Goal: Transaction & Acquisition: Purchase product/service

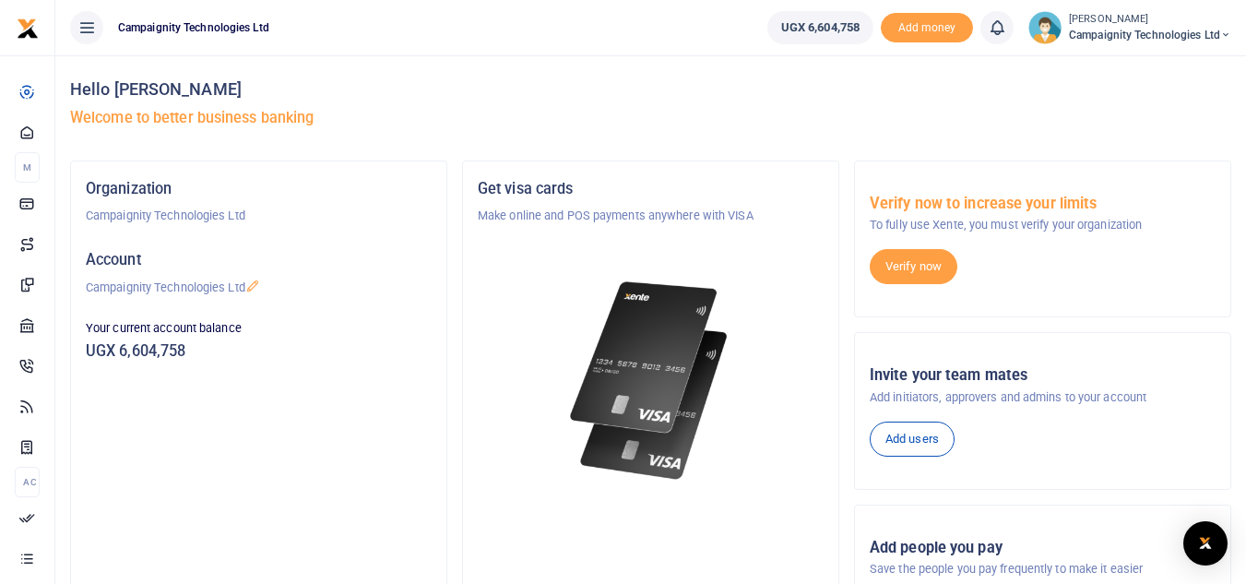
scroll to position [320, 0]
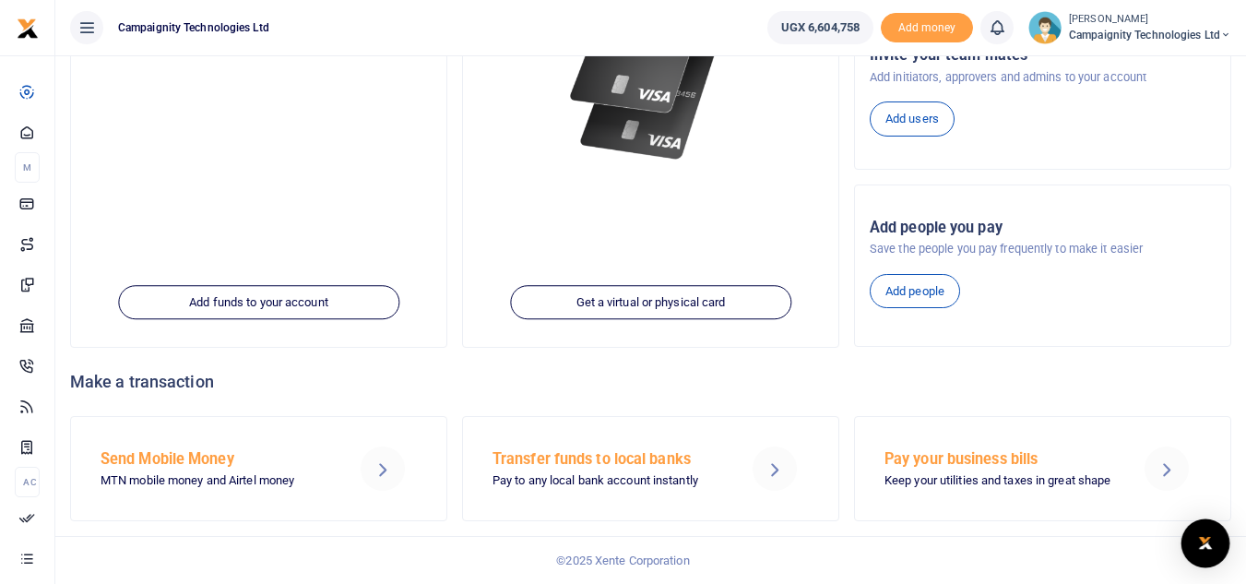
click at [1211, 548] on img "Open Intercom Messenger" at bounding box center [1206, 543] width 24 height 22
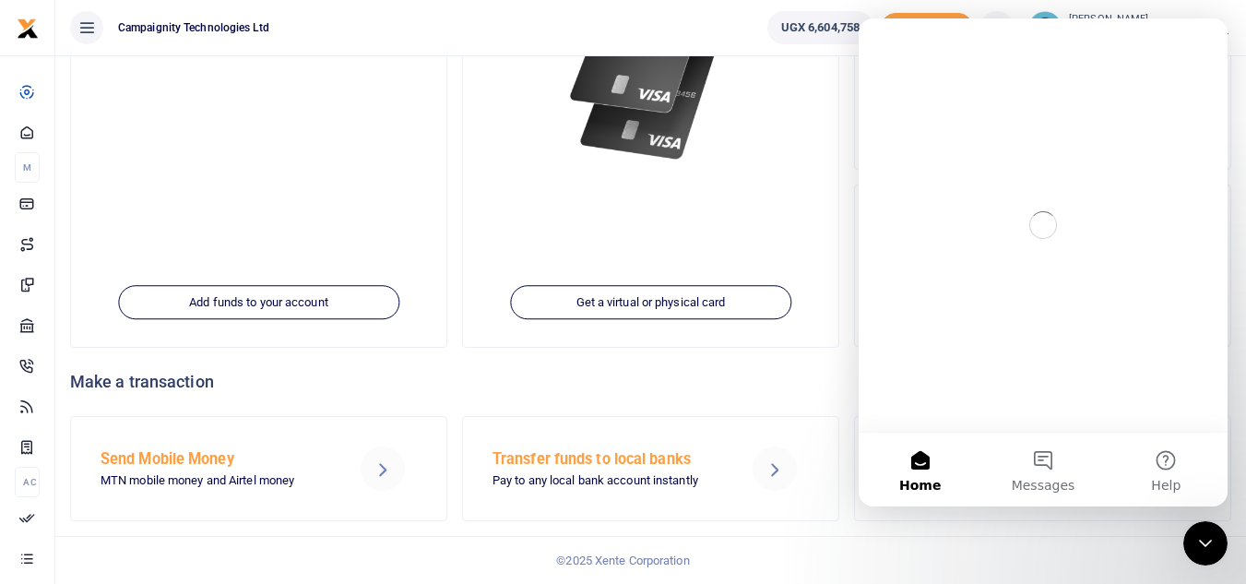
scroll to position [0, 0]
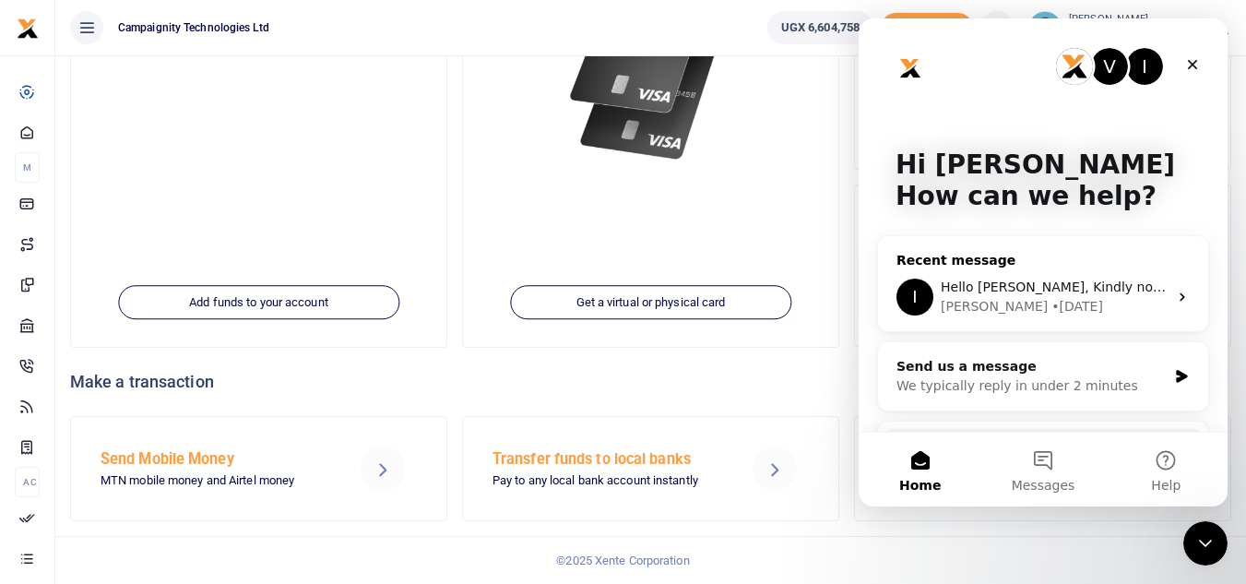
click at [1052, 298] on div "• 4d ago" at bounding box center [1078, 306] width 52 height 19
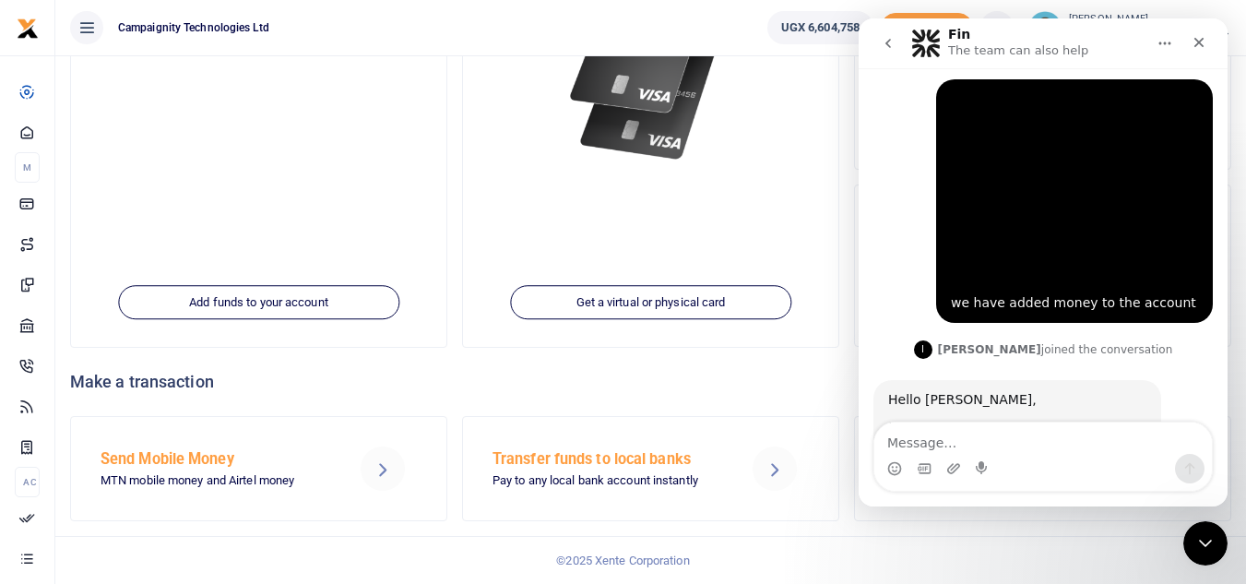
scroll to position [589, 0]
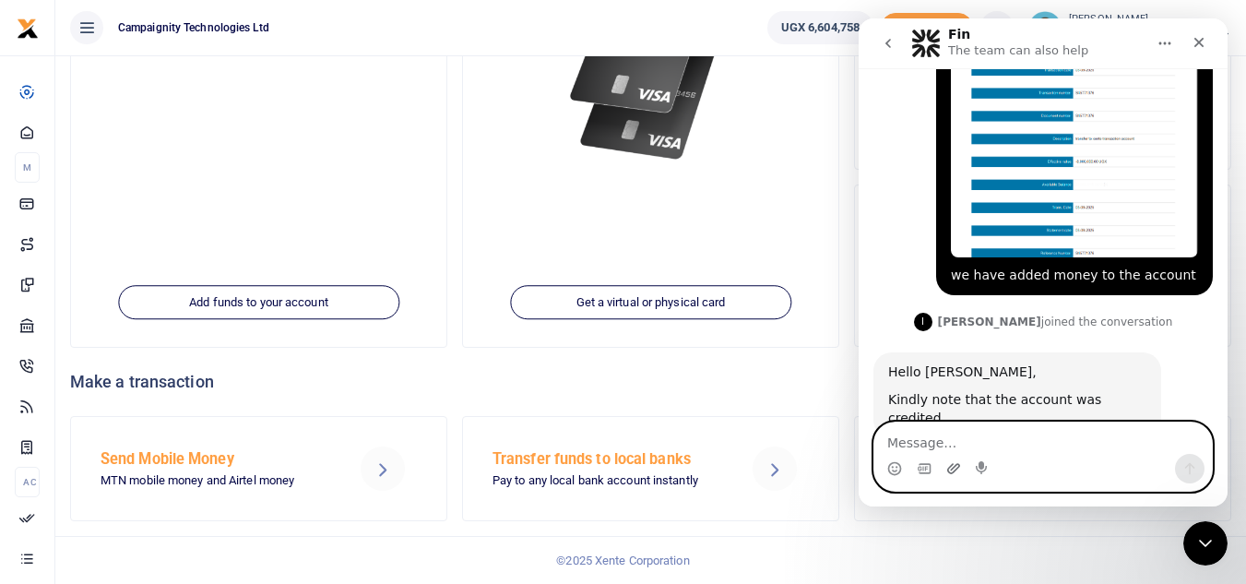
click at [958, 467] on icon "Upload attachment" at bounding box center [953, 468] width 13 height 10
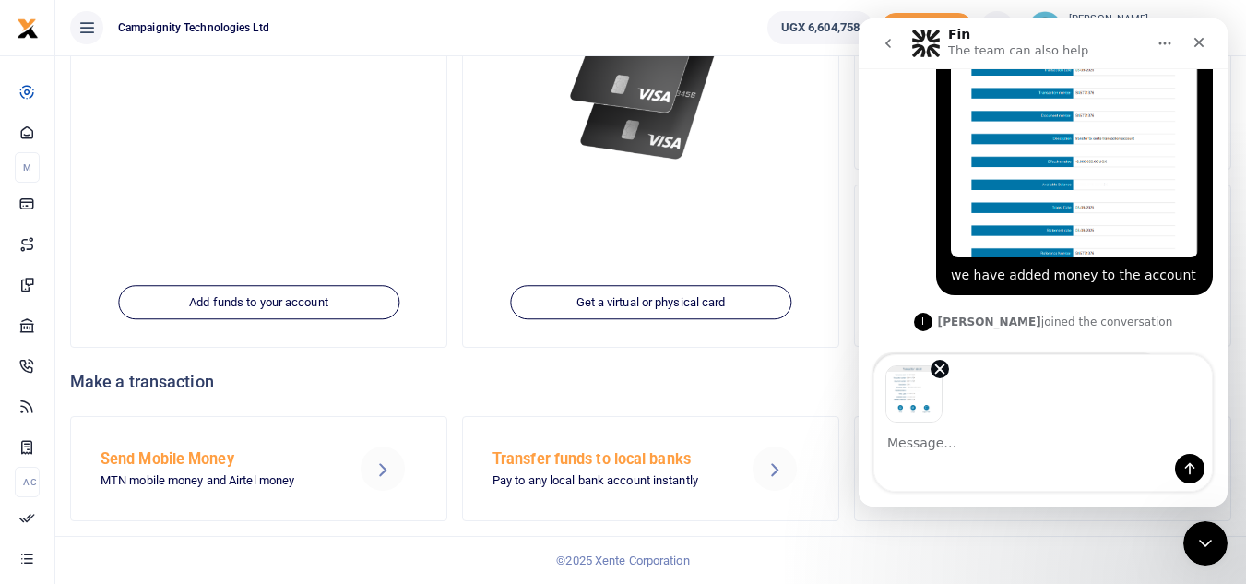
scroll to position [656, 0]
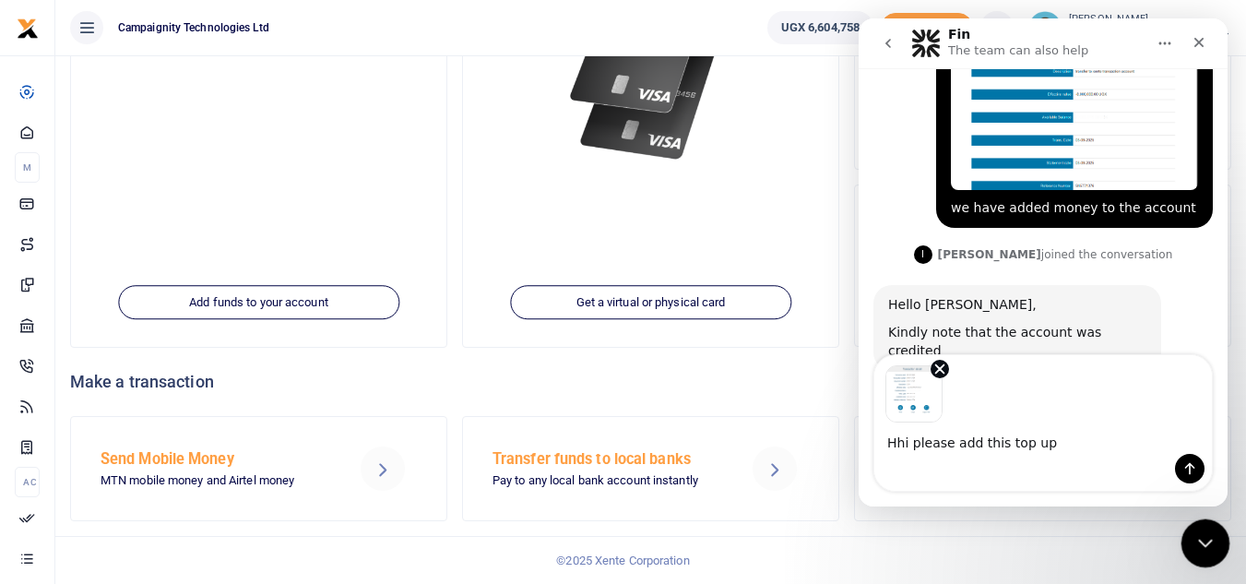
type textarea "Hhi please add this top up"
click at [1188, 529] on div "Close Intercom Messenger" at bounding box center [1203, 540] width 44 height 44
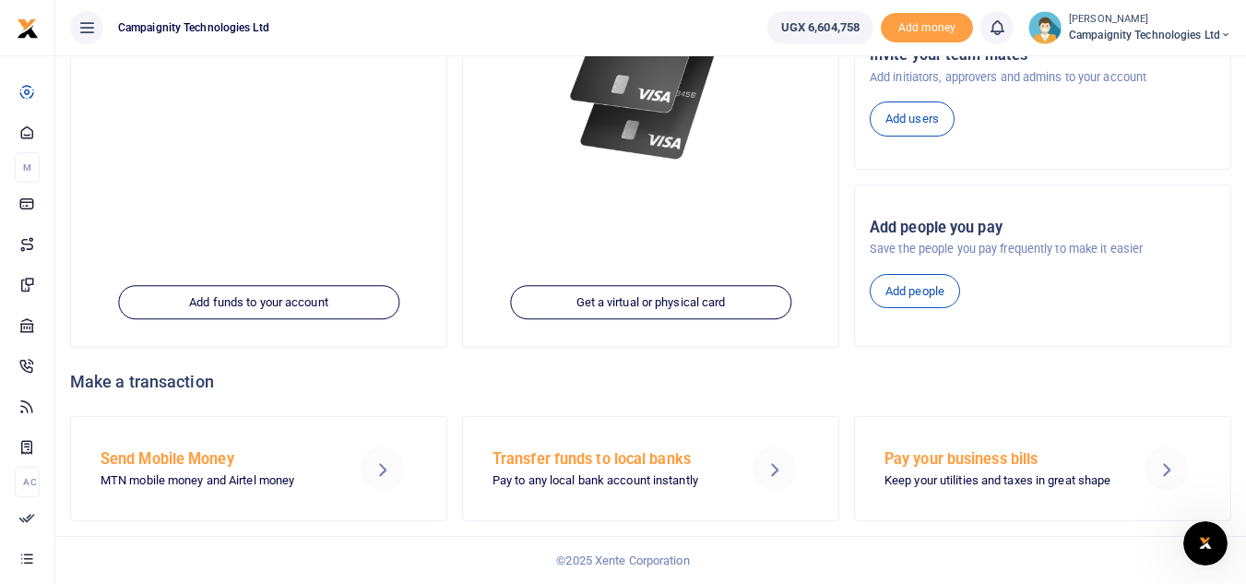
scroll to position [0, 0]
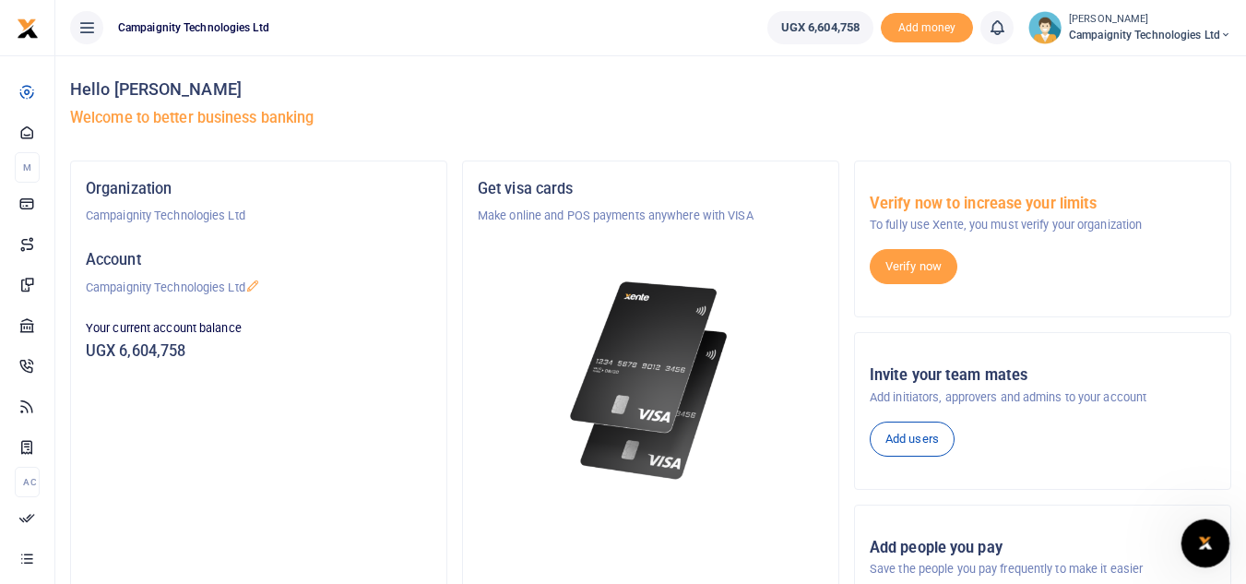
click at [1207, 544] on icon "Open Intercom Messenger" at bounding box center [1203, 541] width 30 height 30
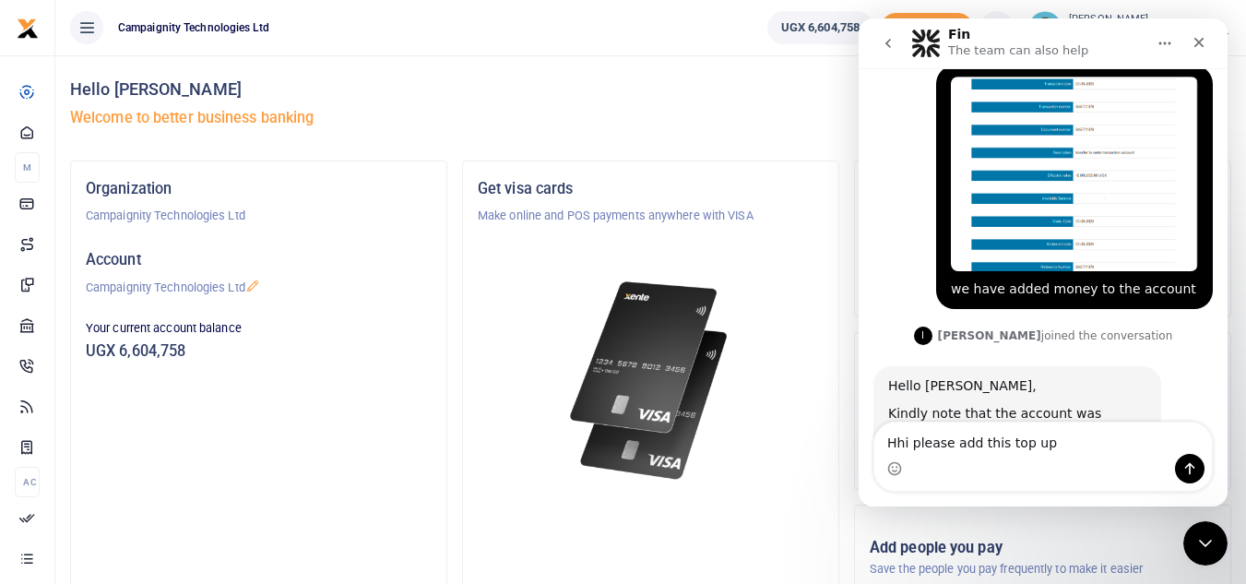
scroll to position [589, 0]
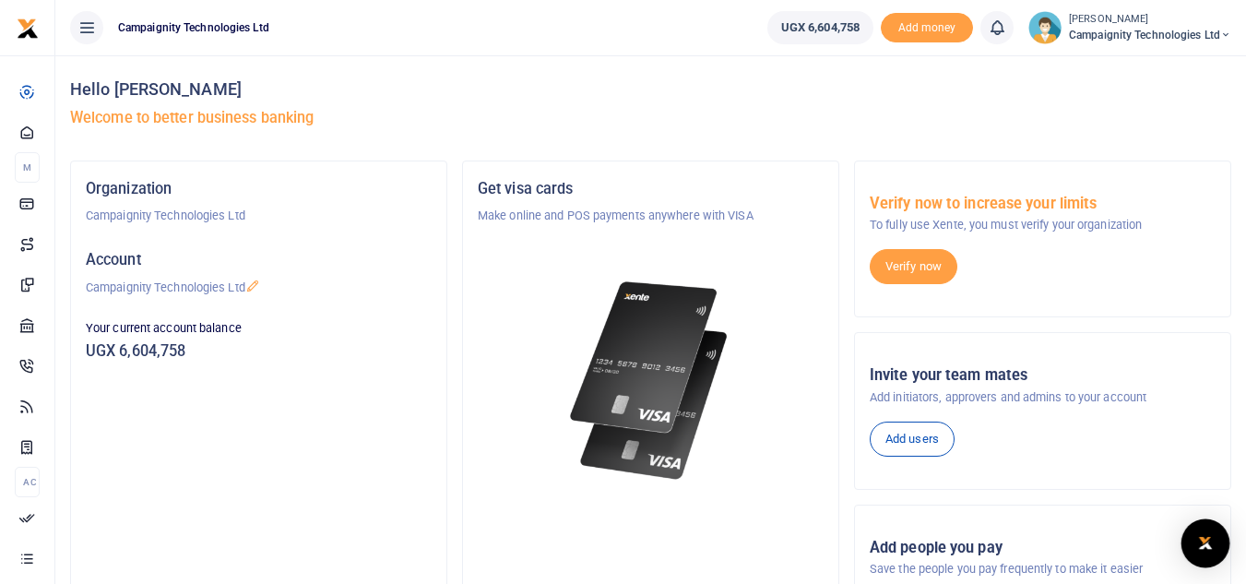
click at [1204, 562] on div "Open Intercom Messenger" at bounding box center [1206, 543] width 49 height 49
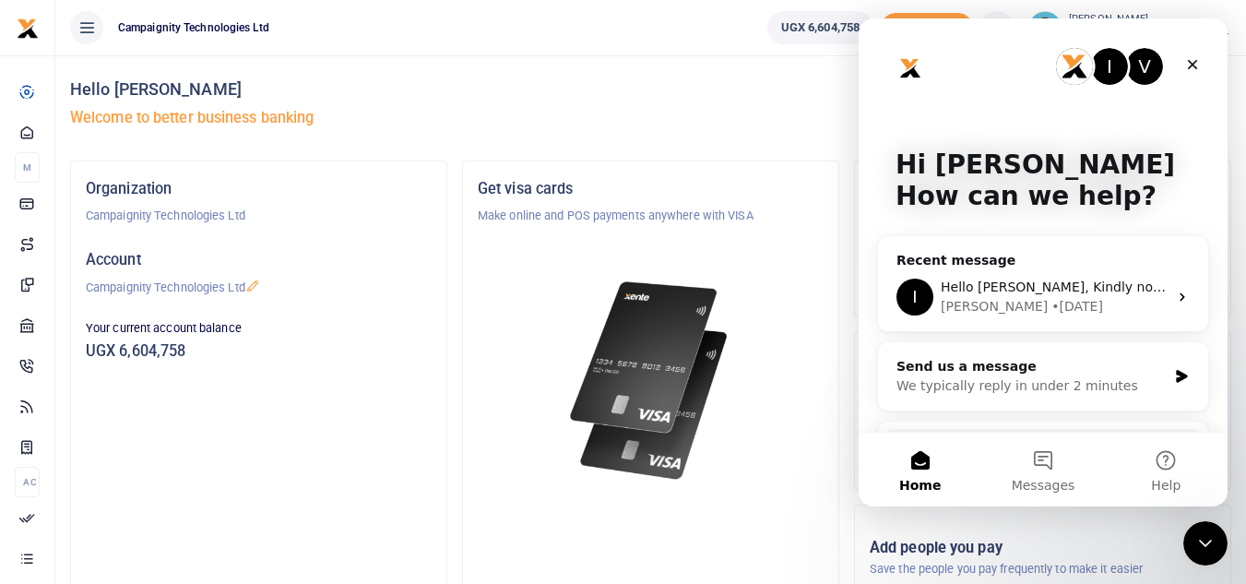
click at [583, 16] on ul "Campaignity Technologies Ltd" at bounding box center [403, 27] width 697 height 55
click at [1171, 467] on button "Help" at bounding box center [1166, 470] width 123 height 74
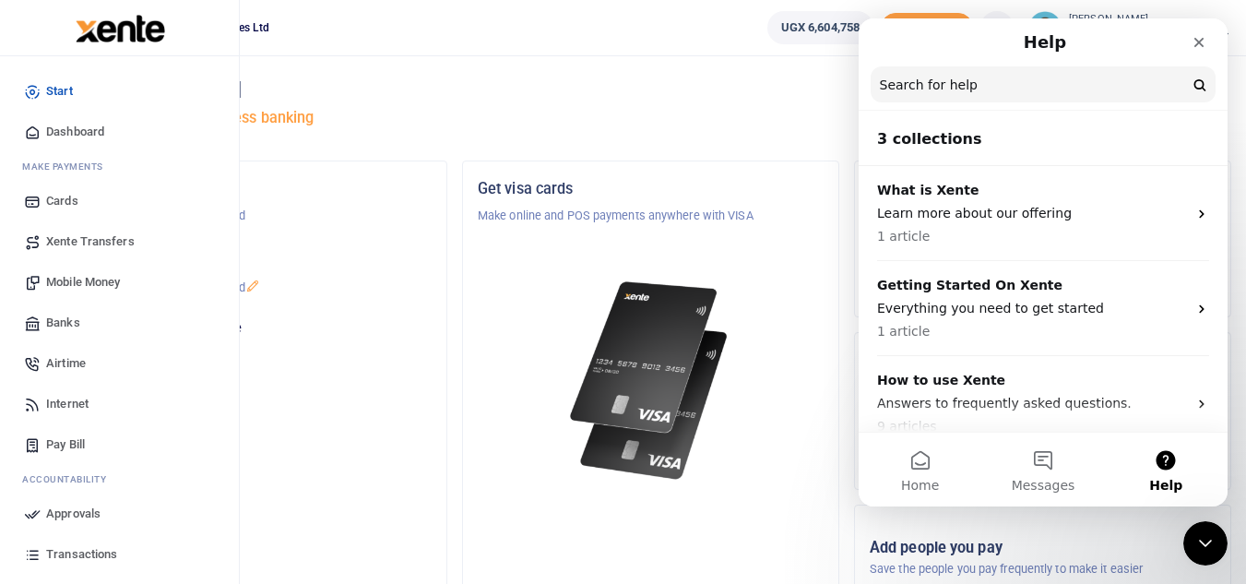
click at [90, 549] on span "Transactions" at bounding box center [81, 554] width 71 height 18
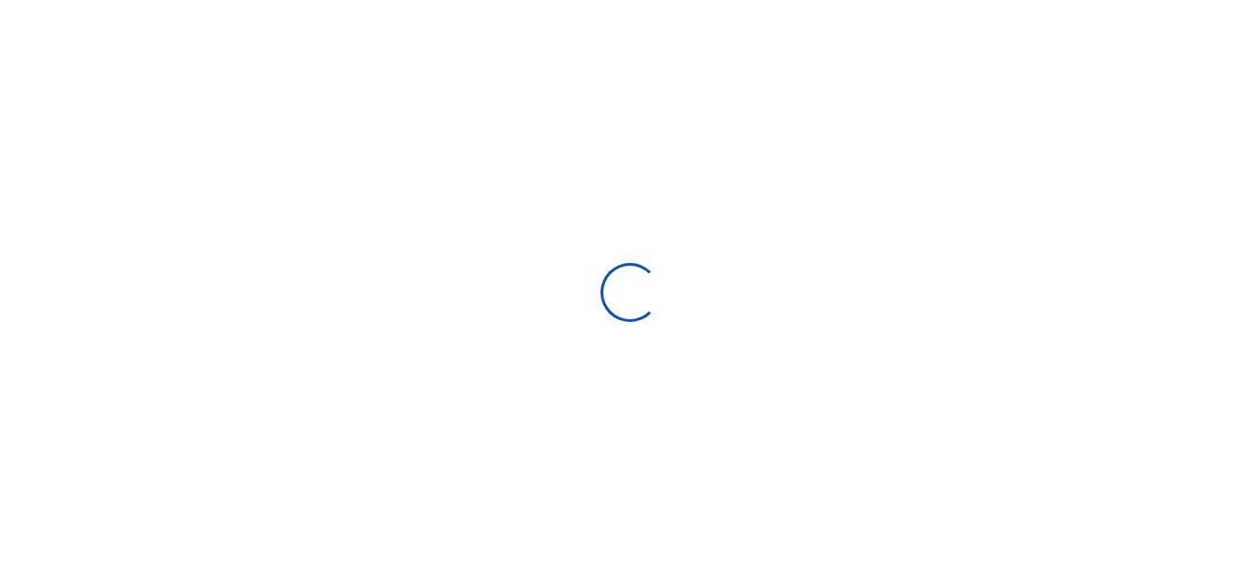
select select
type input "08/10/2025 - 09/08/2025"
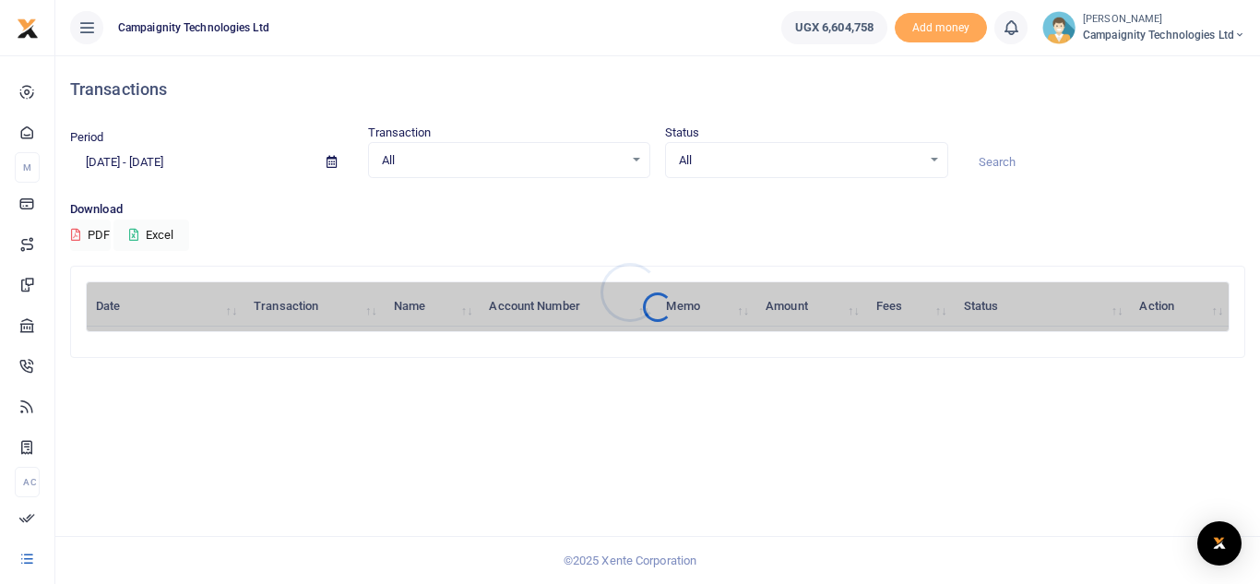
click at [1259, 392] on html "Start Dashboard M ake Payments Cards Xente Transfers Mobile Money Banks Airtime…" at bounding box center [630, 292] width 1260 height 584
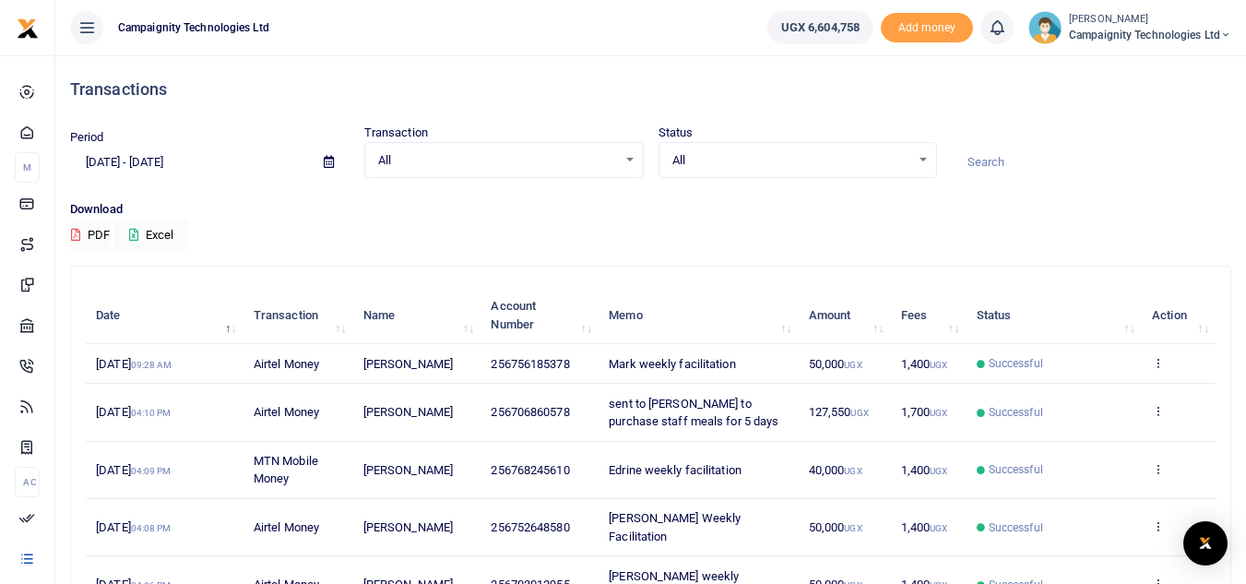
scroll to position [390, 0]
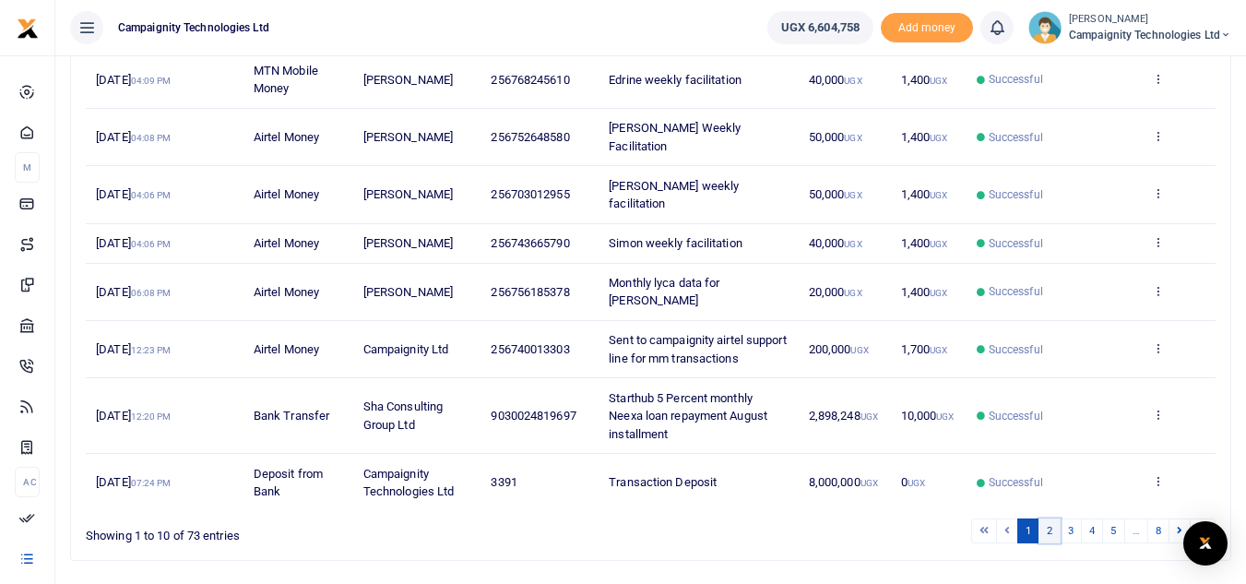
click at [1052, 518] on link "2" at bounding box center [1050, 530] width 22 height 25
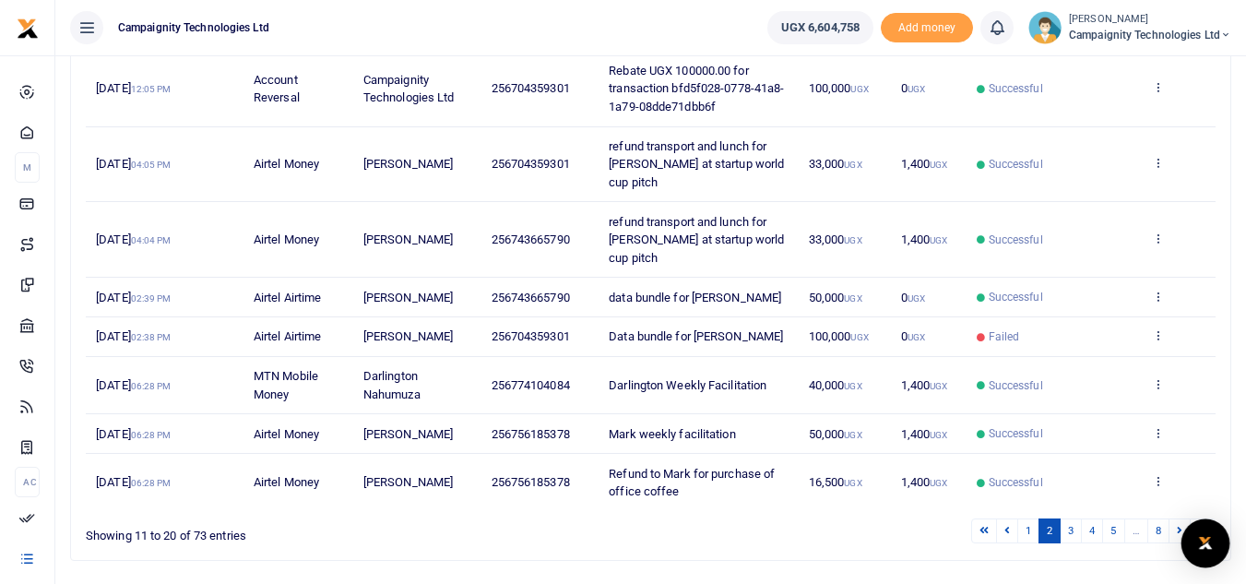
click at [1202, 562] on div "Open Intercom Messenger" at bounding box center [1206, 543] width 49 height 49
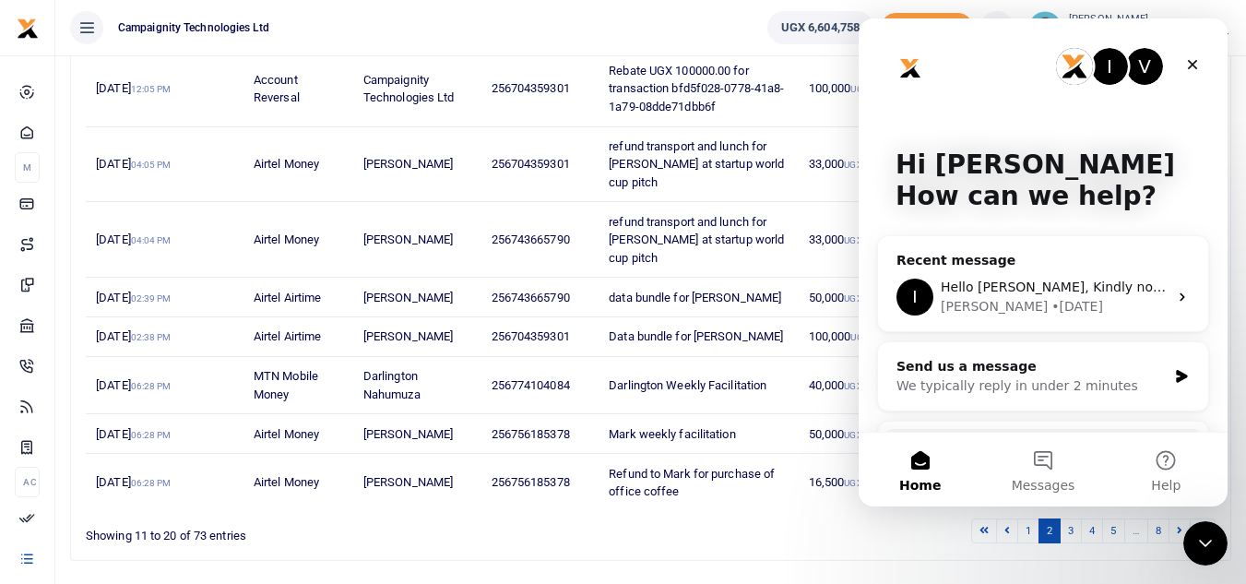
scroll to position [0, 0]
click at [1045, 298] on div "Ibrahim • 4d ago" at bounding box center [1054, 306] width 227 height 19
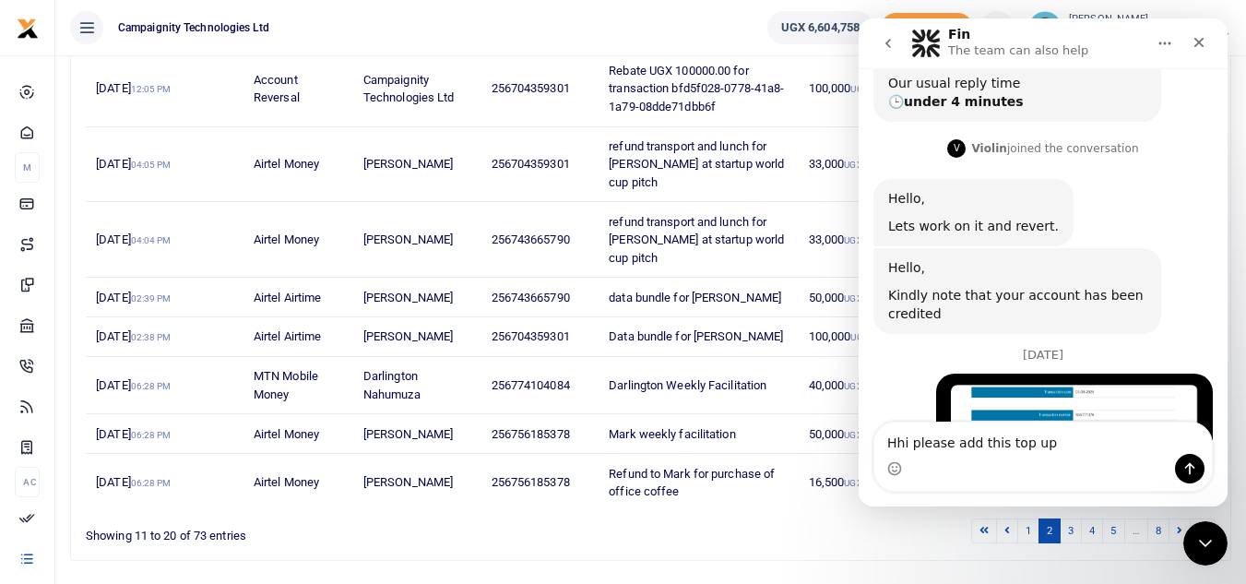
scroll to position [264, 0]
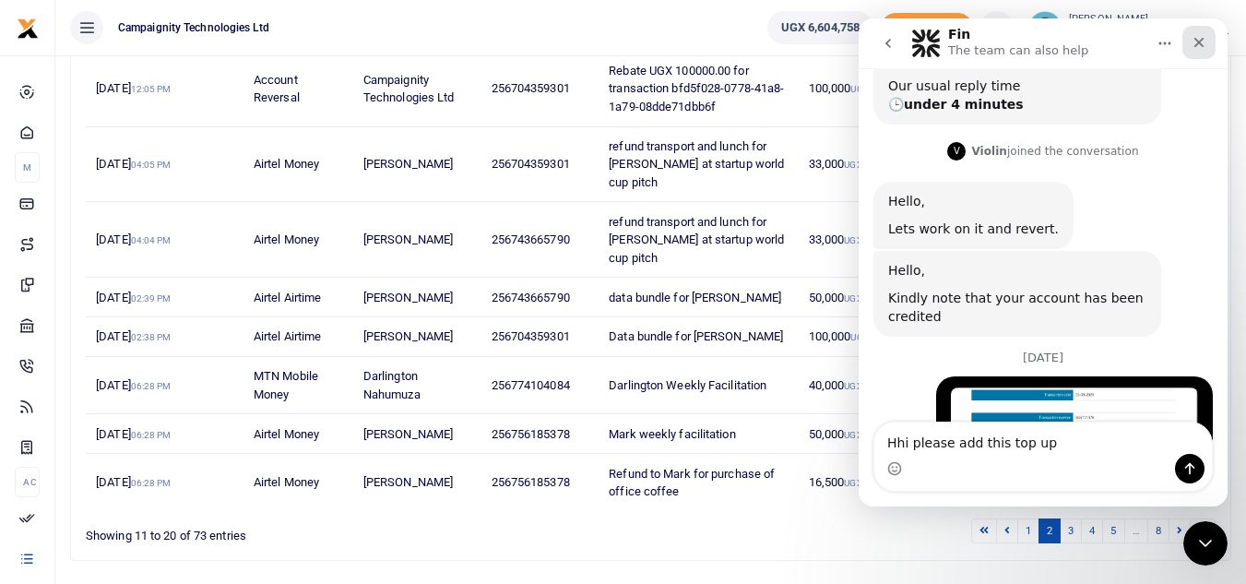
click at [1183, 41] on div "Close" at bounding box center [1199, 42] width 33 height 33
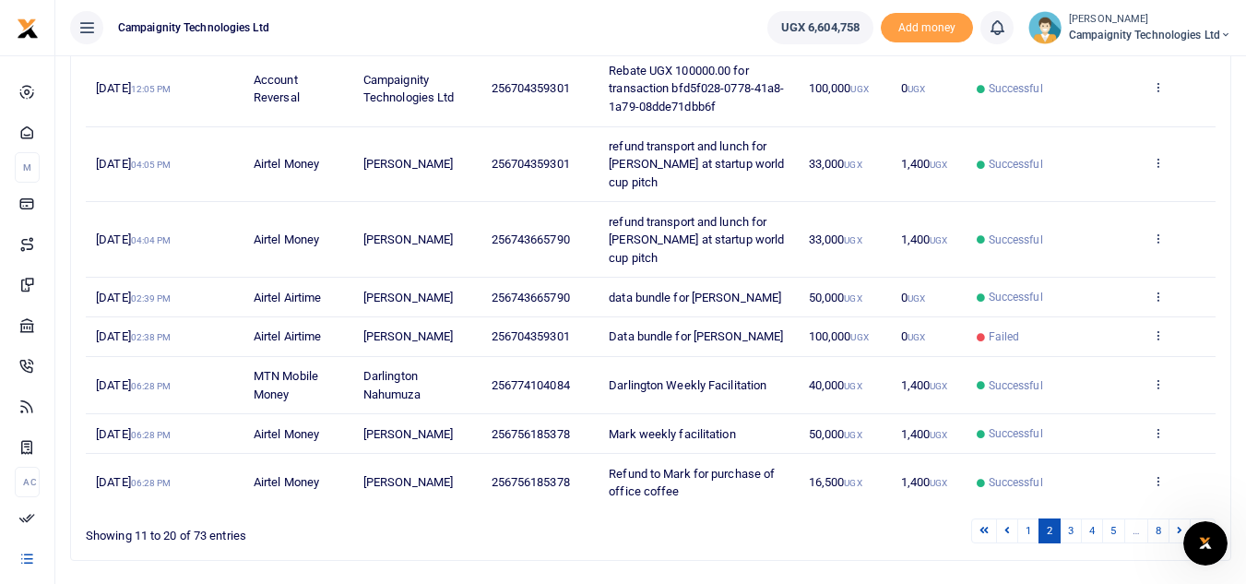
scroll to position [589, 0]
click at [1200, 547] on icon "Open Intercom Messenger" at bounding box center [1203, 541] width 30 height 30
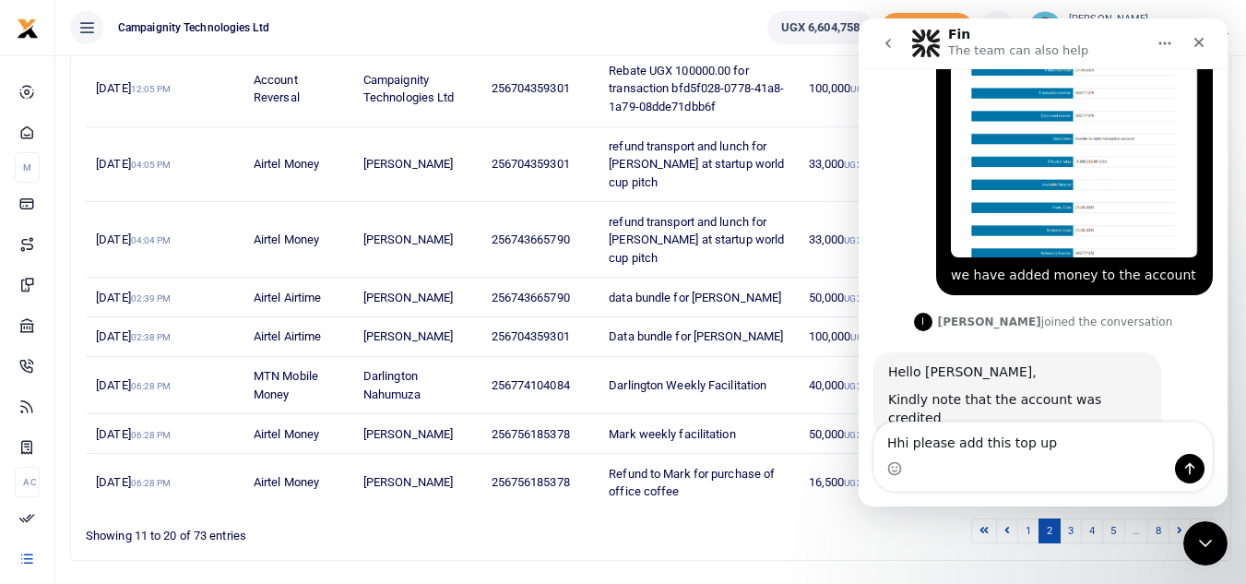
click at [887, 40] on icon "go back" at bounding box center [888, 43] width 15 height 15
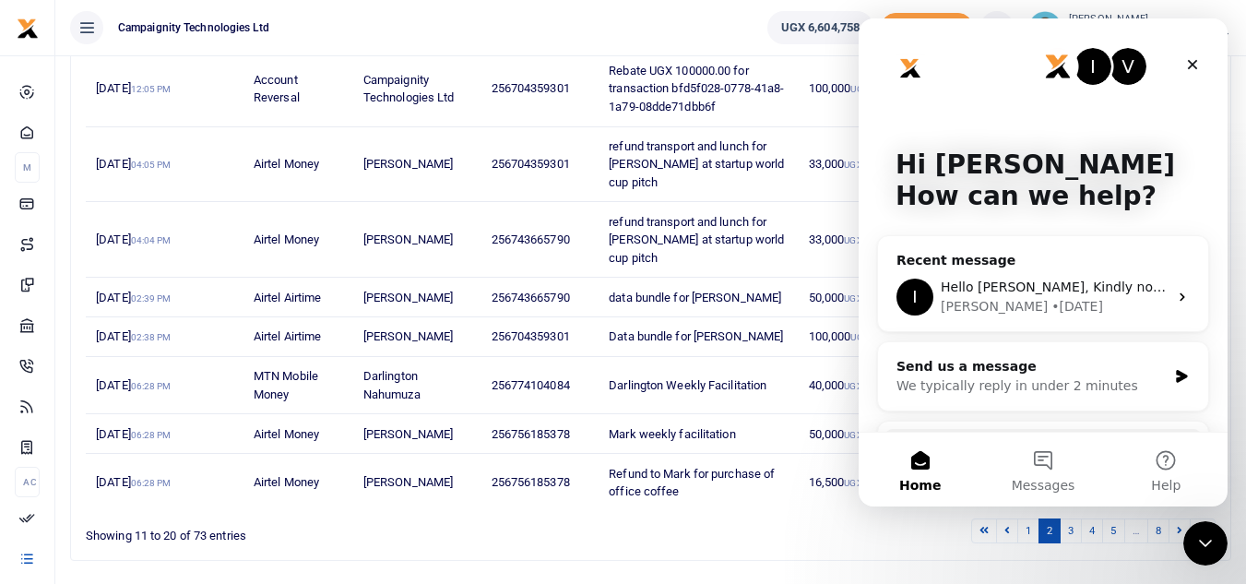
scroll to position [0, 0]
click at [1029, 379] on div "We typically reply in under 2 minutes" at bounding box center [1032, 385] width 270 height 19
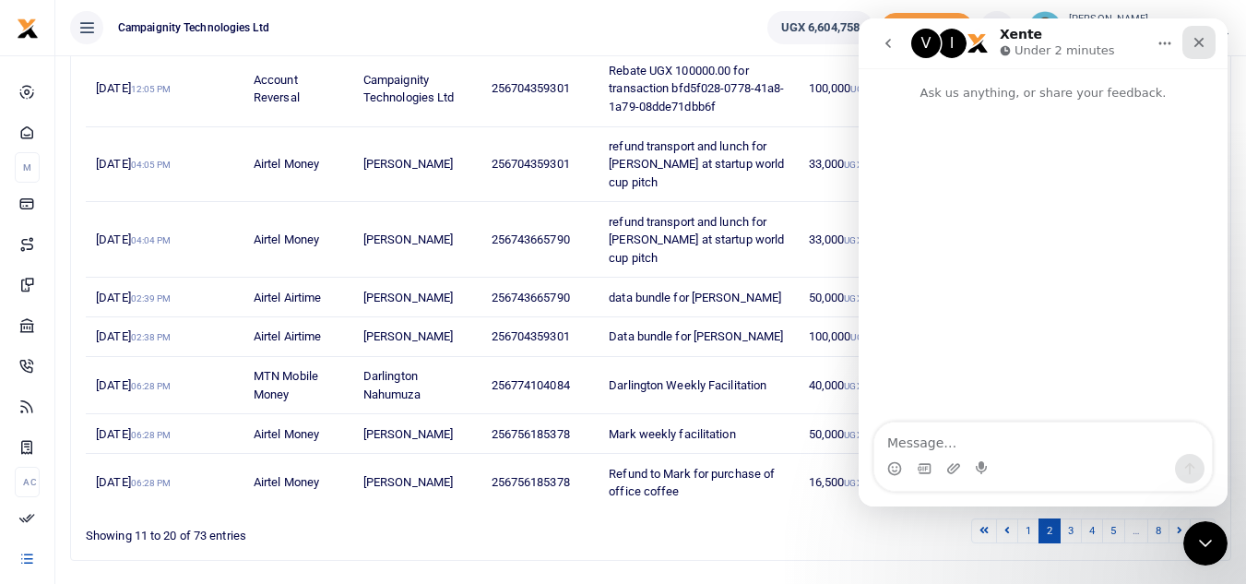
click at [1214, 42] on div "Close" at bounding box center [1199, 42] width 33 height 33
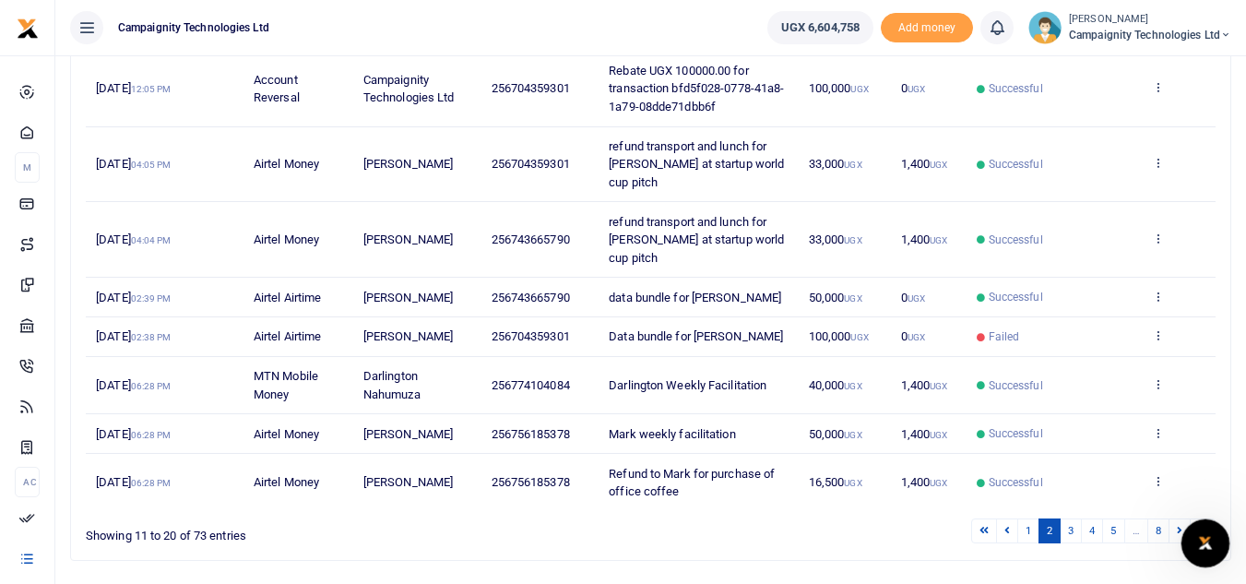
click at [1219, 552] on div "Open Intercom Messenger" at bounding box center [1202, 540] width 61 height 61
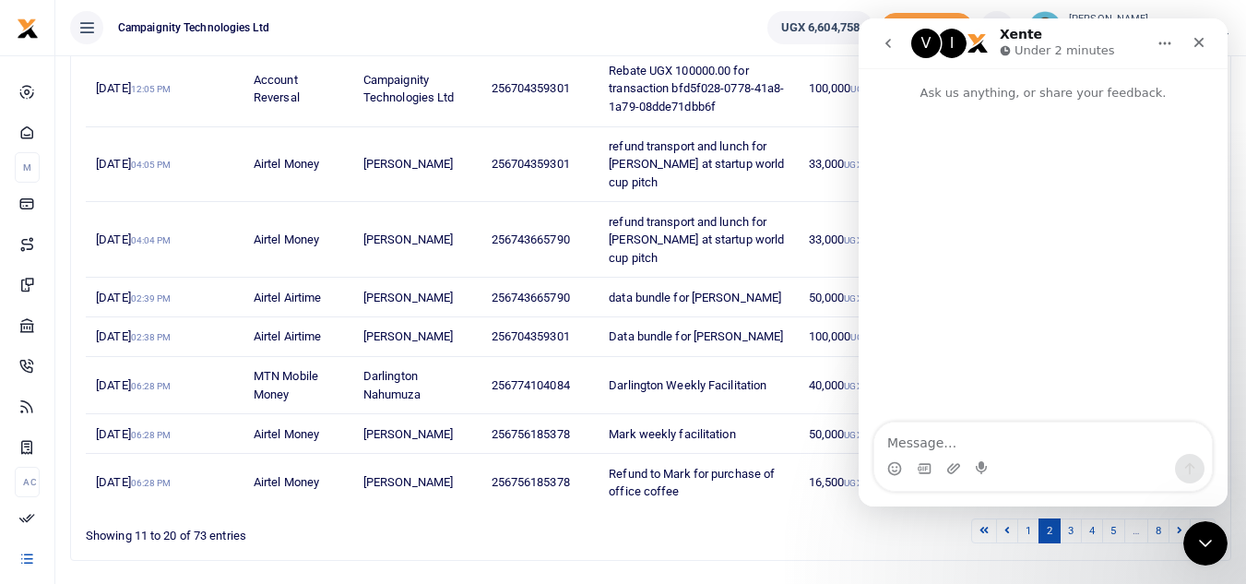
click at [893, 40] on icon "go back" at bounding box center [888, 43] width 15 height 15
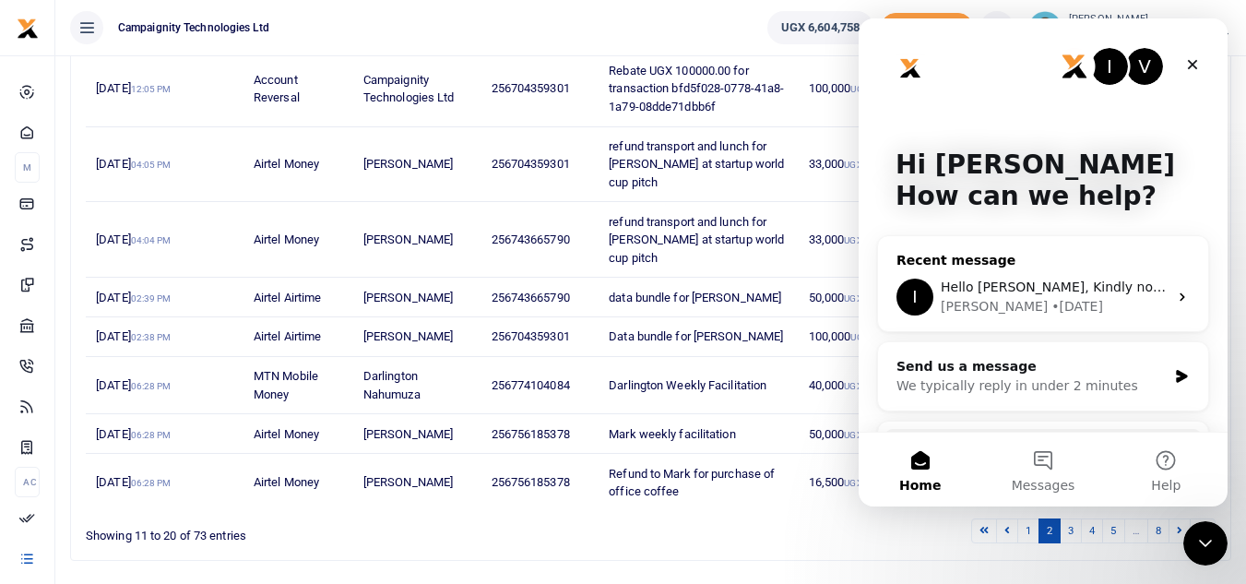
click at [1033, 291] on span "Hello Sheila, Kindly note that the account was credited" at bounding box center [1152, 286] width 422 height 15
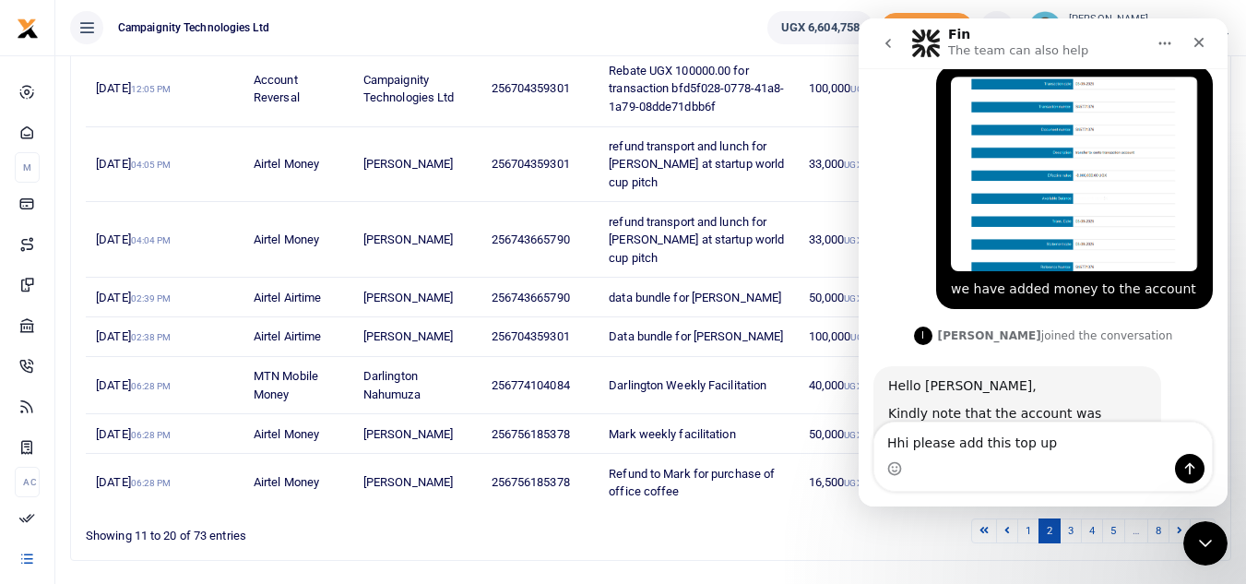
scroll to position [589, 0]
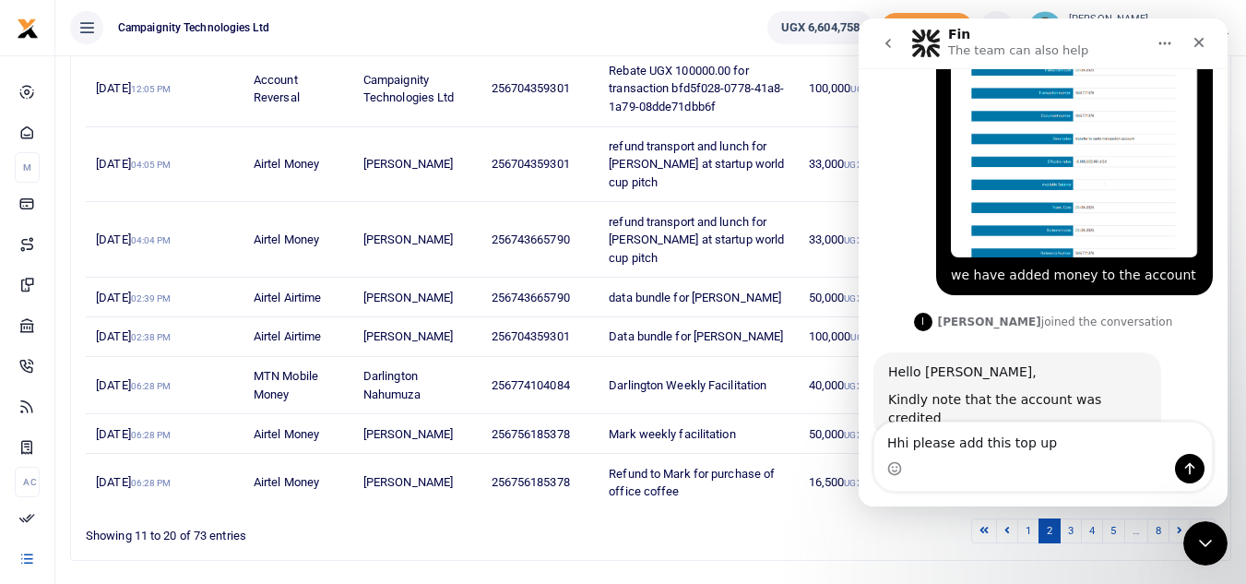
click at [907, 438] on textarea "Hhi please add this top up" at bounding box center [1043, 437] width 338 height 31
type textarea "Hi please add this top up"
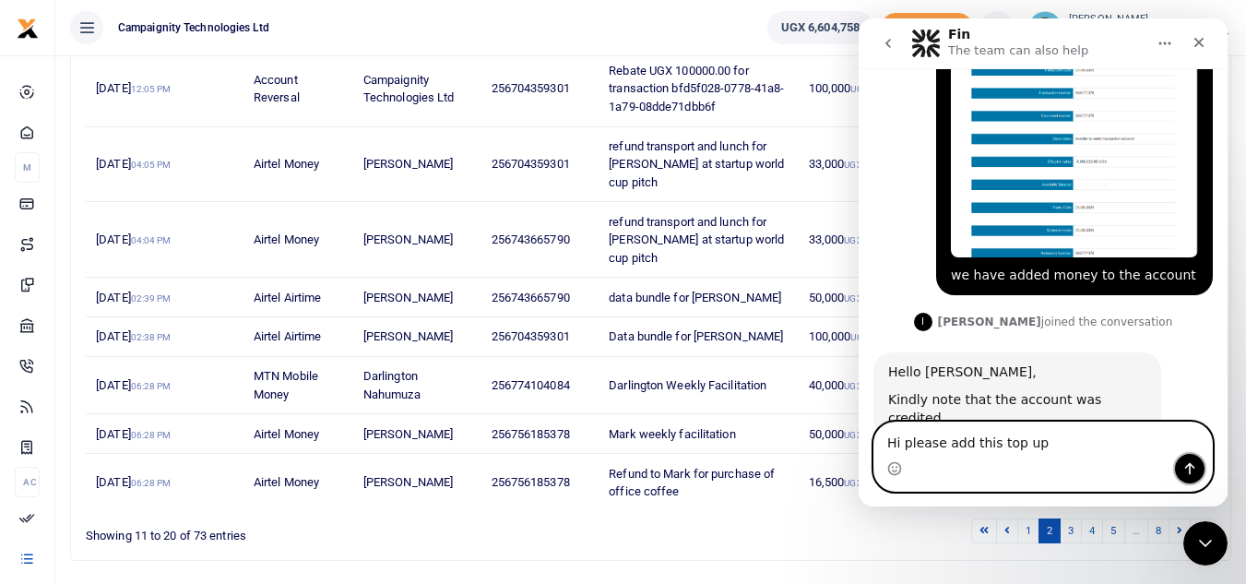
click at [1183, 480] on button "Send a message…" at bounding box center [1190, 469] width 30 height 30
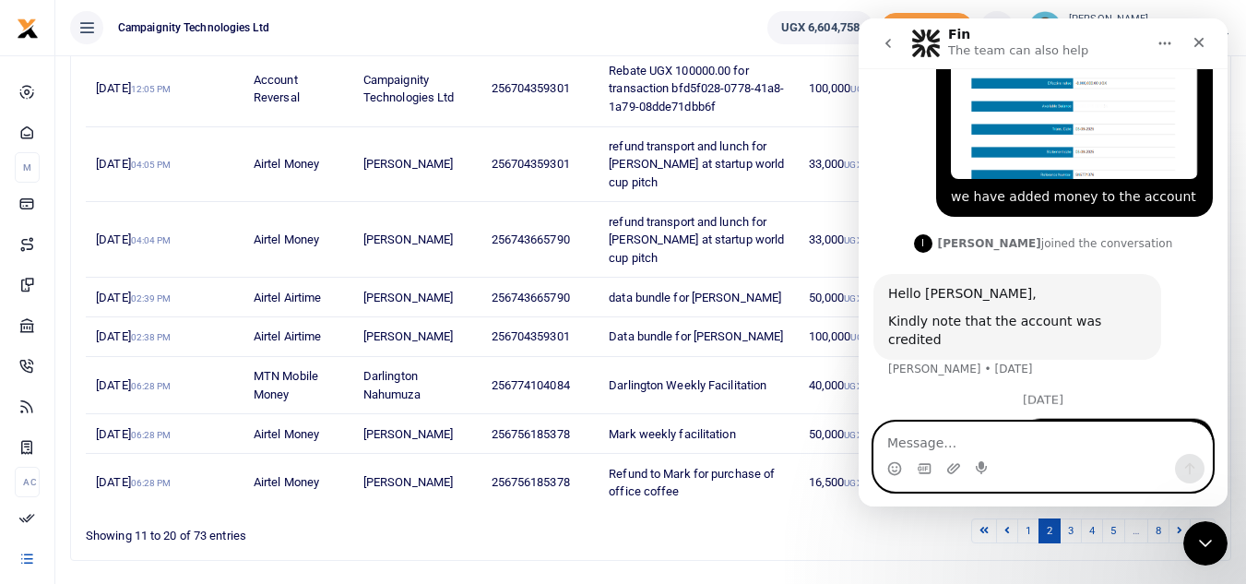
scroll to position [669, 0]
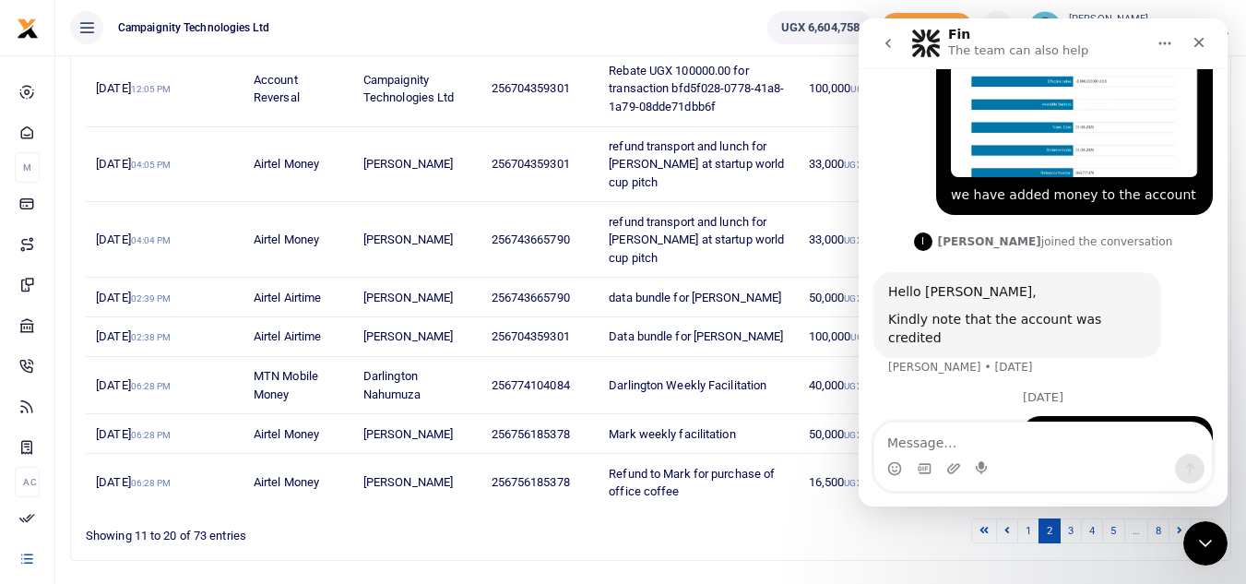
click at [933, 470] on div "Intercom messenger" at bounding box center [1043, 469] width 338 height 30
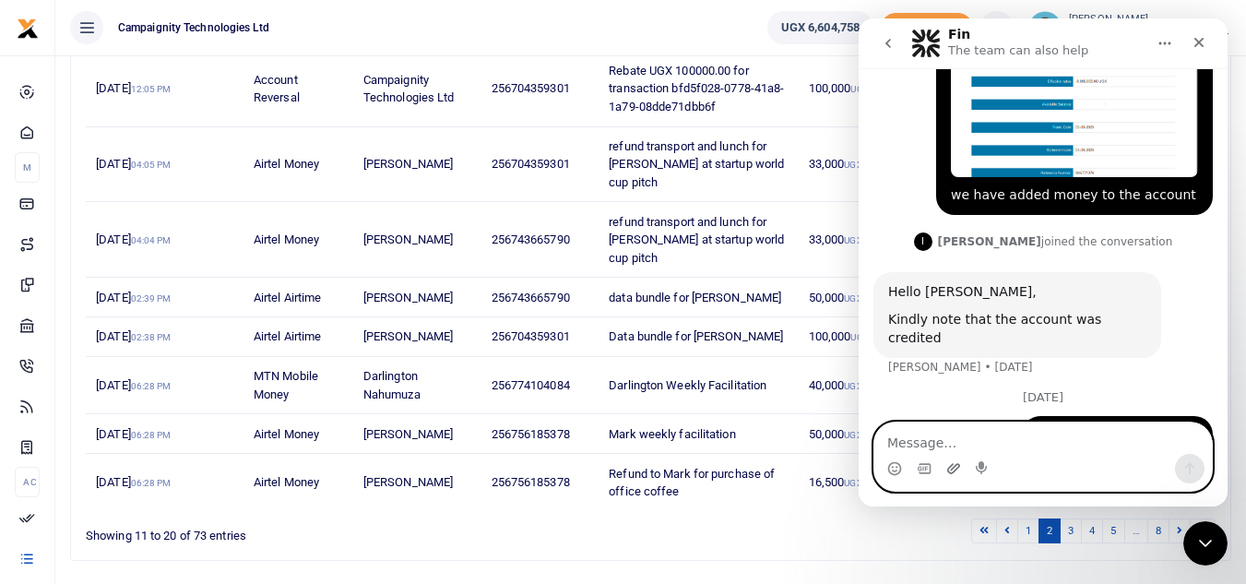
click at [952, 470] on icon "Upload attachment" at bounding box center [953, 468] width 13 height 10
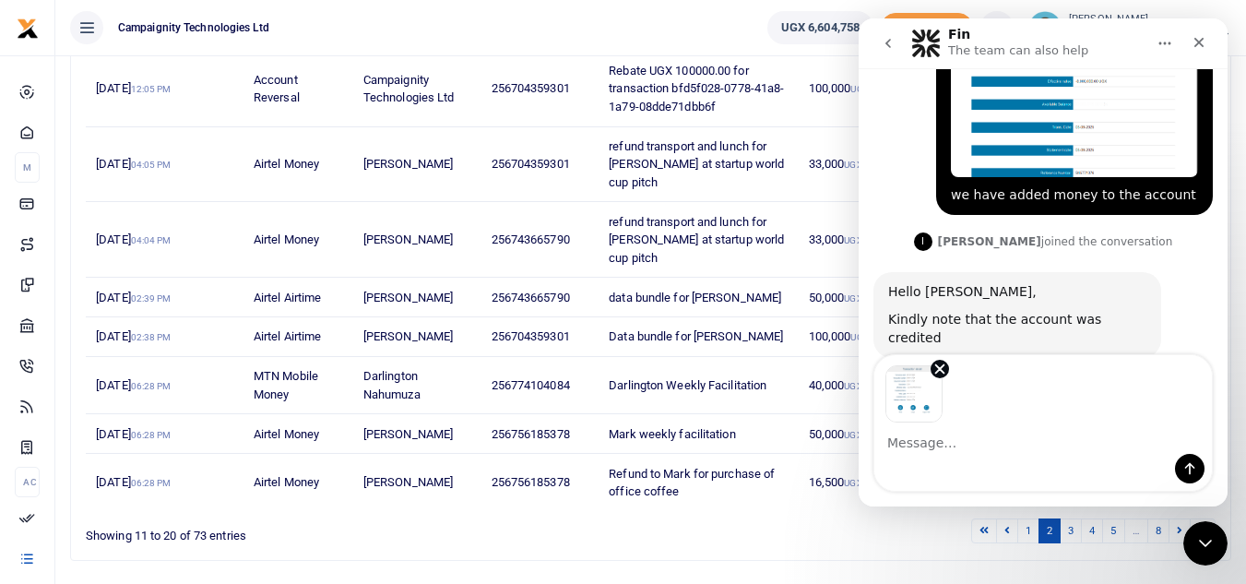
scroll to position [736, 0]
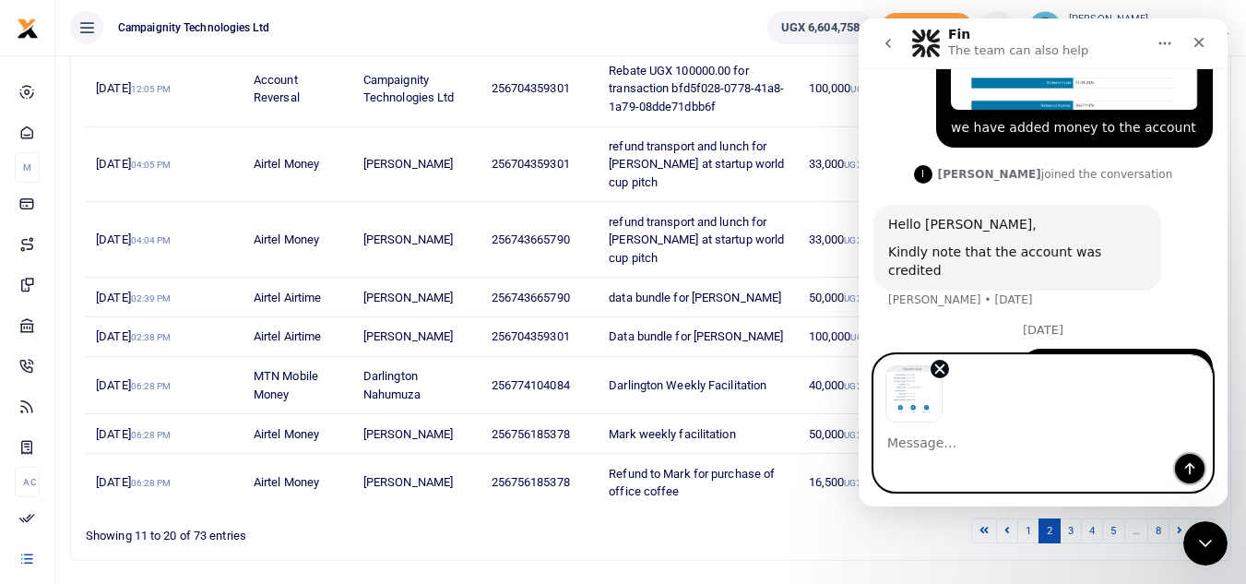
click at [1194, 470] on icon "Send a message…" at bounding box center [1190, 468] width 15 height 15
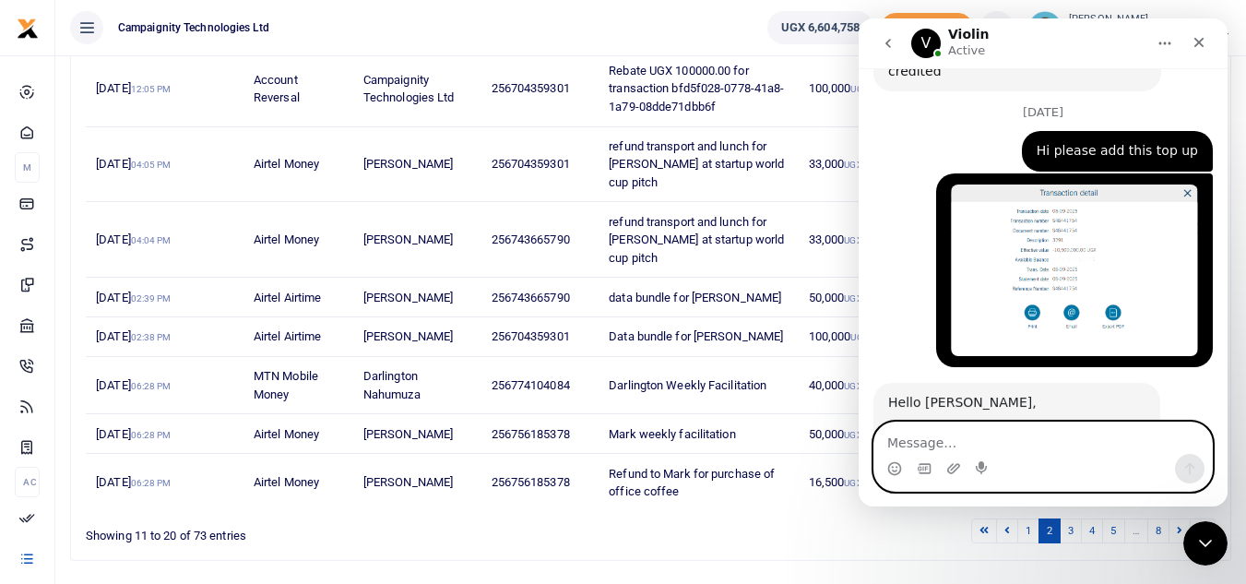
scroll to position [946, 0]
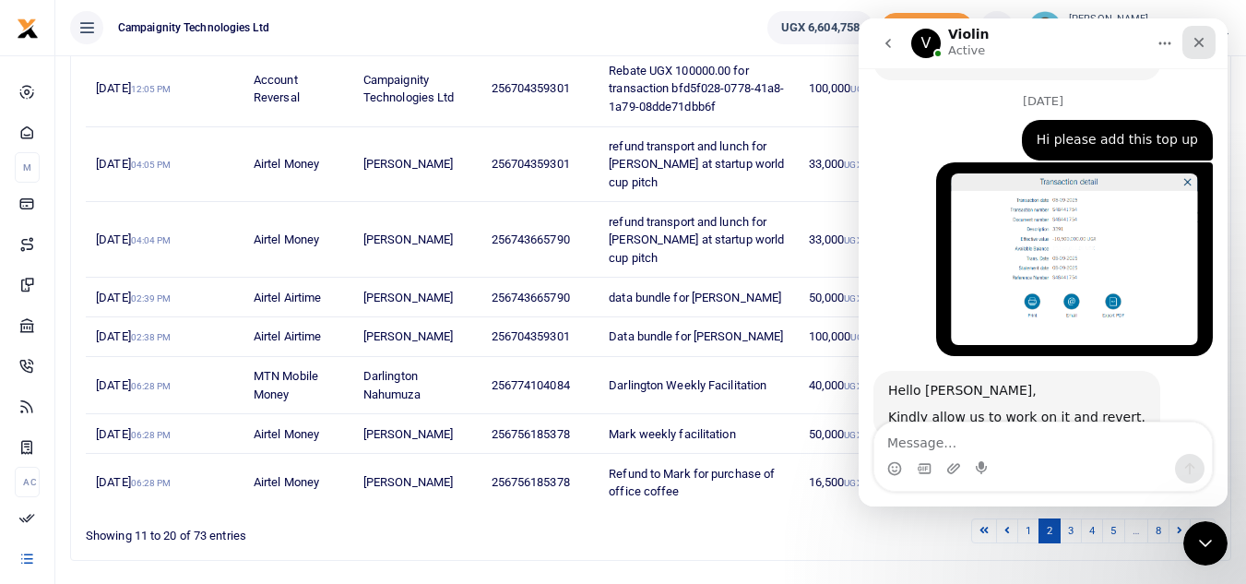
click at [1195, 43] on icon "Close" at bounding box center [1199, 42] width 15 height 15
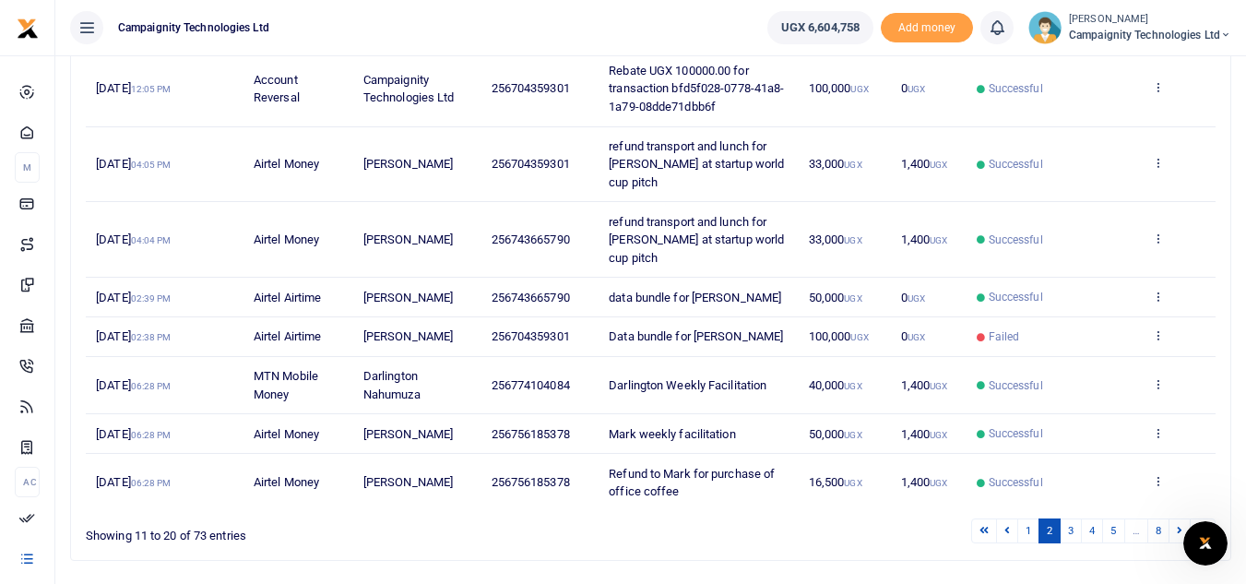
scroll to position [0, 0]
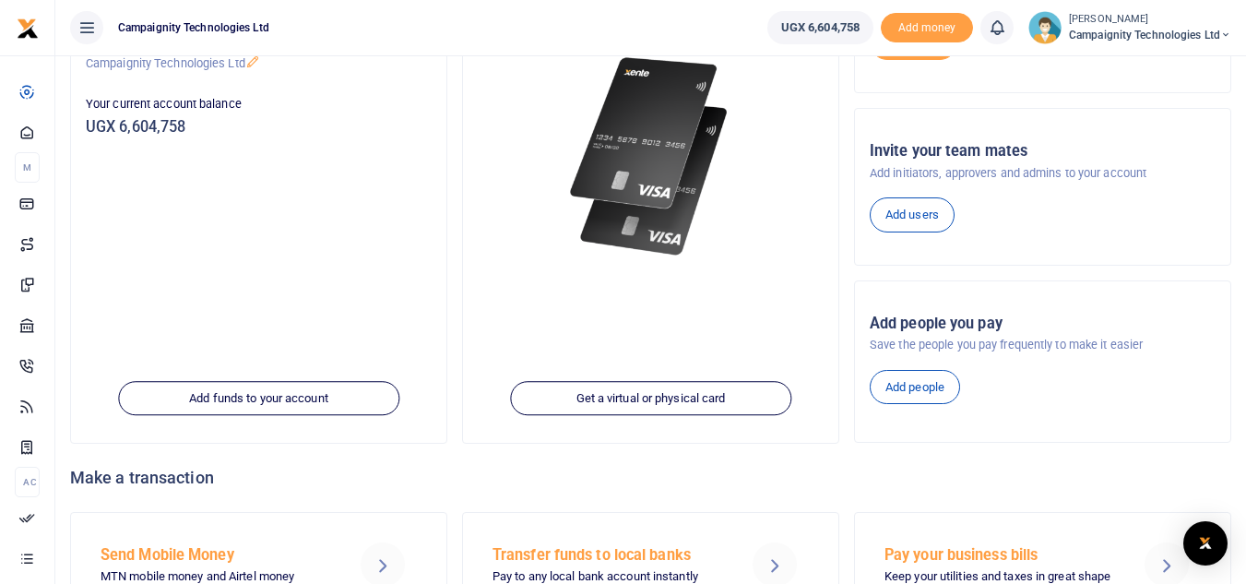
scroll to position [294, 0]
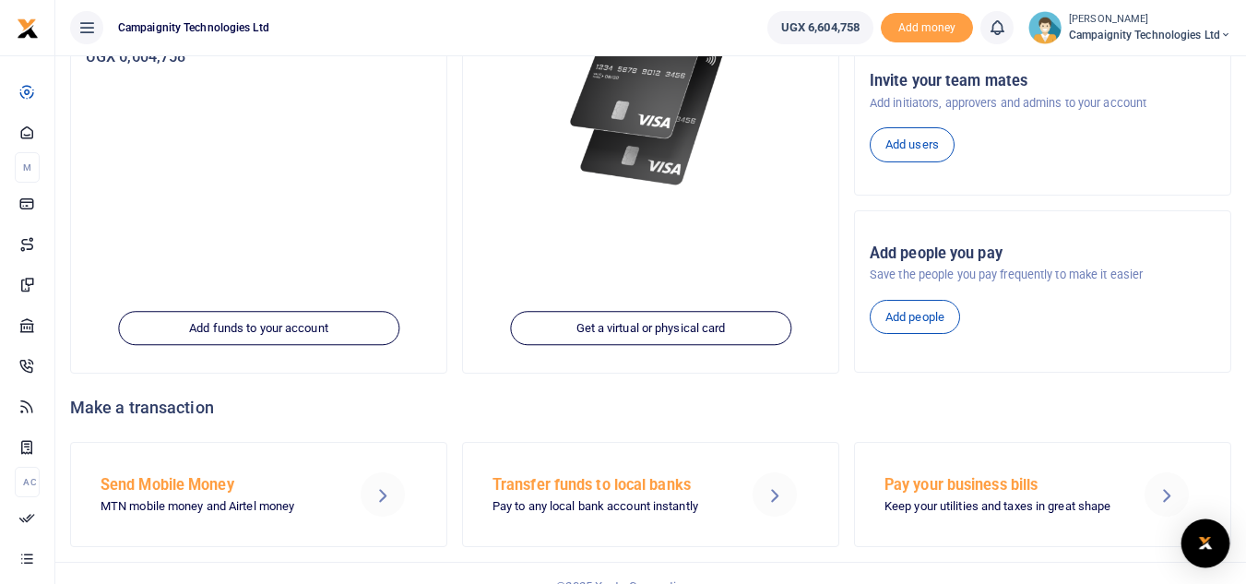
click at [1218, 539] on div "Open Intercom Messenger" at bounding box center [1206, 543] width 49 height 49
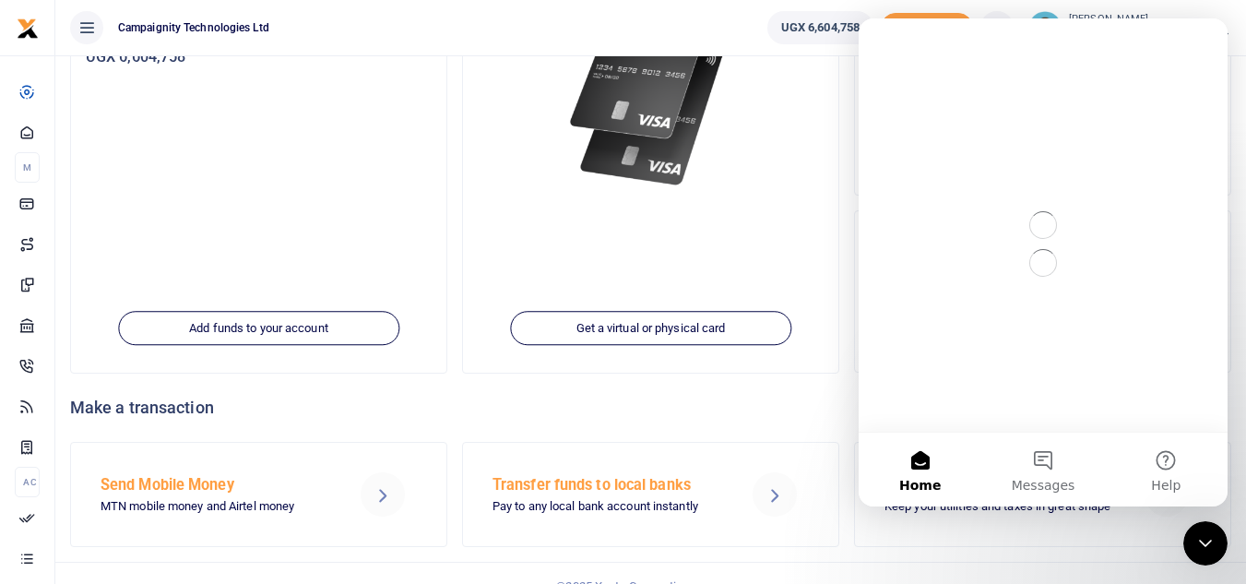
scroll to position [0, 0]
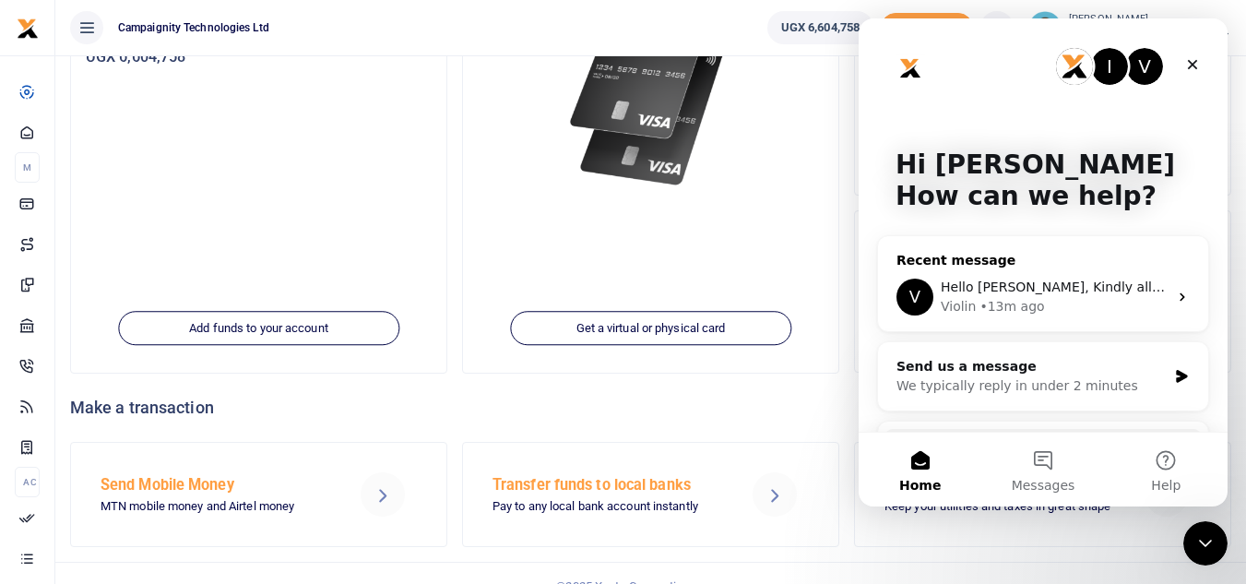
click at [1063, 294] on span "Hello [PERSON_NAME], Kindly allow us to work on it and revert." at bounding box center [1146, 286] width 410 height 15
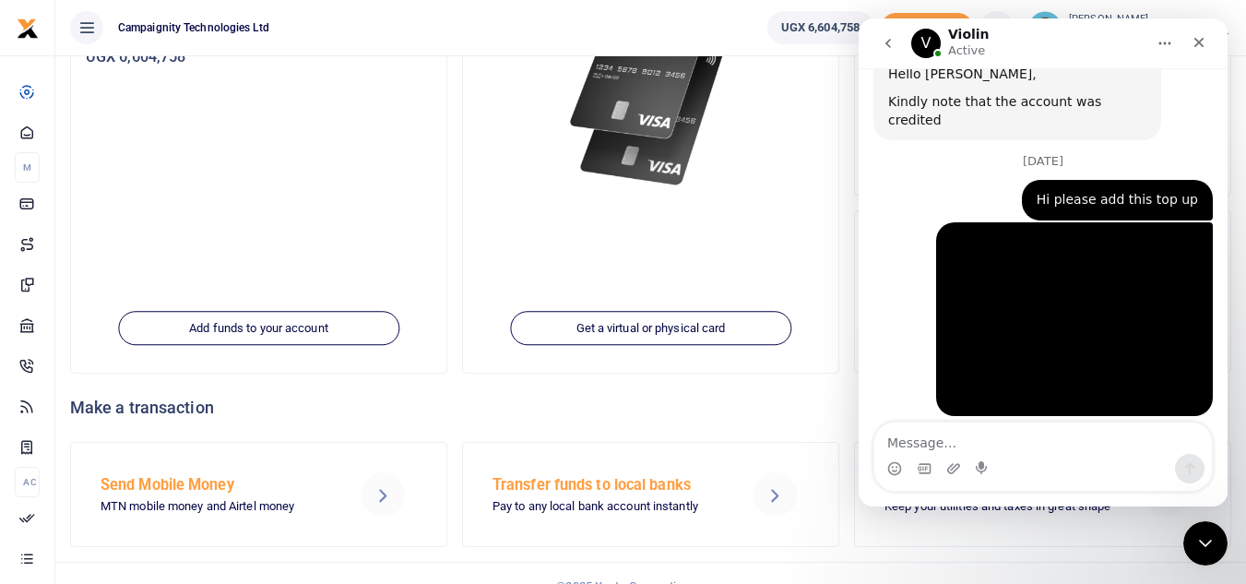
scroll to position [946, 0]
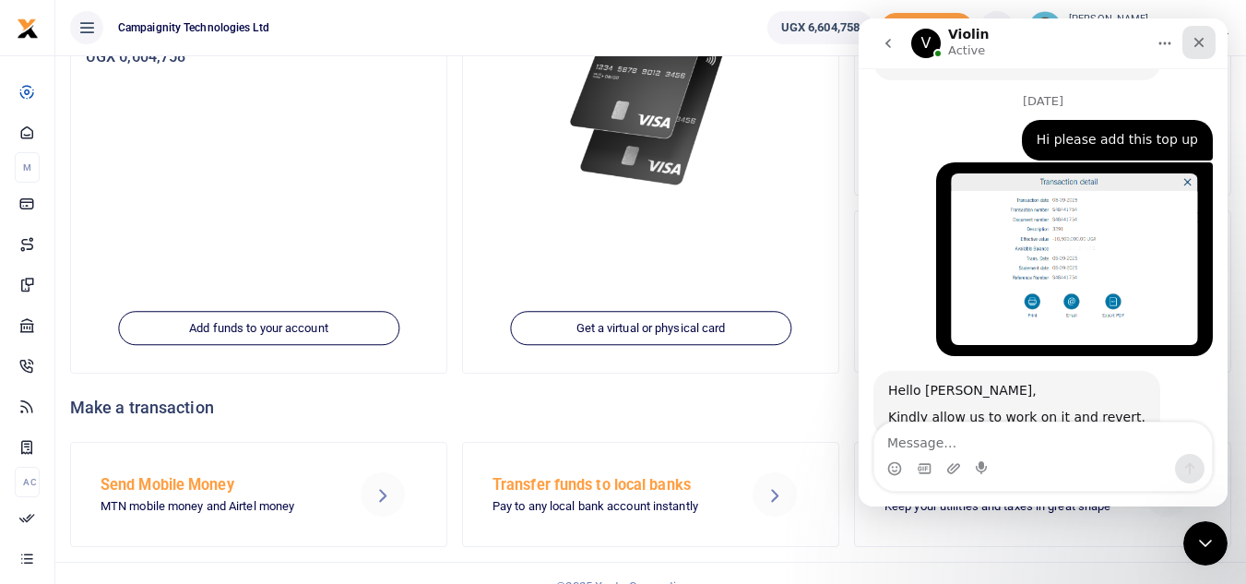
click at [1198, 39] on icon "Close" at bounding box center [1199, 42] width 15 height 15
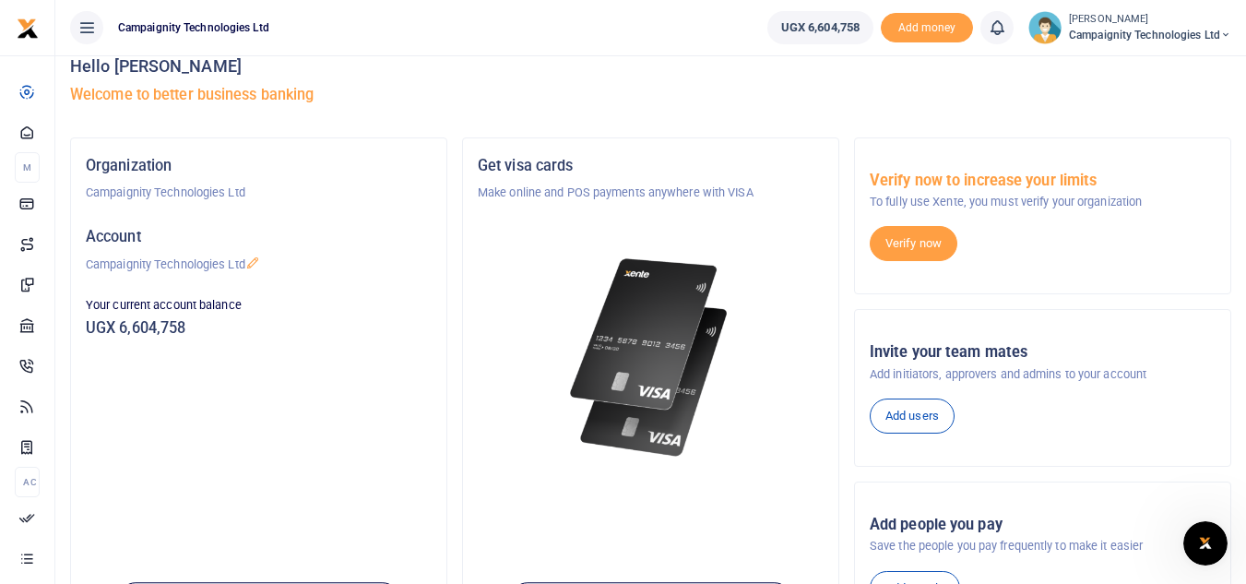
scroll to position [15, 0]
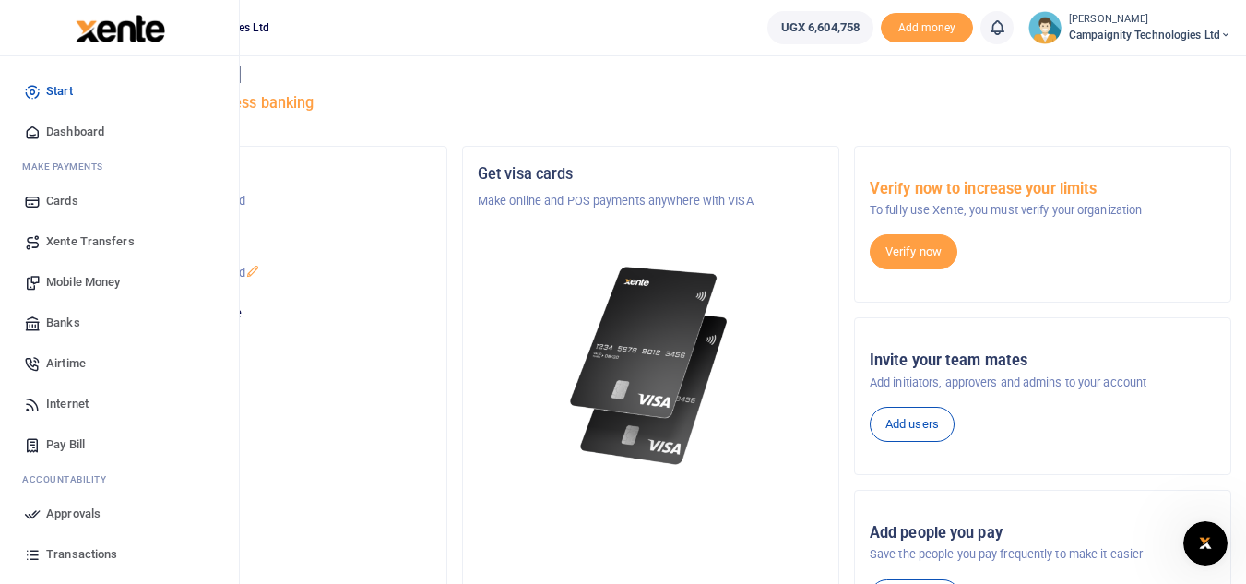
click at [59, 553] on span "Transactions" at bounding box center [81, 554] width 71 height 18
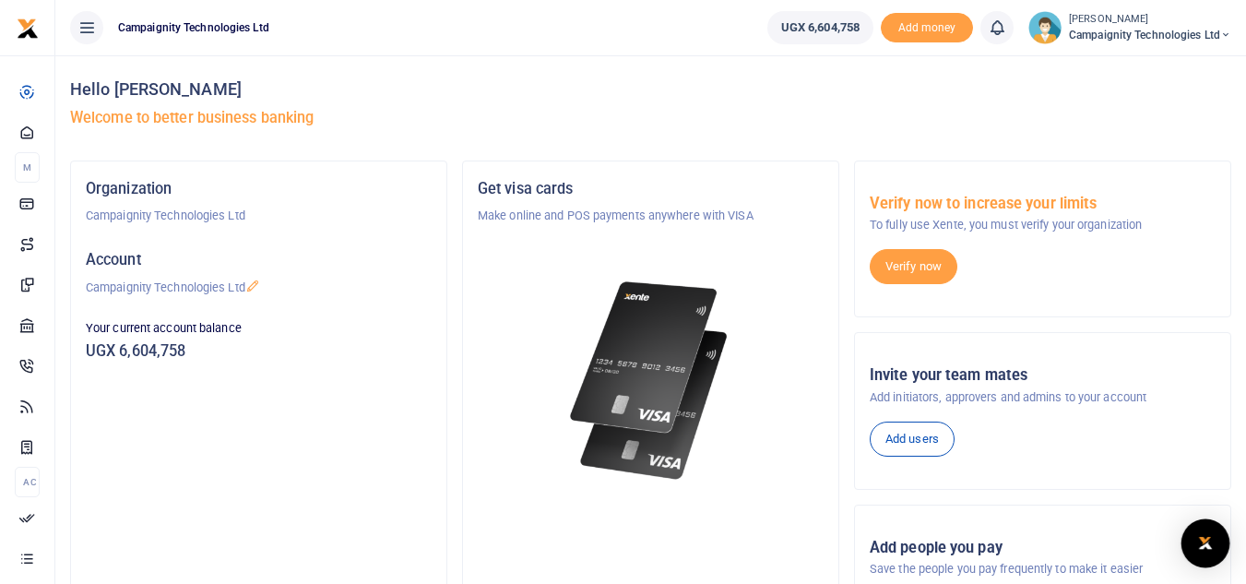
click at [1210, 552] on img "Open Intercom Messenger" at bounding box center [1206, 543] width 24 height 22
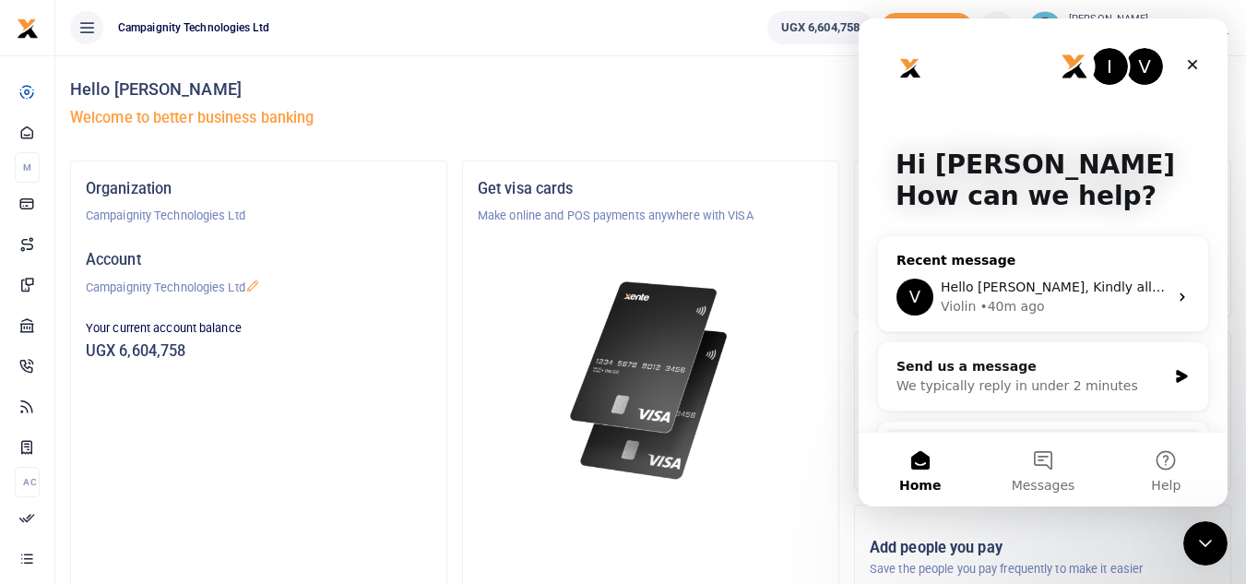
click at [1080, 291] on span "Hello [PERSON_NAME], Kindly allow us to work on it and revert." at bounding box center [1146, 286] width 410 height 15
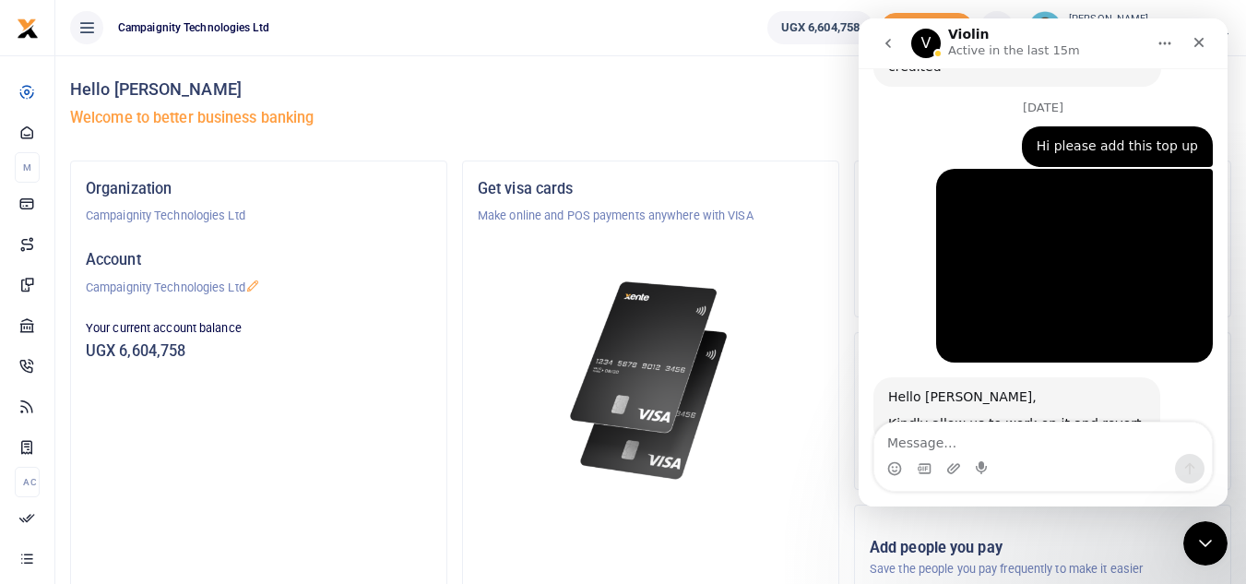
scroll to position [946, 0]
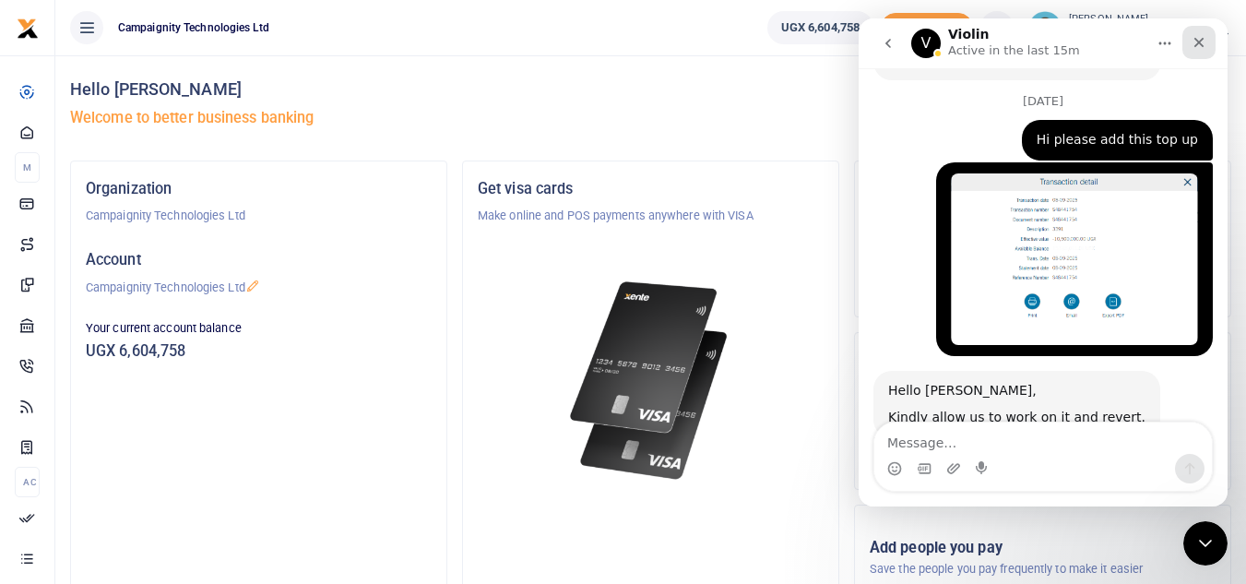
click at [1201, 41] on icon "Close" at bounding box center [1200, 43] width 10 height 10
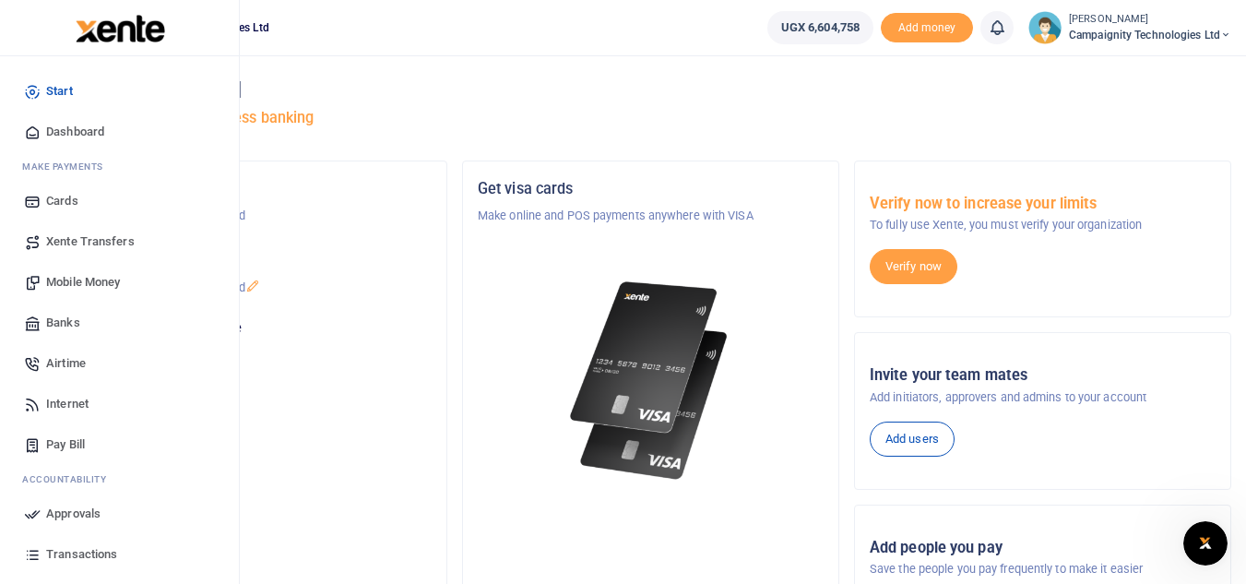
click at [97, 290] on span "Mobile Money" at bounding box center [83, 282] width 74 height 18
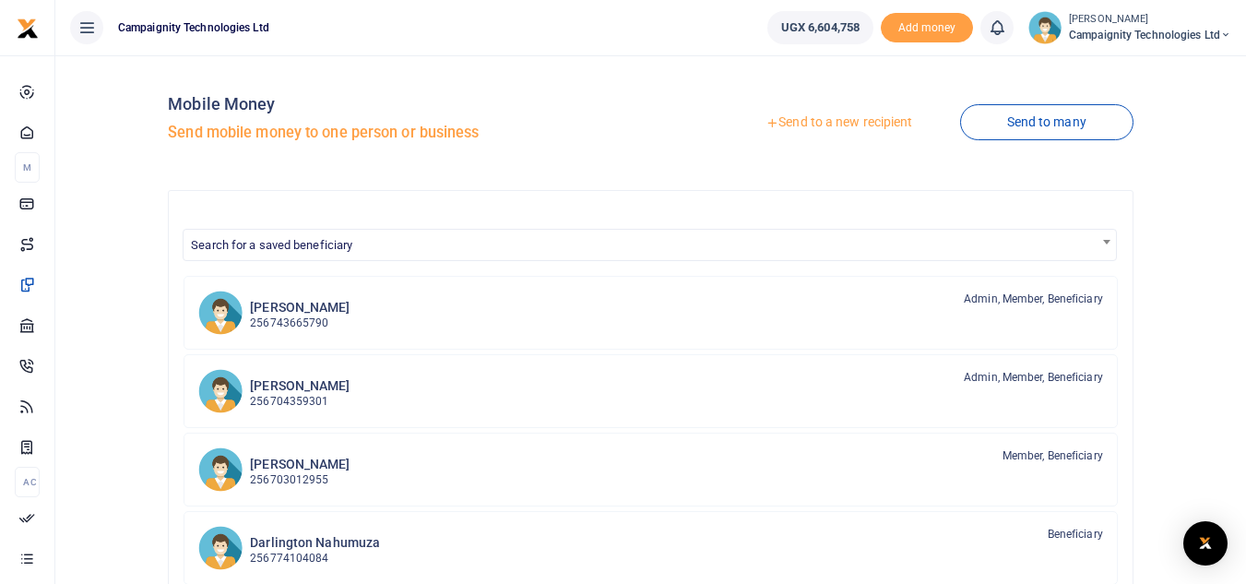
click at [814, 120] on link "Send to a new recipient" at bounding box center [839, 122] width 241 height 33
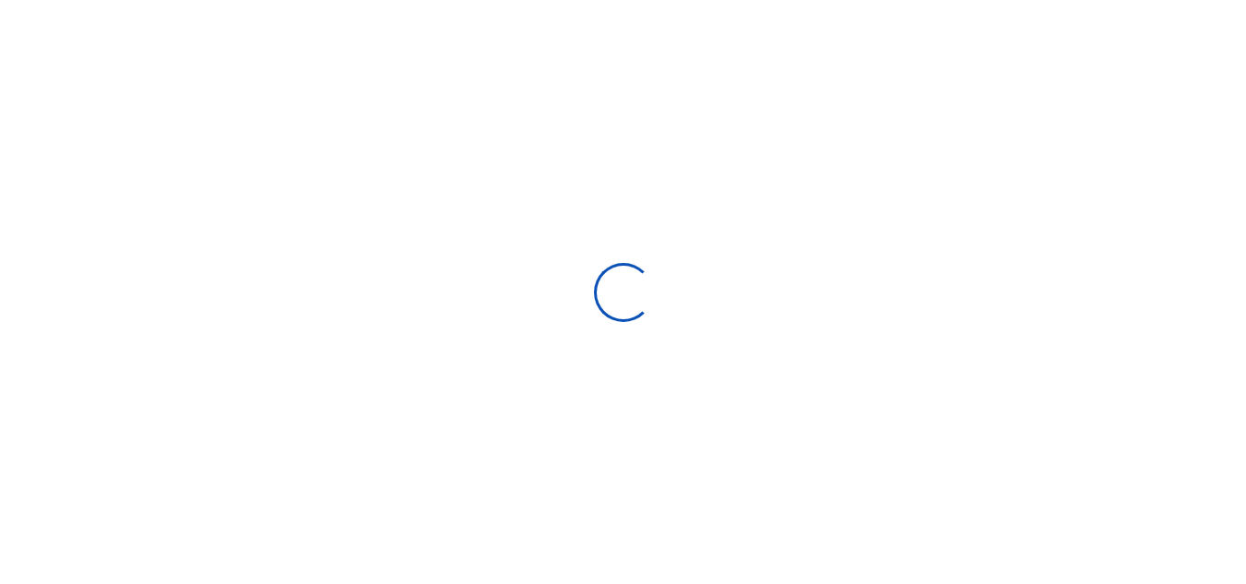
select select
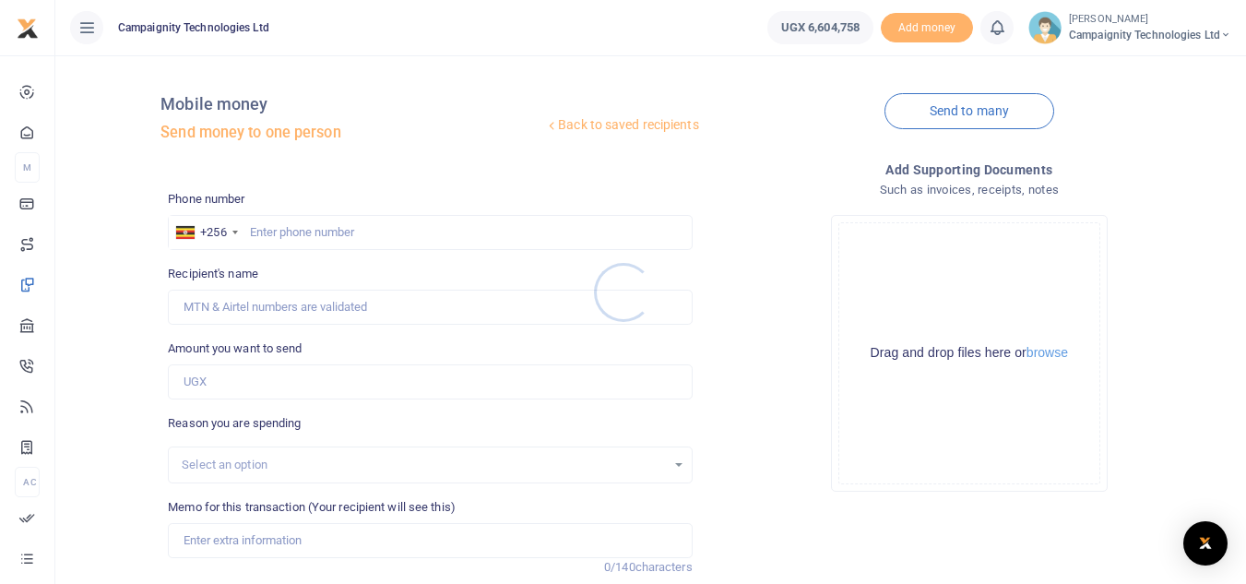
click at [329, 226] on div at bounding box center [623, 292] width 1246 height 584
click at [329, 226] on input "text" at bounding box center [430, 232] width 524 height 35
paste input "706 503184"
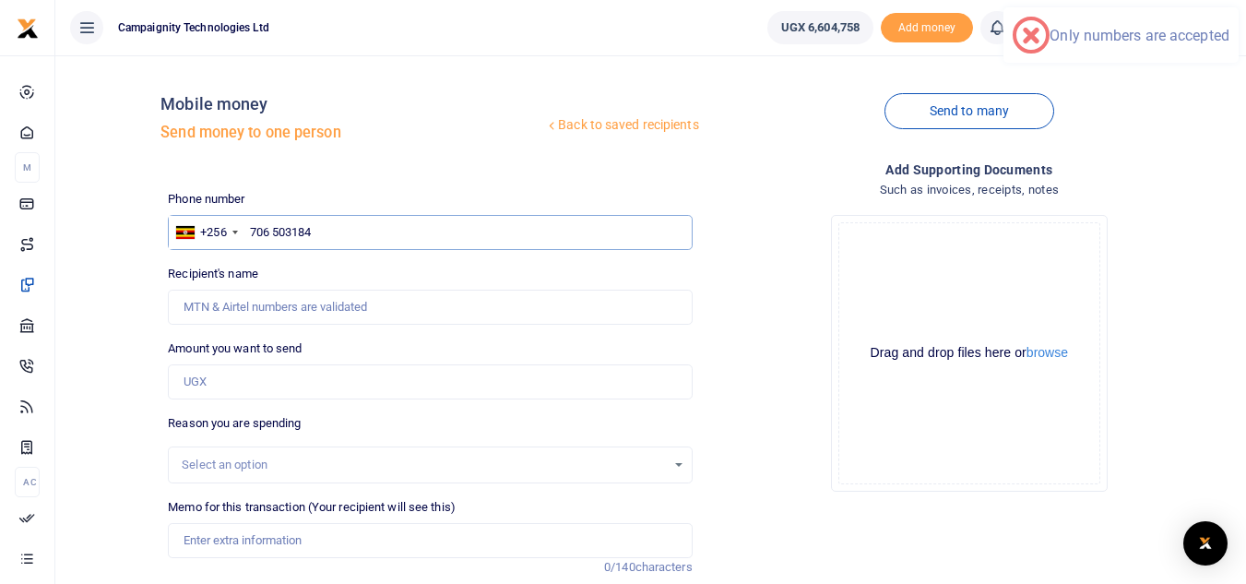
click at [275, 233] on input "706 503184" at bounding box center [430, 232] width 524 height 35
type input "706503184"
click at [236, 386] on input "Amount you want to send" at bounding box center [430, 381] width 524 height 35
type input "4,000,000"
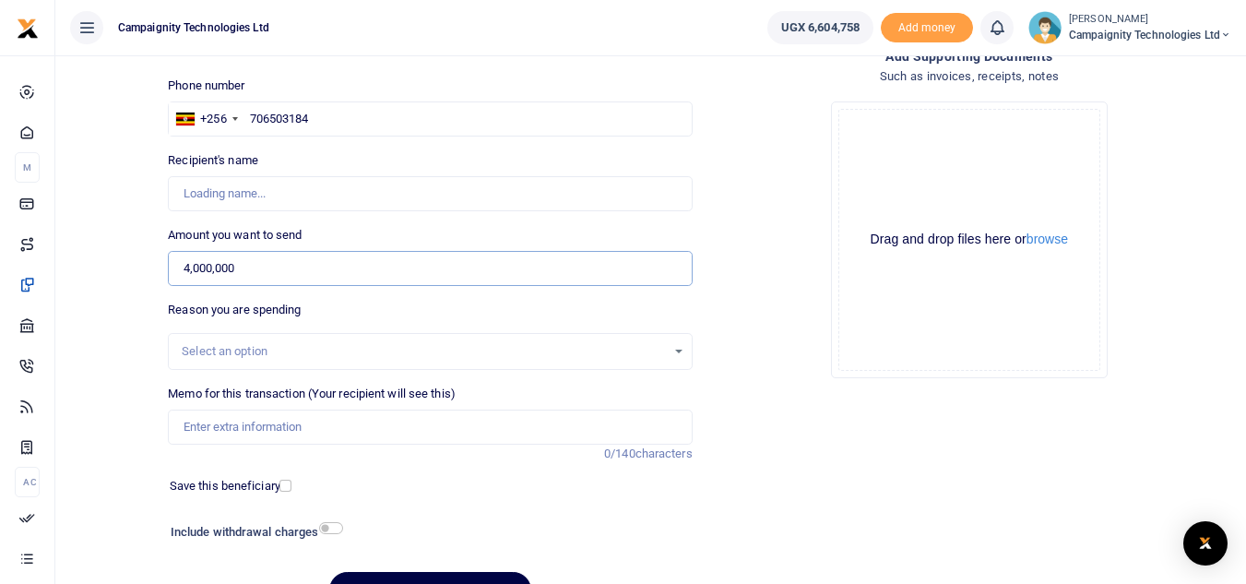
scroll to position [149, 0]
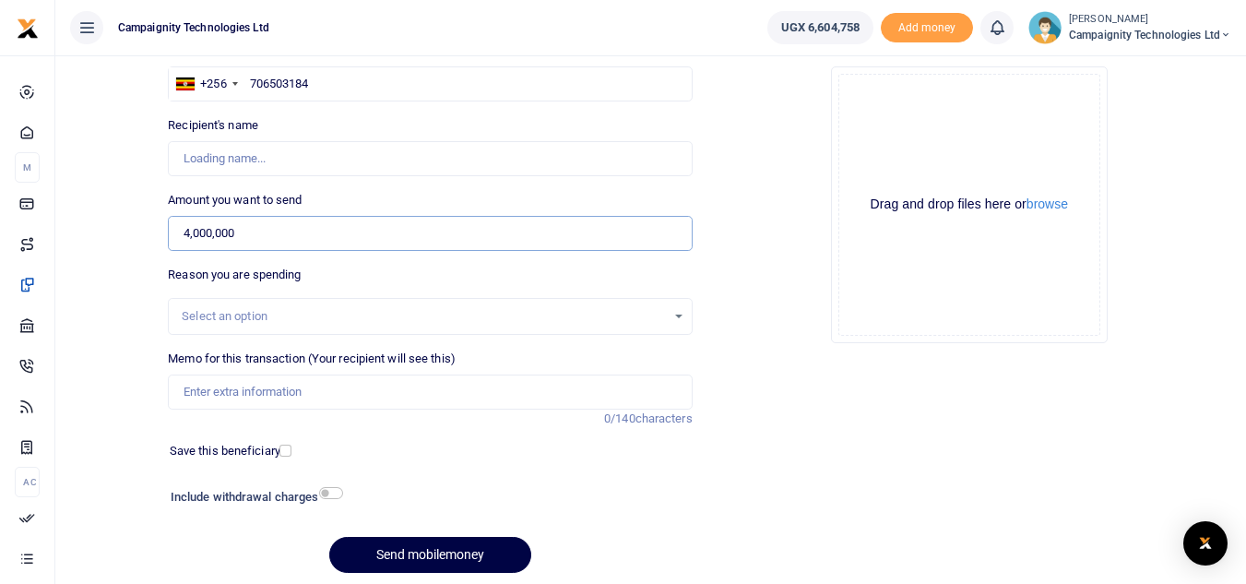
type input "[PERSON_NAME]"
type input "4,000,000"
click at [284, 405] on input "Memo for this transaction (Your recipient will see this)" at bounding box center [430, 392] width 524 height 35
click at [303, 392] on input "Purchase of company car Passo" at bounding box center [430, 392] width 524 height 35
click at [253, 392] on input "Purchase of company car Passo" at bounding box center [430, 392] width 524 height 35
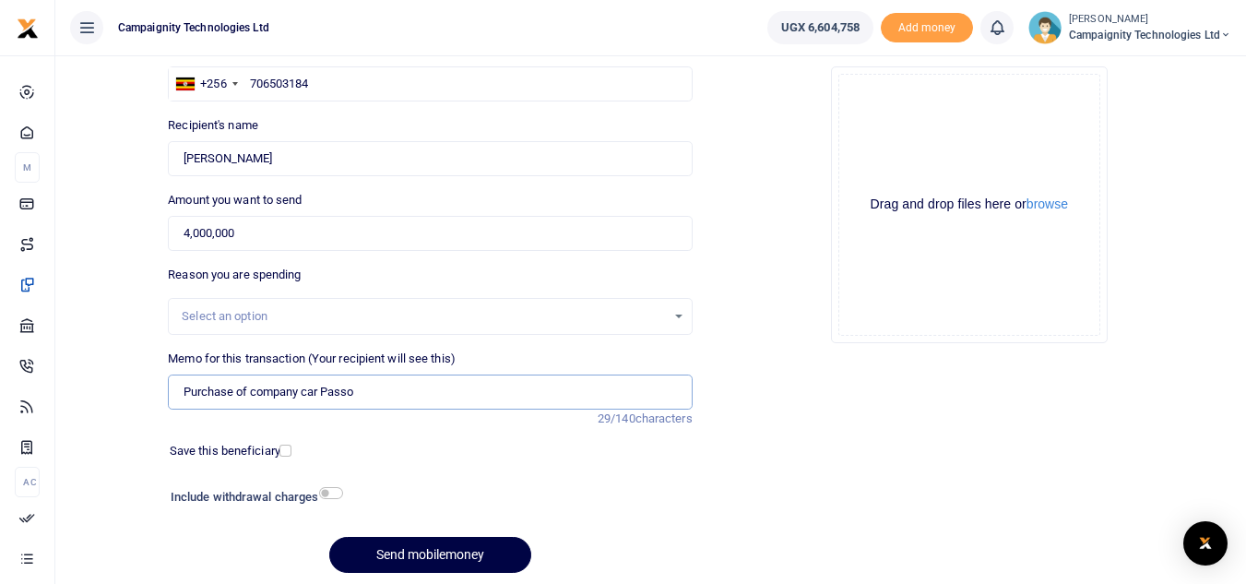
click at [304, 388] on input "Purchase of company car Passo" at bounding box center [430, 392] width 524 height 35
click at [408, 388] on input "Purchase of company Passo car Passo" at bounding box center [430, 392] width 524 height 35
type input "Purchase of company Passo car"
click at [431, 546] on button "Send mobilemoney" at bounding box center [430, 555] width 202 height 36
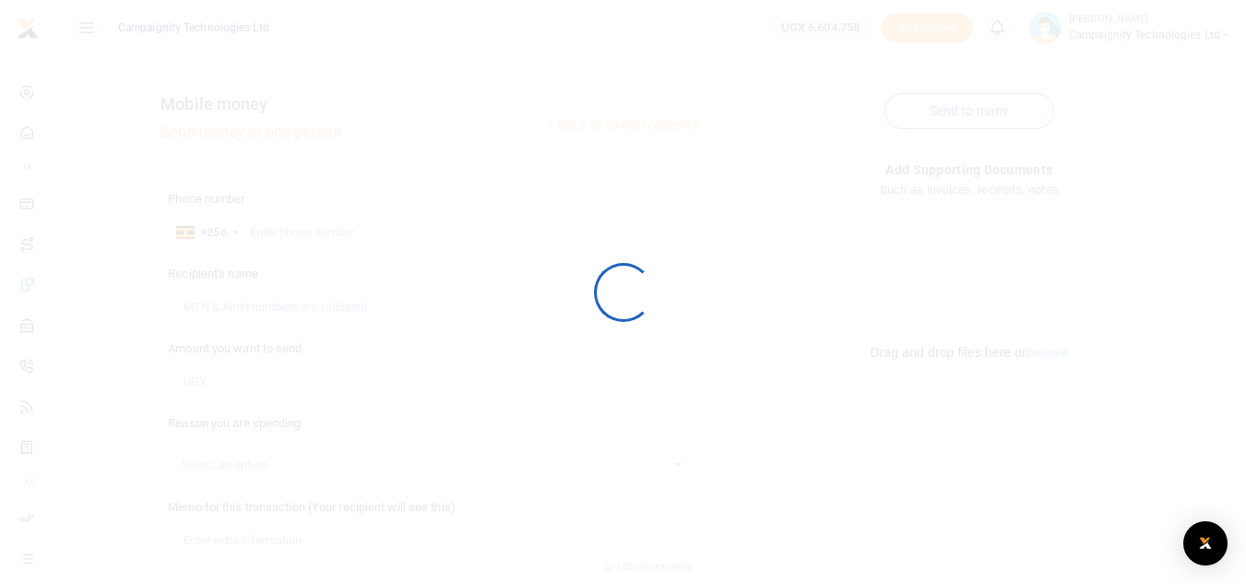
scroll to position [149, 0]
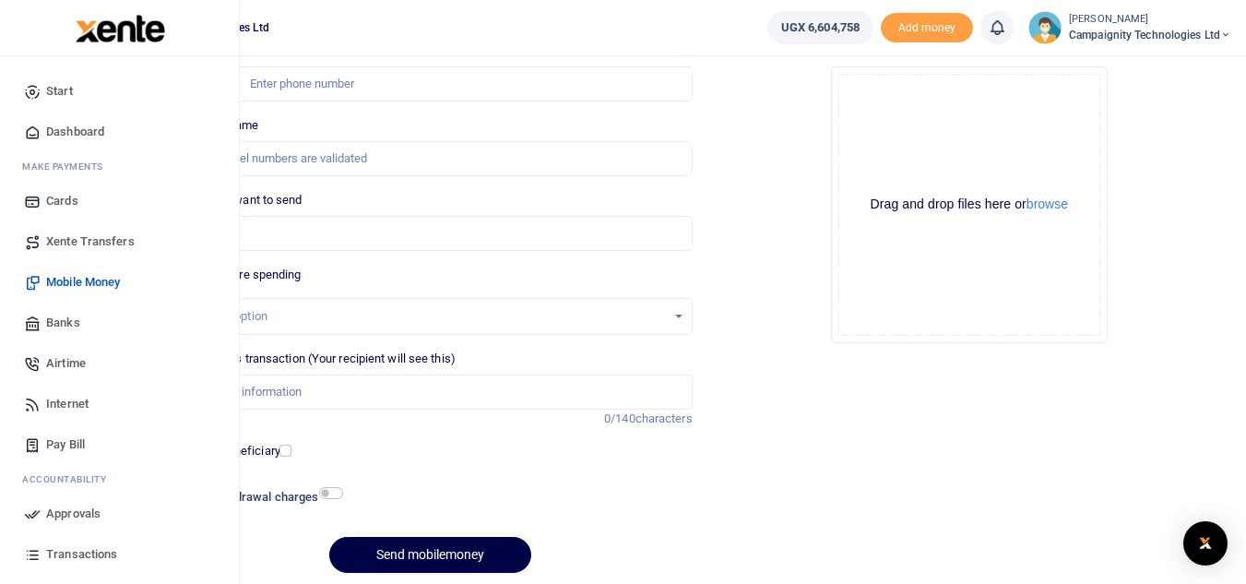
click at [63, 517] on span "Approvals" at bounding box center [73, 514] width 54 height 18
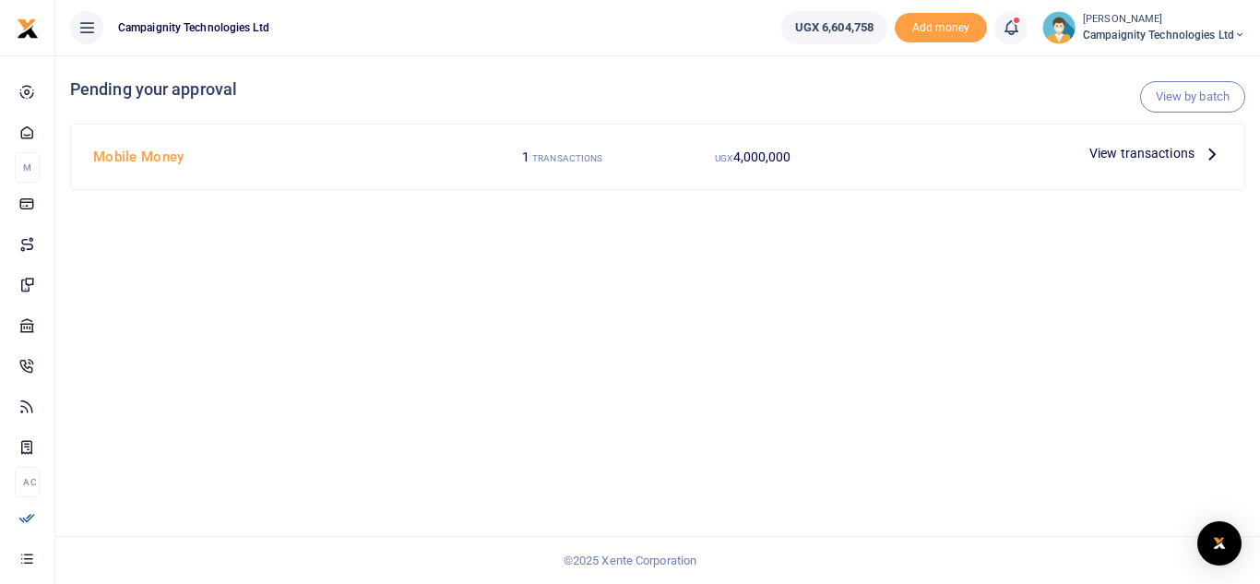
click at [1161, 151] on span "View transactions" at bounding box center [1141, 153] width 105 height 20
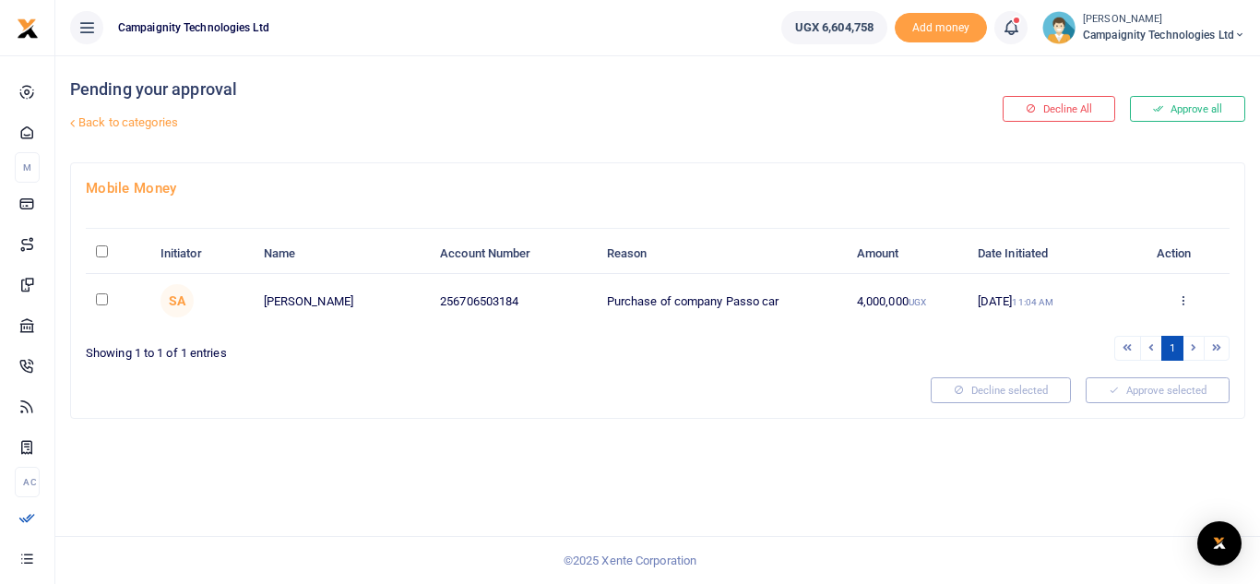
click at [1179, 112] on button "Approve all" at bounding box center [1187, 109] width 115 height 26
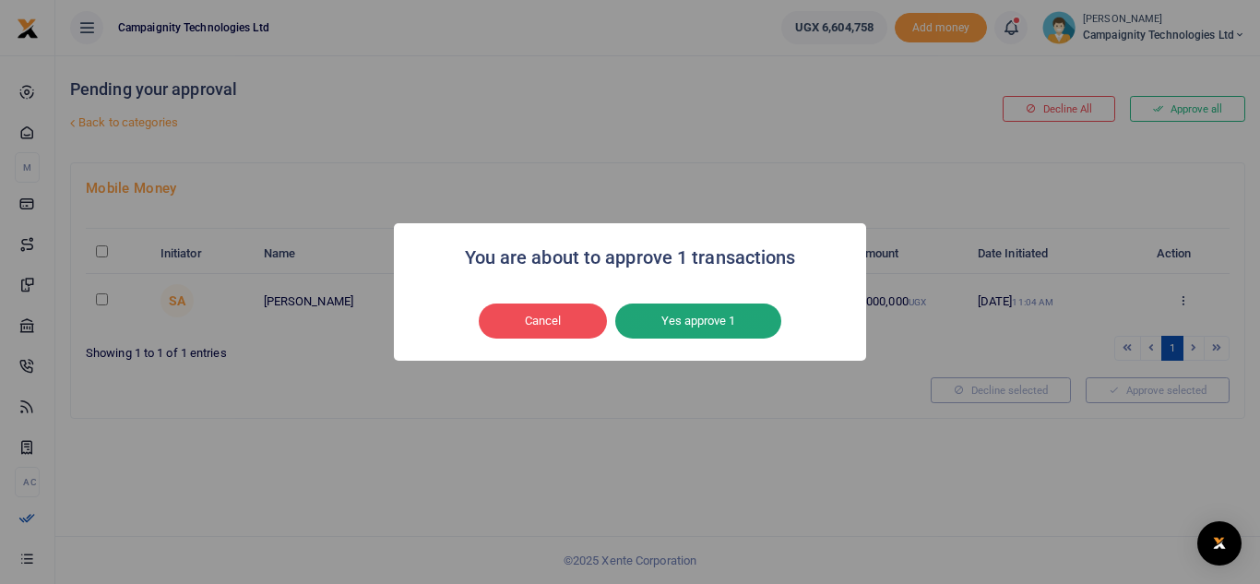
click at [743, 330] on button "Yes approve 1" at bounding box center [698, 320] width 166 height 35
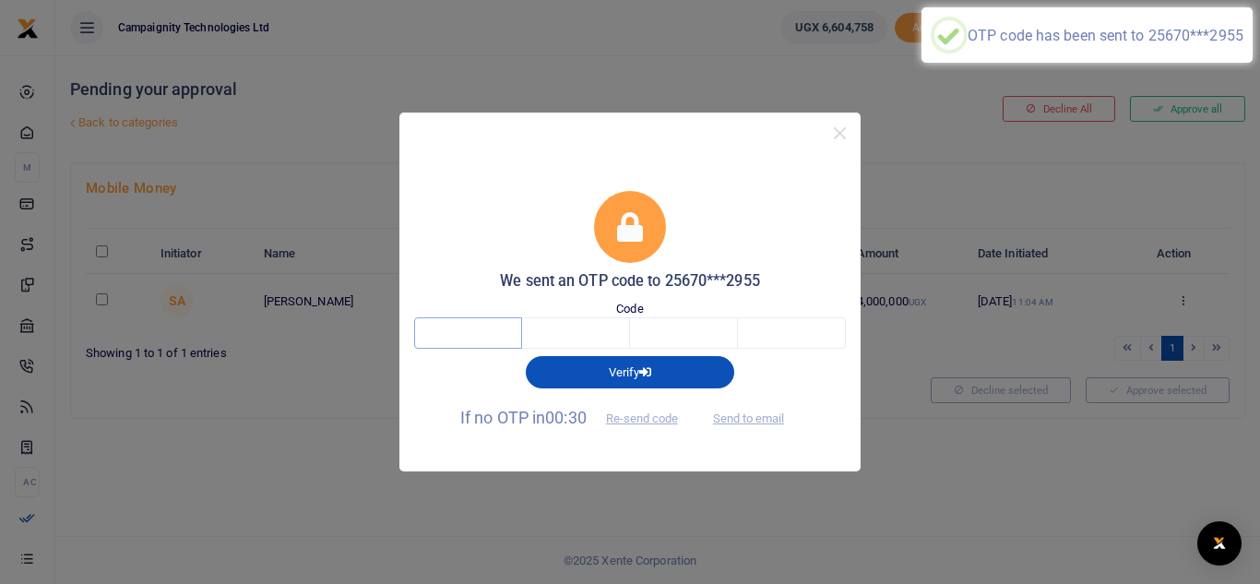
click at [492, 339] on input "text" at bounding box center [468, 332] width 108 height 31
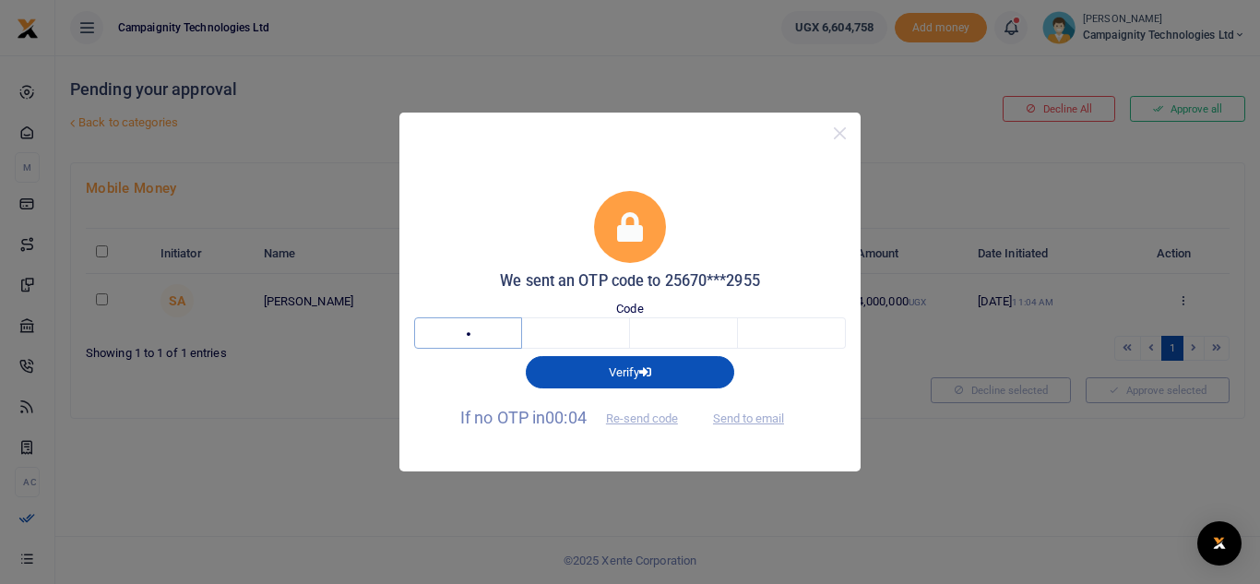
type input "3"
type input "1"
type input "0"
type input "4"
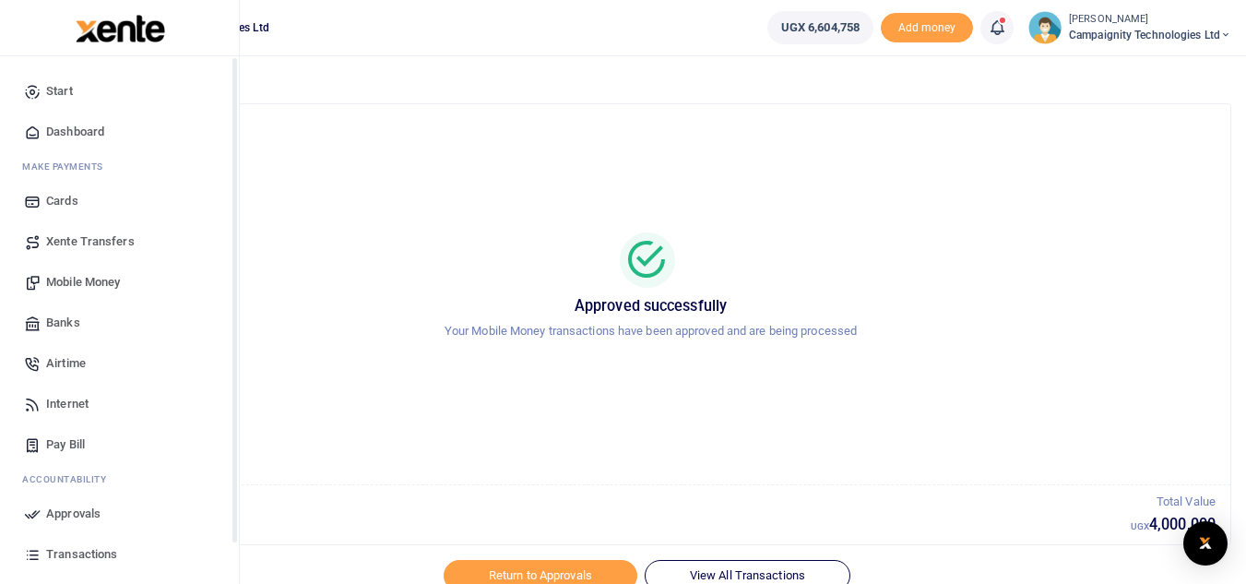
click at [69, 556] on span "Transactions" at bounding box center [81, 554] width 71 height 18
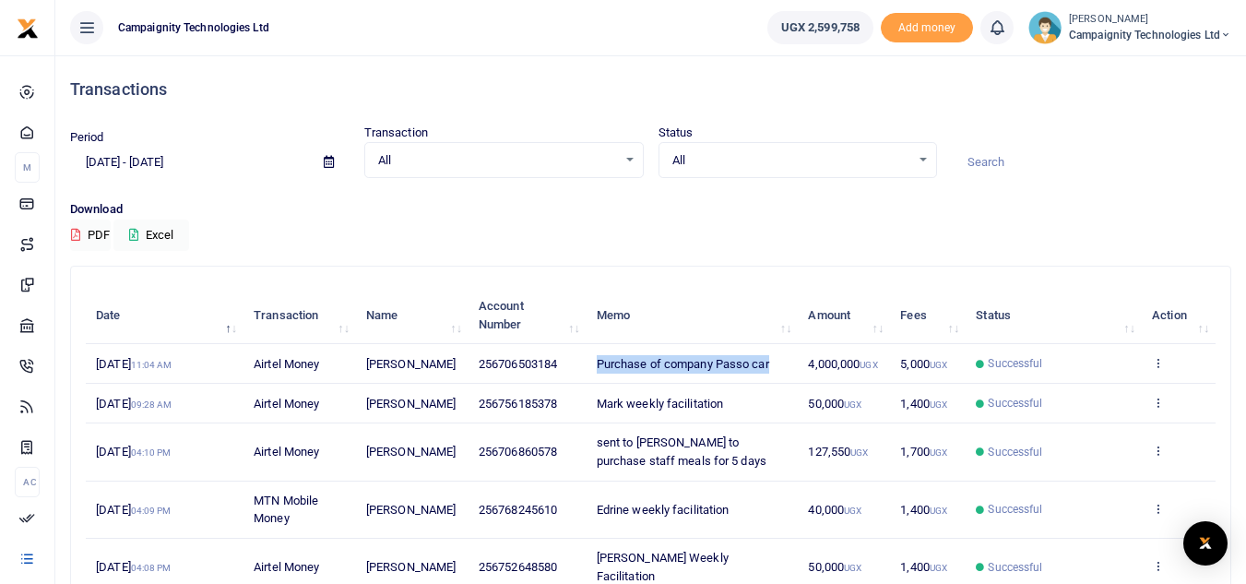
drag, startPoint x: 597, startPoint y: 375, endPoint x: 769, endPoint y: 383, distance: 172.7
click at [769, 383] on td "Purchase of company Passo car" at bounding box center [693, 364] width 212 height 40
copy span "Purchase of company Passo car"
drag, startPoint x: 471, startPoint y: 372, endPoint x: 771, endPoint y: 374, distance: 299.8
click at [771, 374] on tr "[DATE] 11:04 AM Airtel Money [PERSON_NAME] 256706503184 Purchase of company Pas…" at bounding box center [651, 364] width 1130 height 40
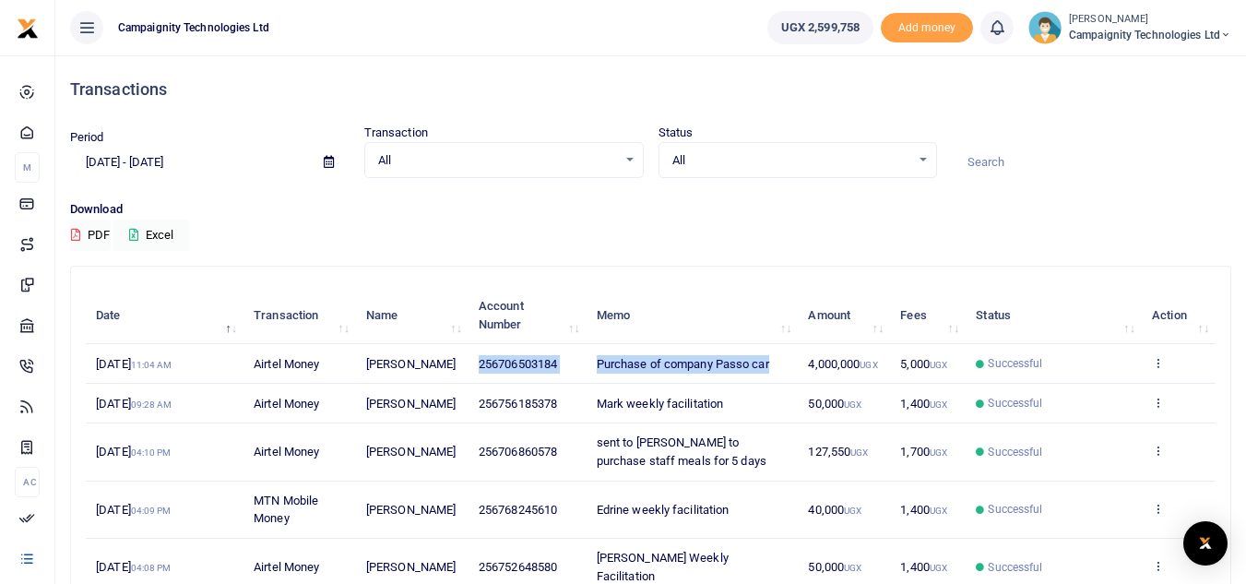
copy tr "256706503184 Purchase of company Passo car"
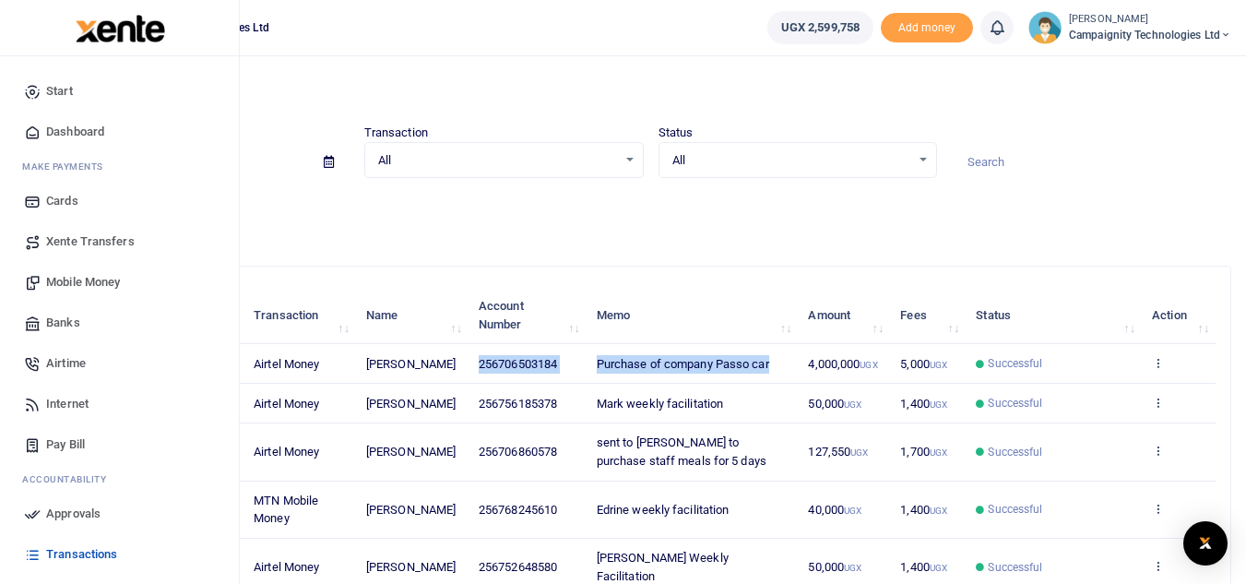
click at [78, 279] on span "Mobile Money" at bounding box center [83, 282] width 74 height 18
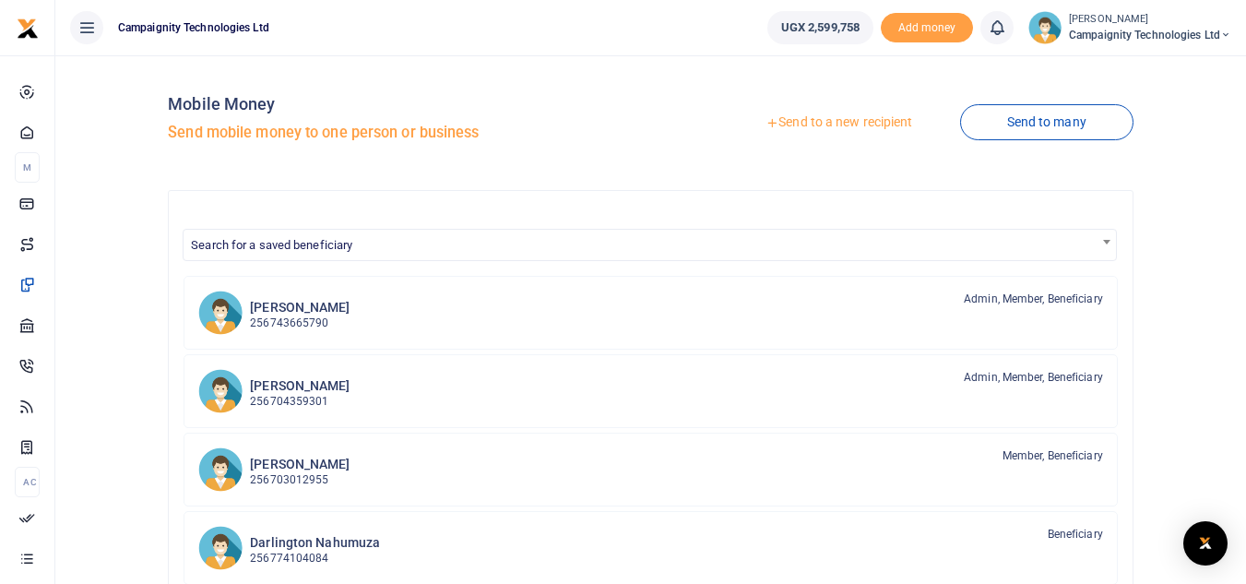
click at [813, 119] on link "Send to a new recipient" at bounding box center [839, 122] width 241 height 33
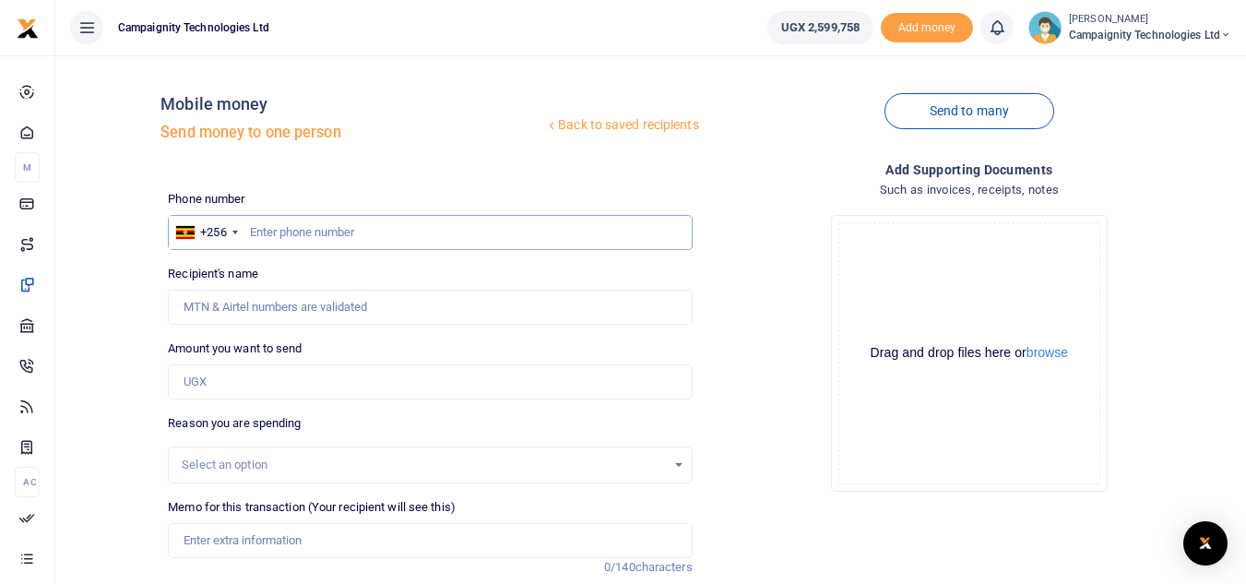
click at [552, 228] on input "text" at bounding box center [430, 232] width 524 height 35
paste input "256706503184 Purchase of company Passo car"
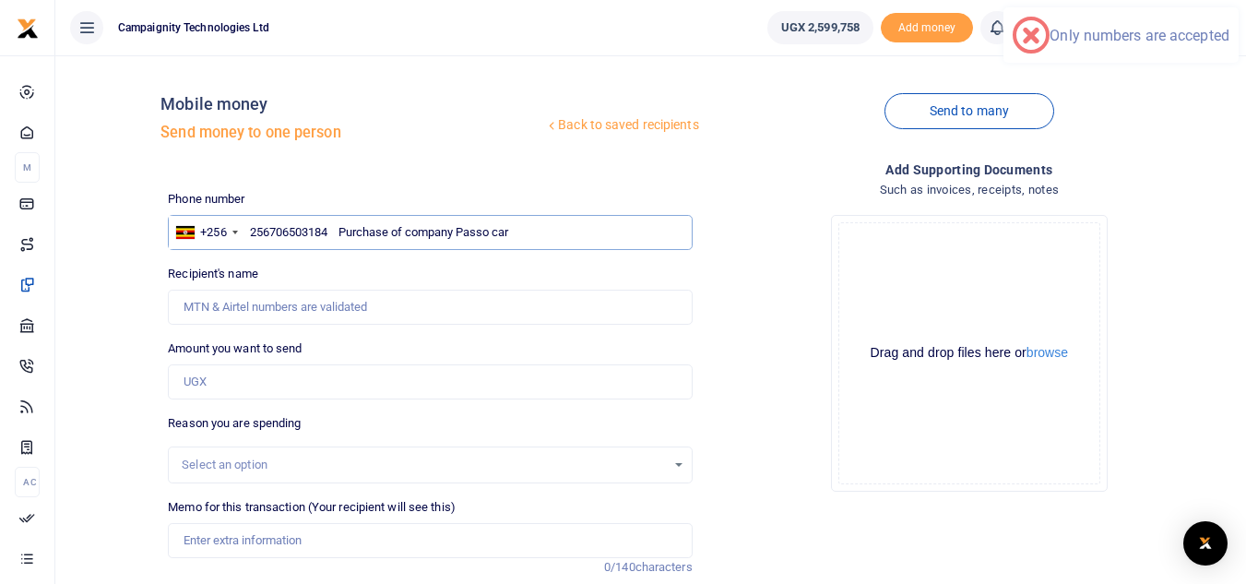
drag, startPoint x: 564, startPoint y: 238, endPoint x: 329, endPoint y: 243, distance: 234.3
click at [329, 243] on input "256706503184 Purchase of company Passo car" at bounding box center [430, 232] width 524 height 35
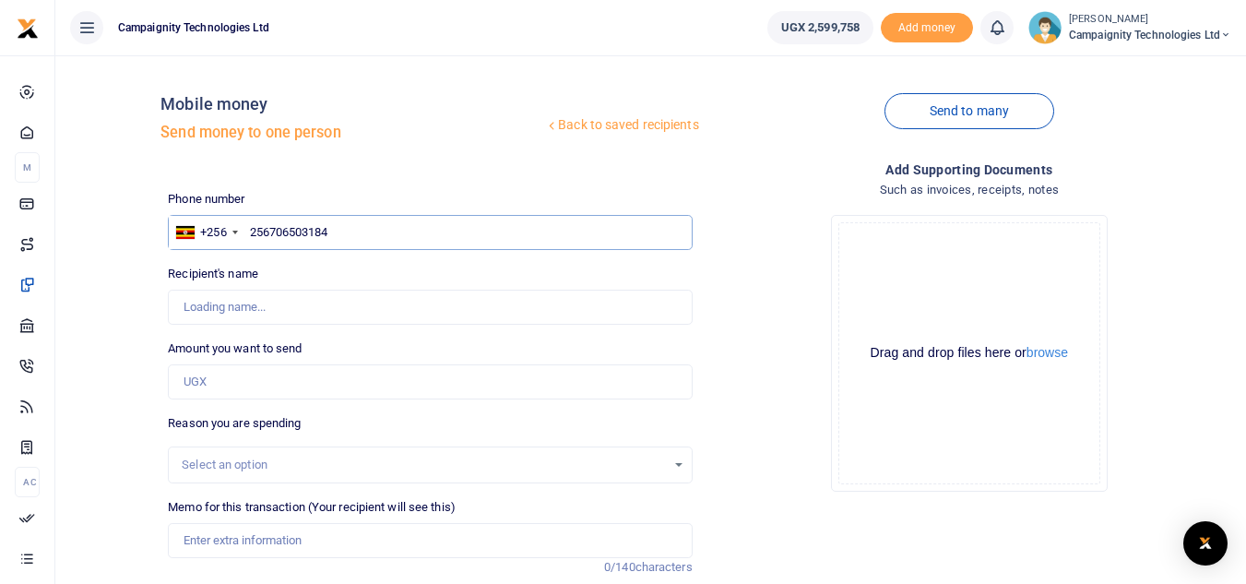
click at [273, 229] on input "256706503184" at bounding box center [430, 232] width 524 height 35
type input "706503184"
click at [296, 382] on input "Amount you want to send" at bounding box center [430, 381] width 524 height 35
type input "2,500,000"
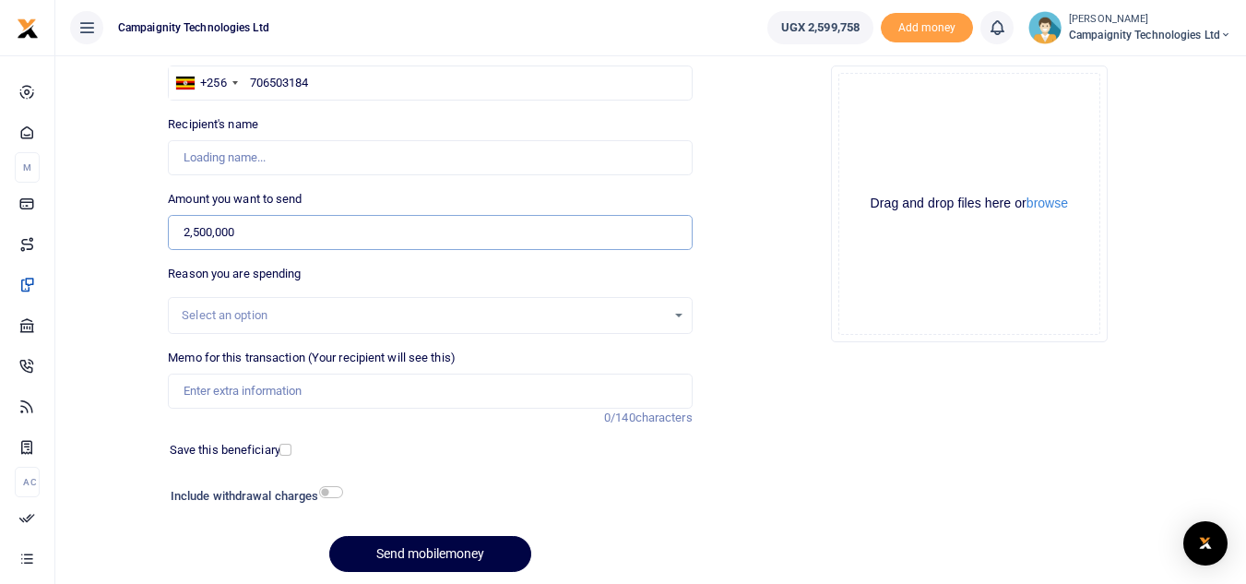
scroll to position [215, 0]
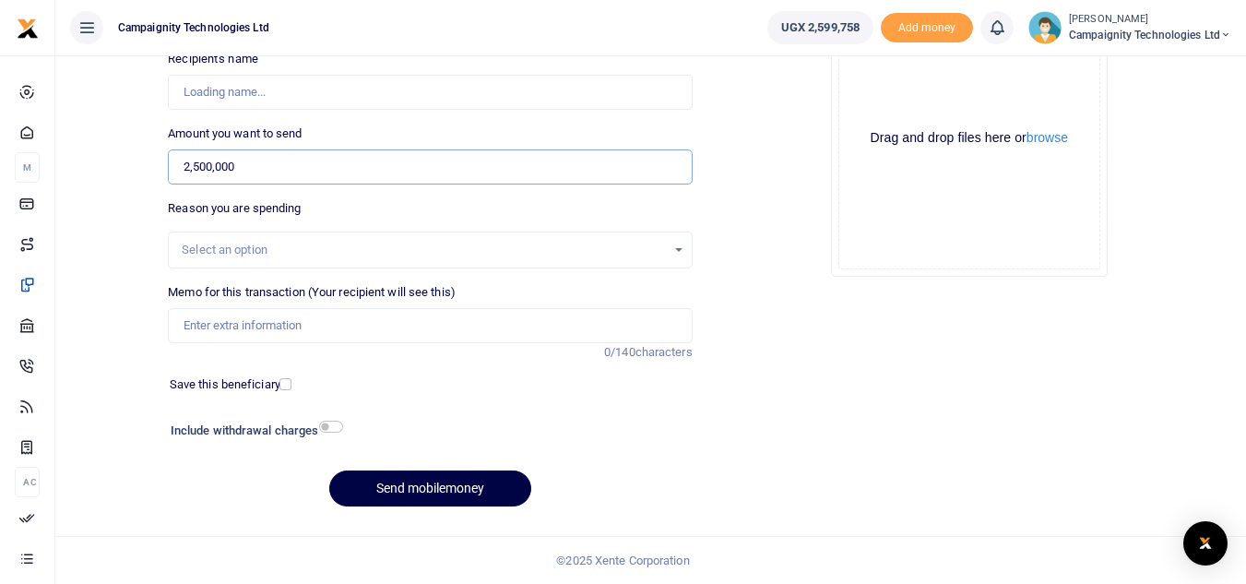
type input "Margeret Kyamanywa"
type input "2,500,000"
click at [298, 328] on input "Memo for this transaction (Your recipient will see this)" at bounding box center [430, 325] width 524 height 35
paste input "Purchase of company Passo car"
click at [208, 322] on input "Purchase of company Passo car" at bounding box center [430, 325] width 524 height 35
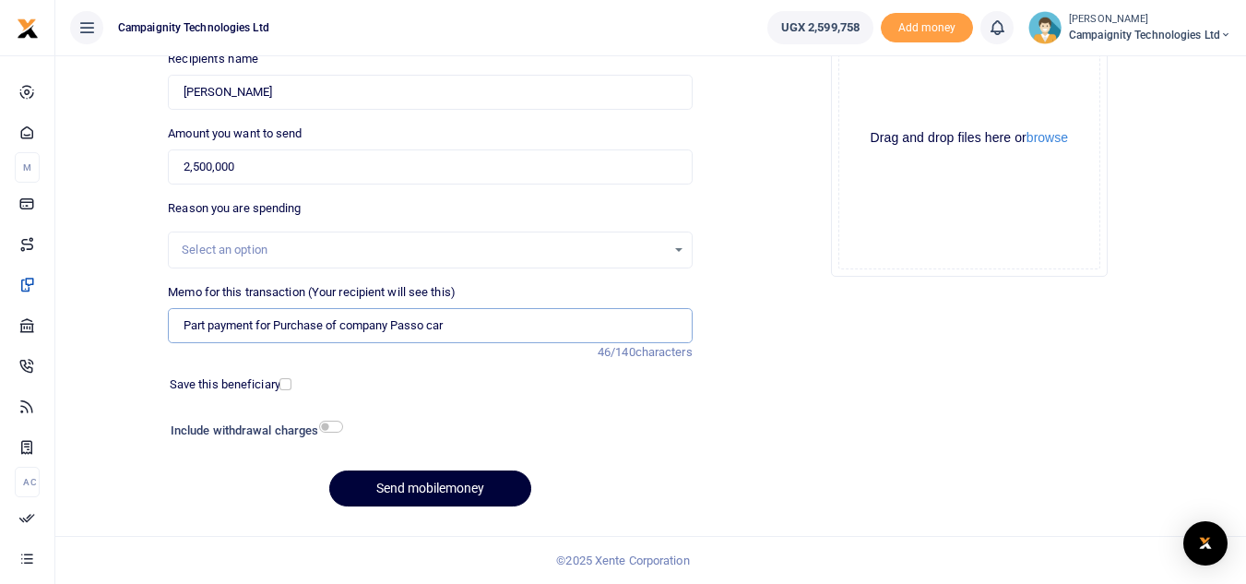
type input "Part payment for Purchase of company Passo car"
click at [424, 492] on button "Send mobilemoney" at bounding box center [430, 488] width 202 height 36
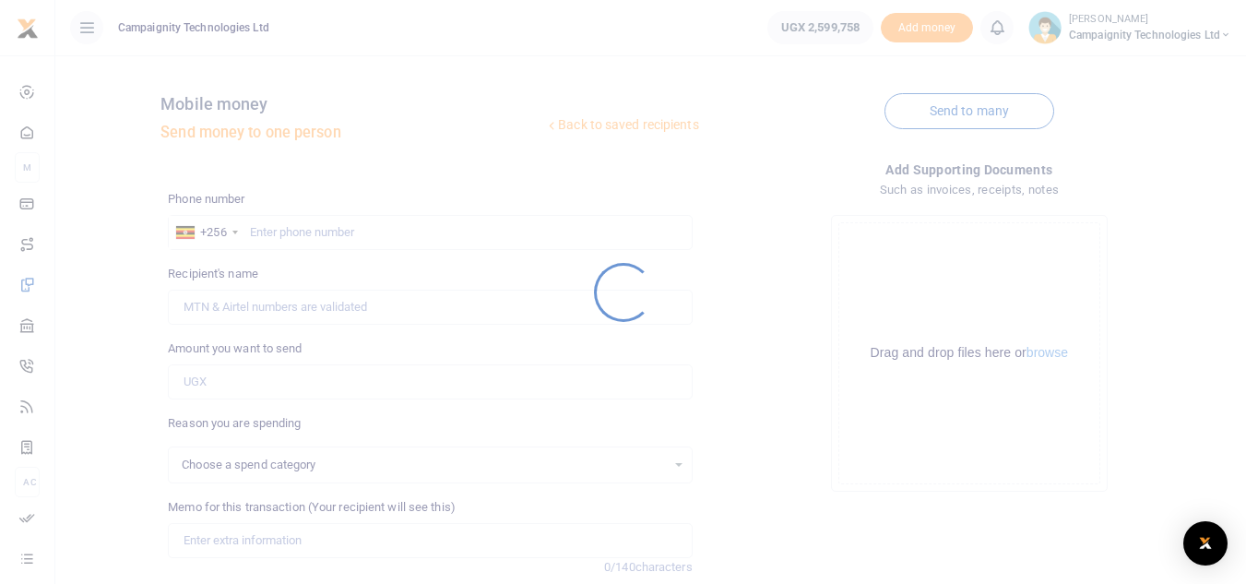
select select
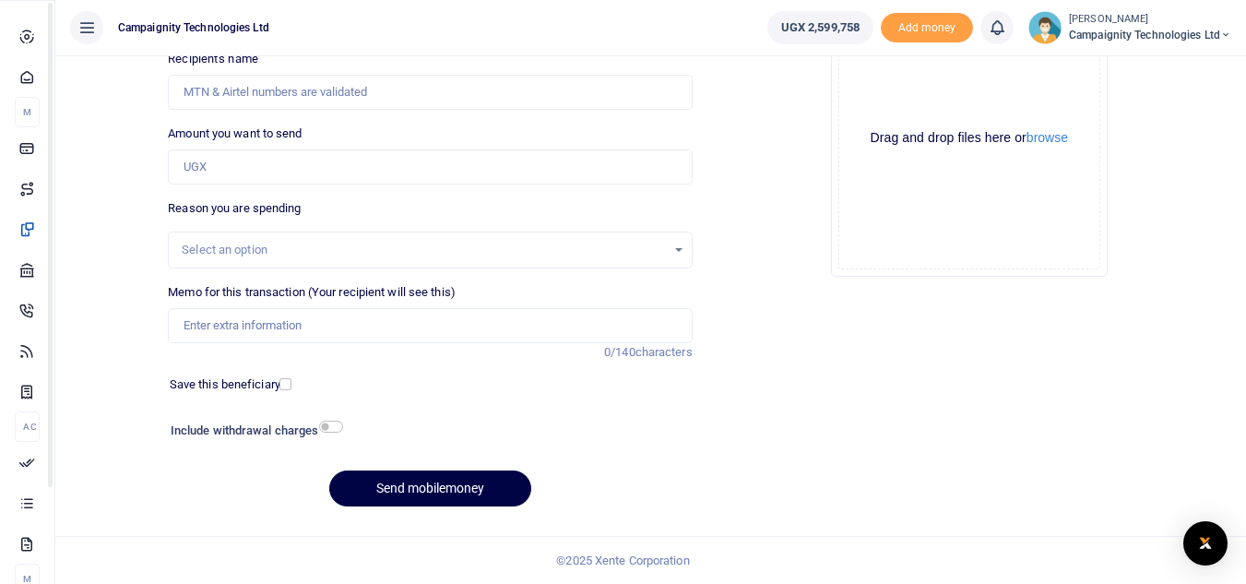
click at [0, 0] on span "Approvals" at bounding box center [0, 0] width 0 height 0
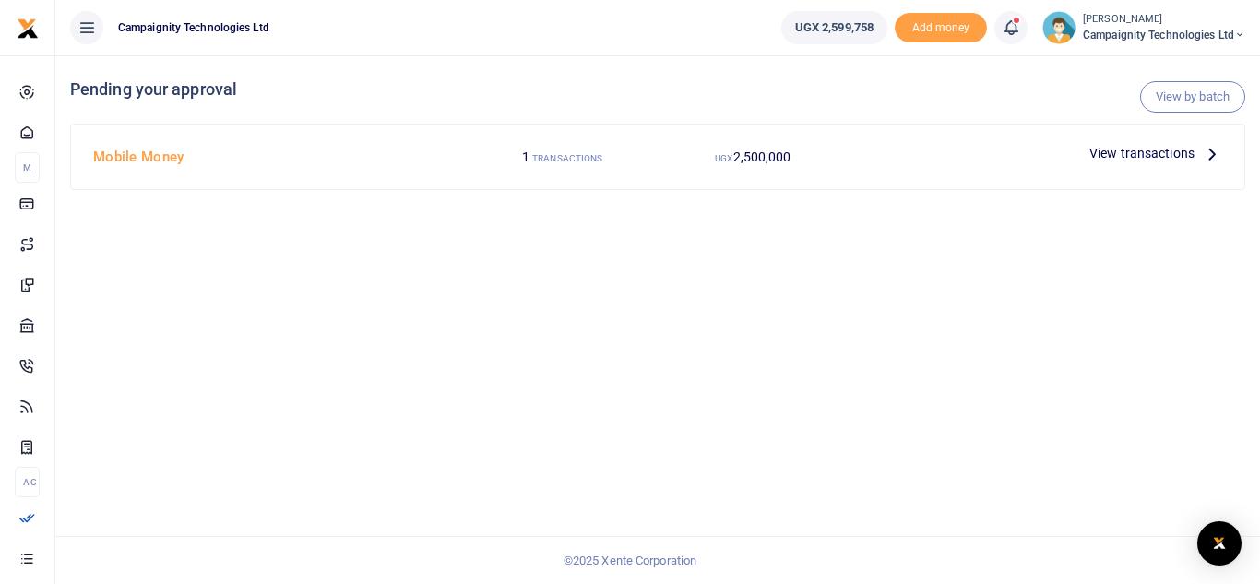
click at [1116, 152] on span "View transactions" at bounding box center [1141, 153] width 105 height 20
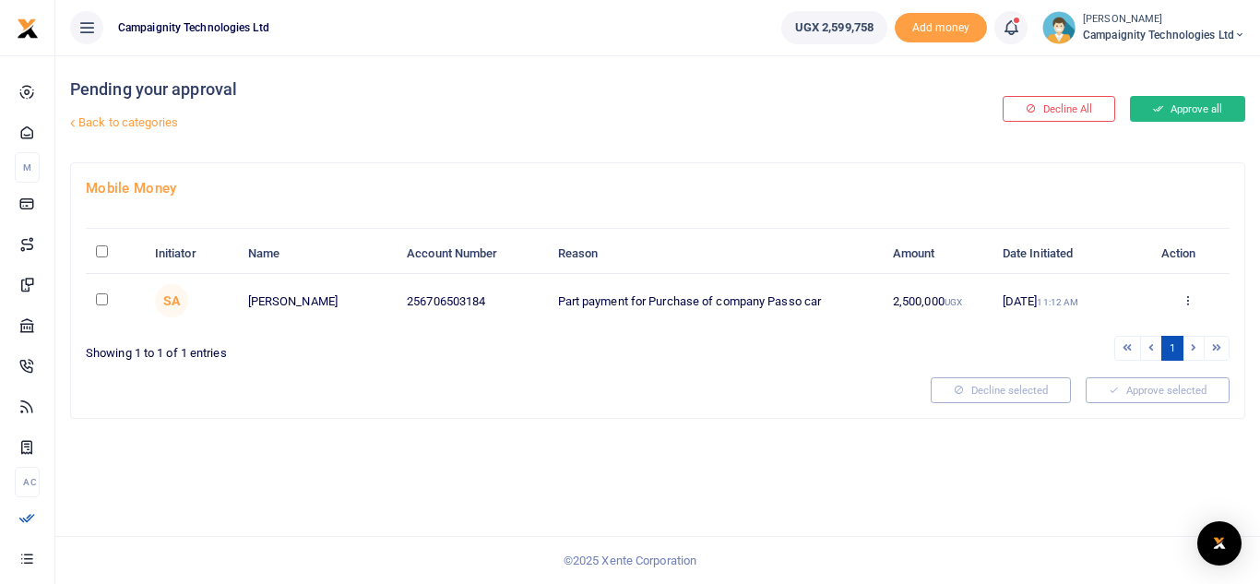
click at [1207, 108] on button "Approve all" at bounding box center [1187, 109] width 115 height 26
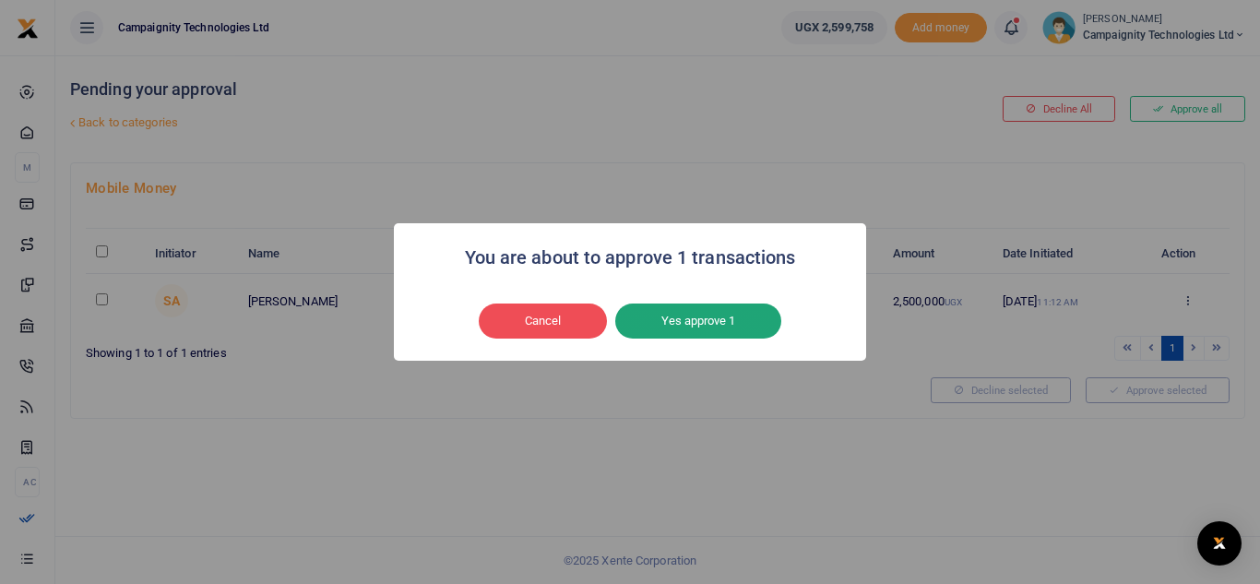
click at [725, 327] on button "Yes approve 1" at bounding box center [698, 320] width 166 height 35
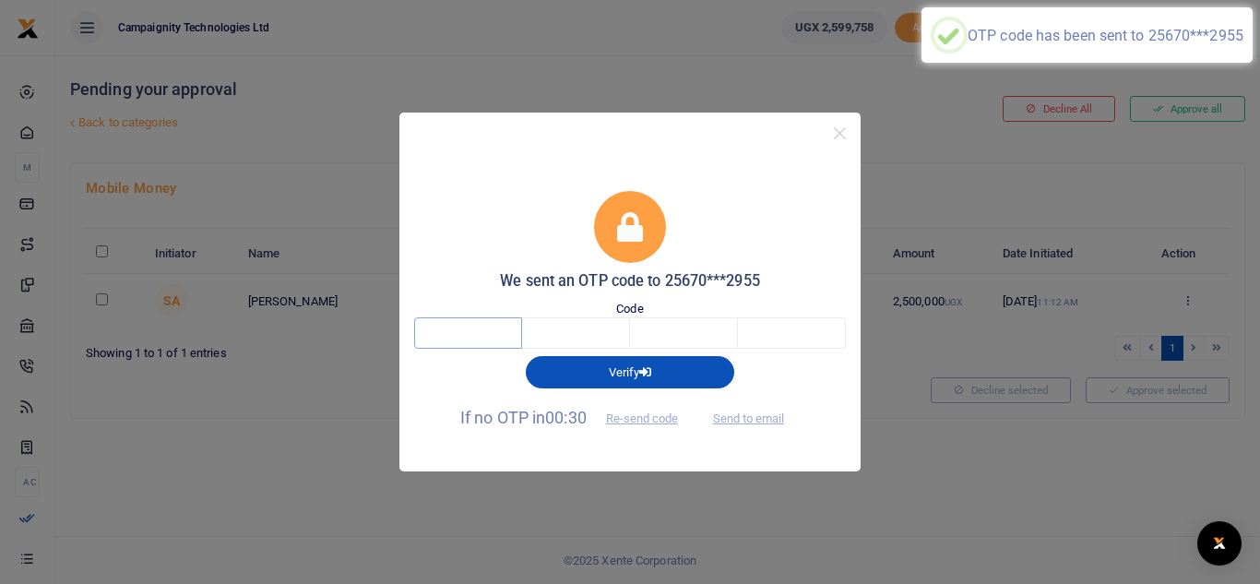
click at [485, 338] on input "text" at bounding box center [468, 332] width 108 height 31
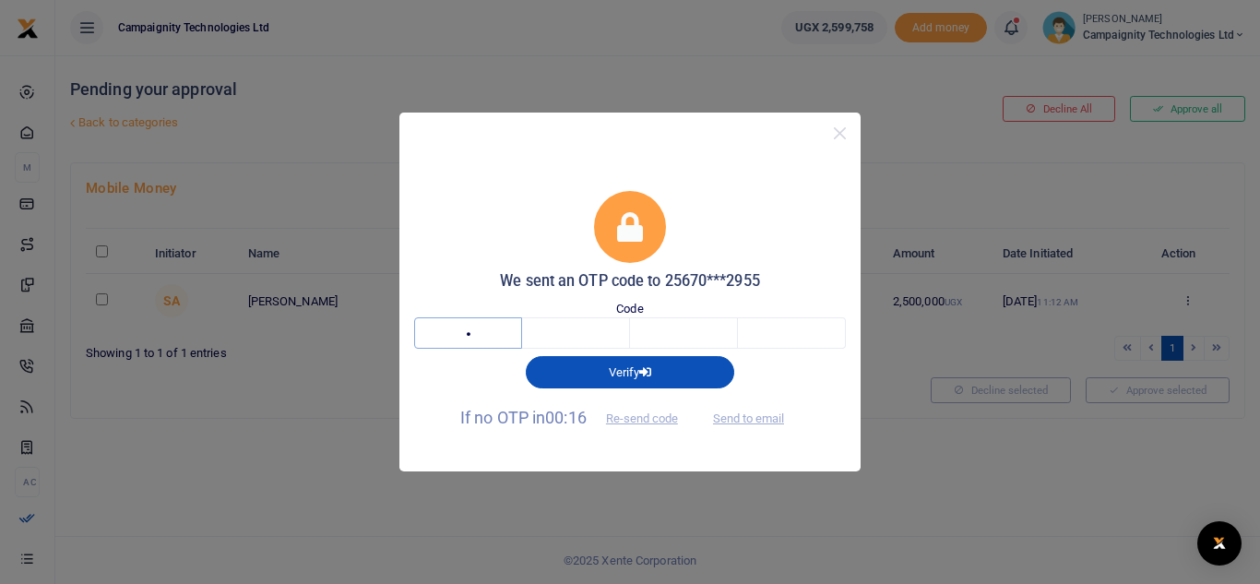
type input "1"
type input "8"
type input "5"
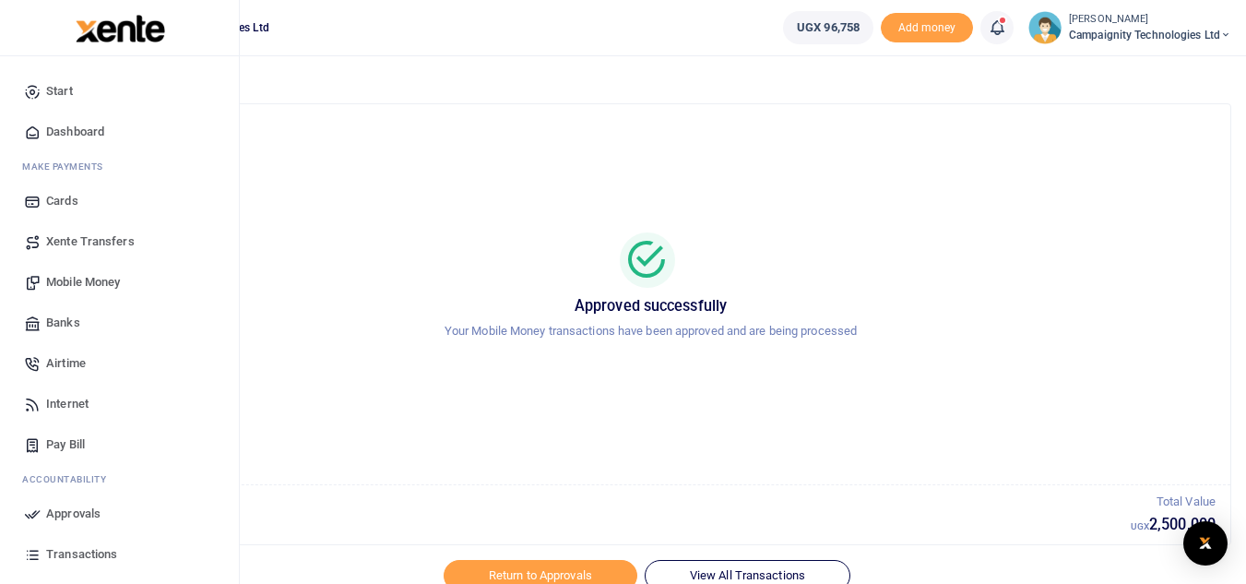
click at [83, 559] on span "Transactions" at bounding box center [81, 554] width 71 height 18
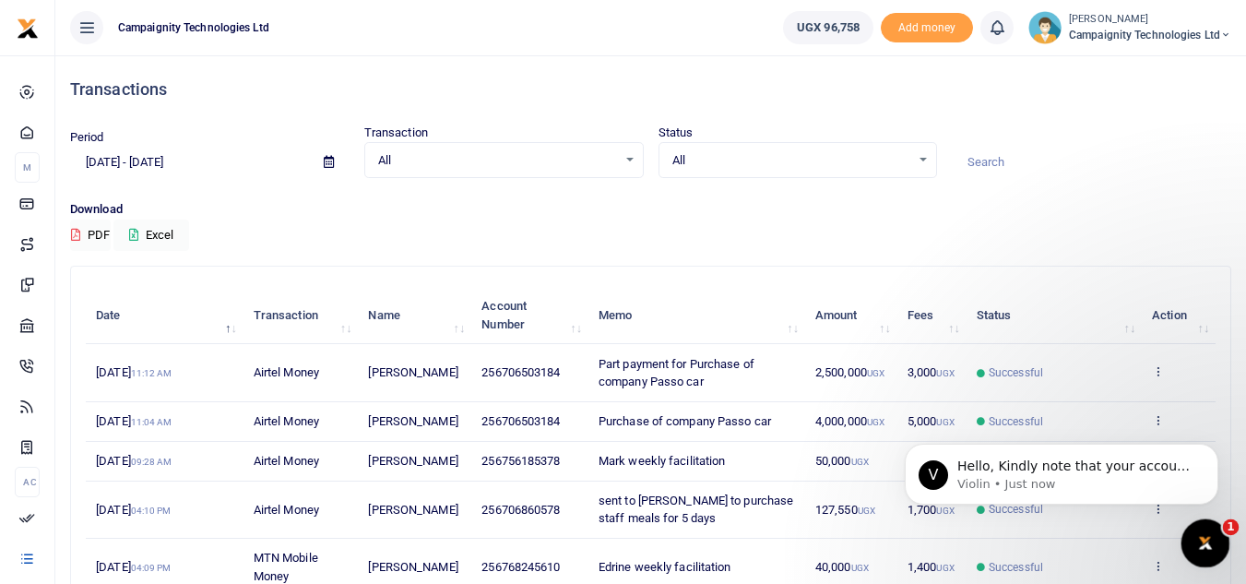
click at [1213, 531] on div "Open Intercom Messenger" at bounding box center [1202, 540] width 61 height 61
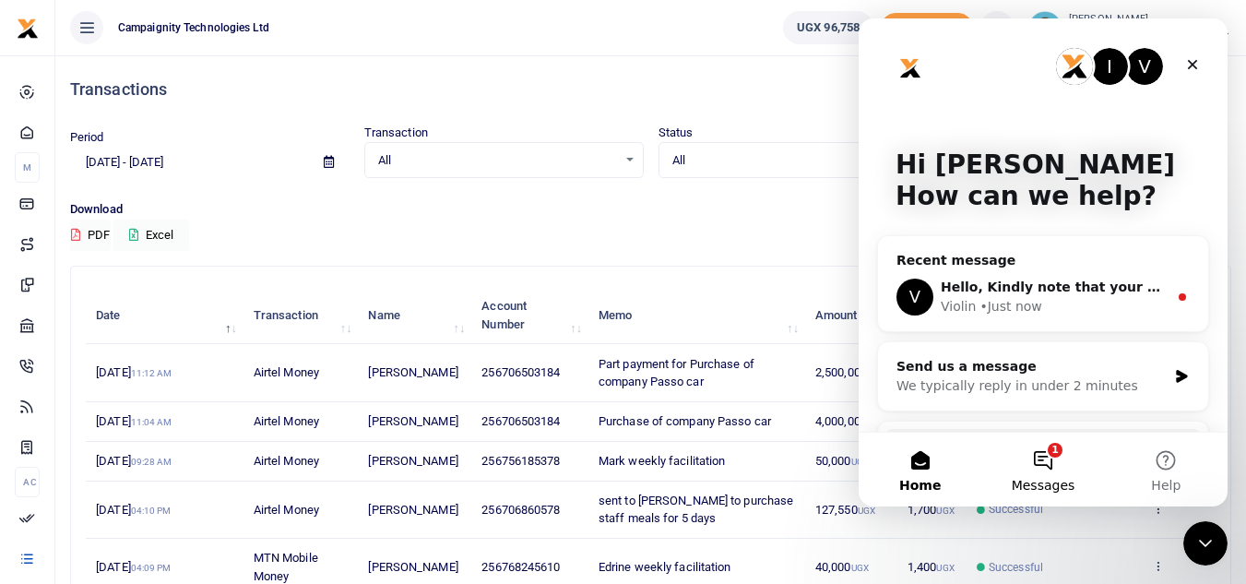
click at [1037, 470] on button "1 Messages" at bounding box center [1042, 470] width 123 height 74
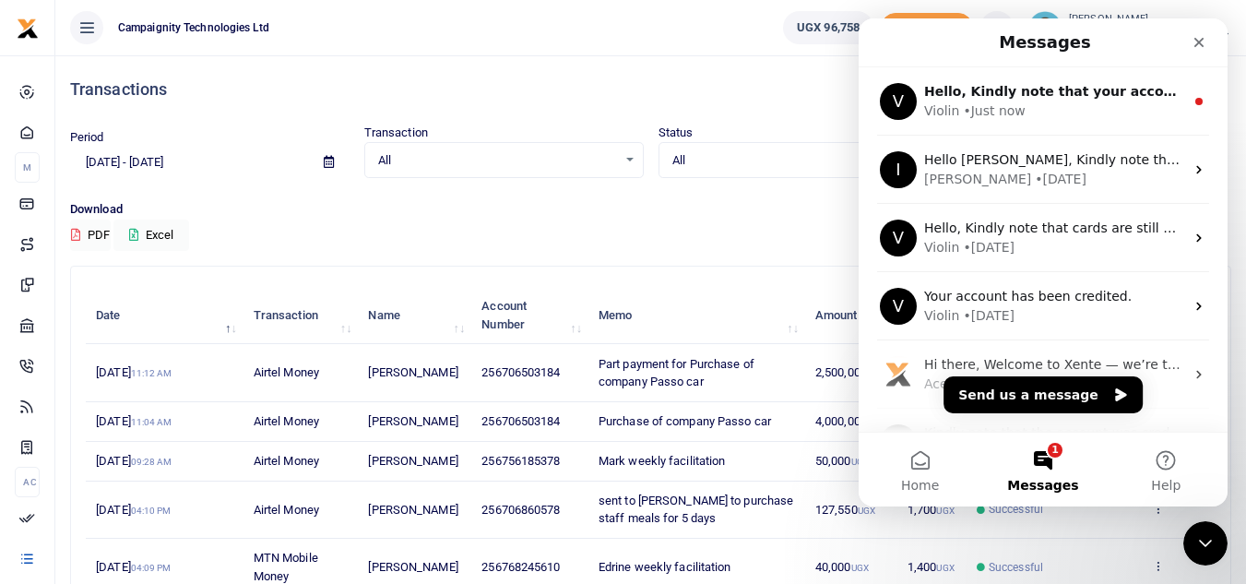
click at [673, 53] on ul "Campaignity Technologies Ltd" at bounding box center [411, 27] width 713 height 55
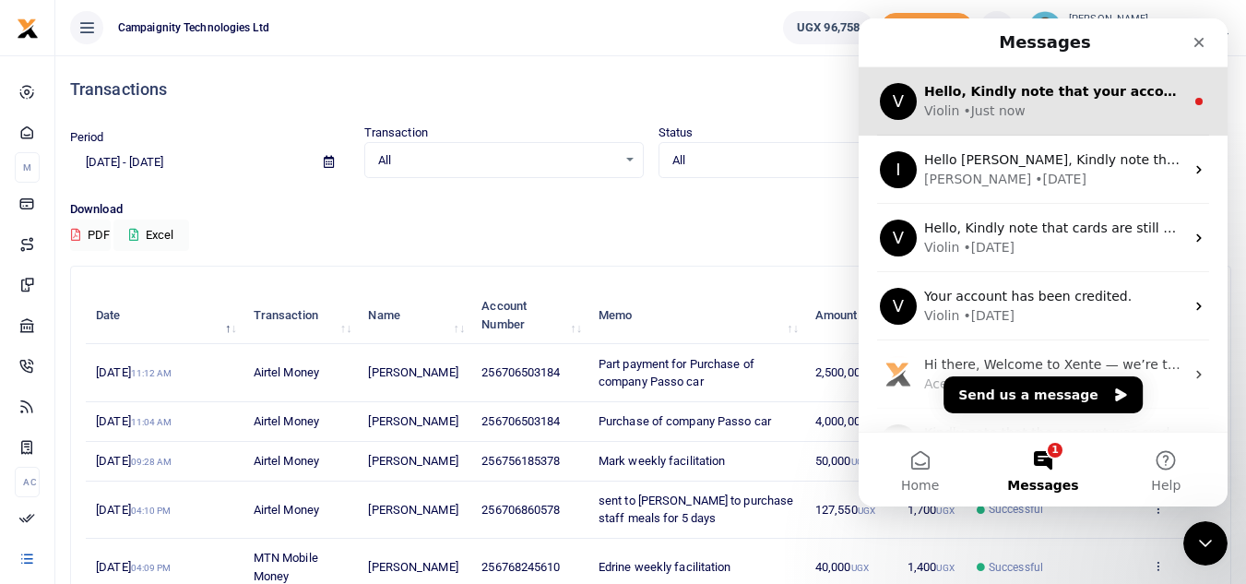
click at [938, 92] on span "Hello, Kindly note that your account has been credited" at bounding box center [1123, 91] width 399 height 15
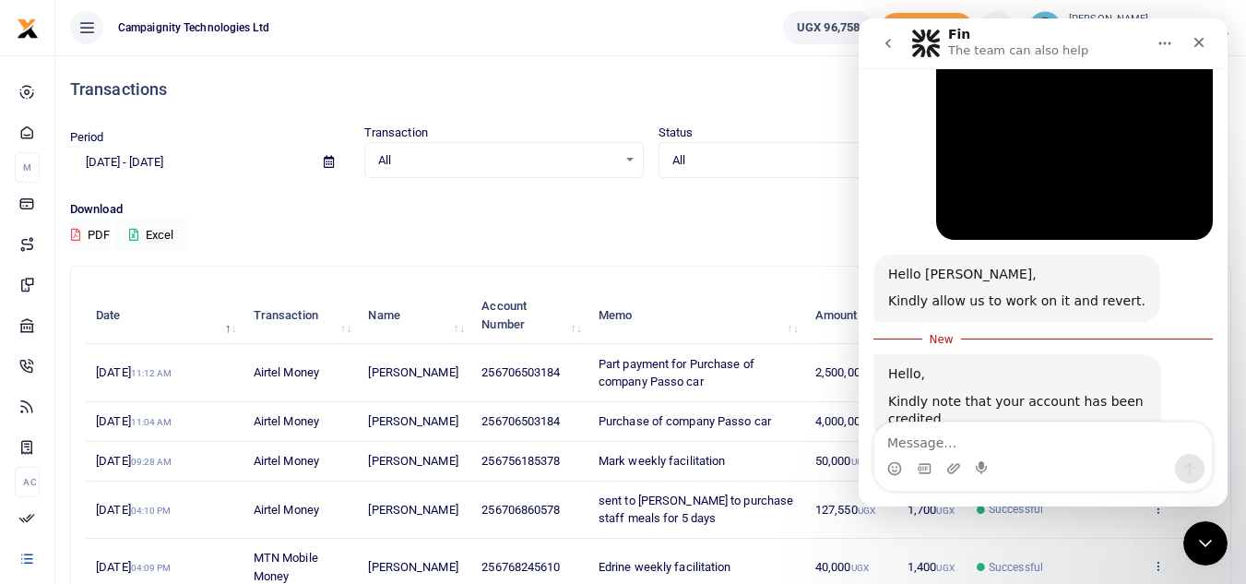
scroll to position [1064, 0]
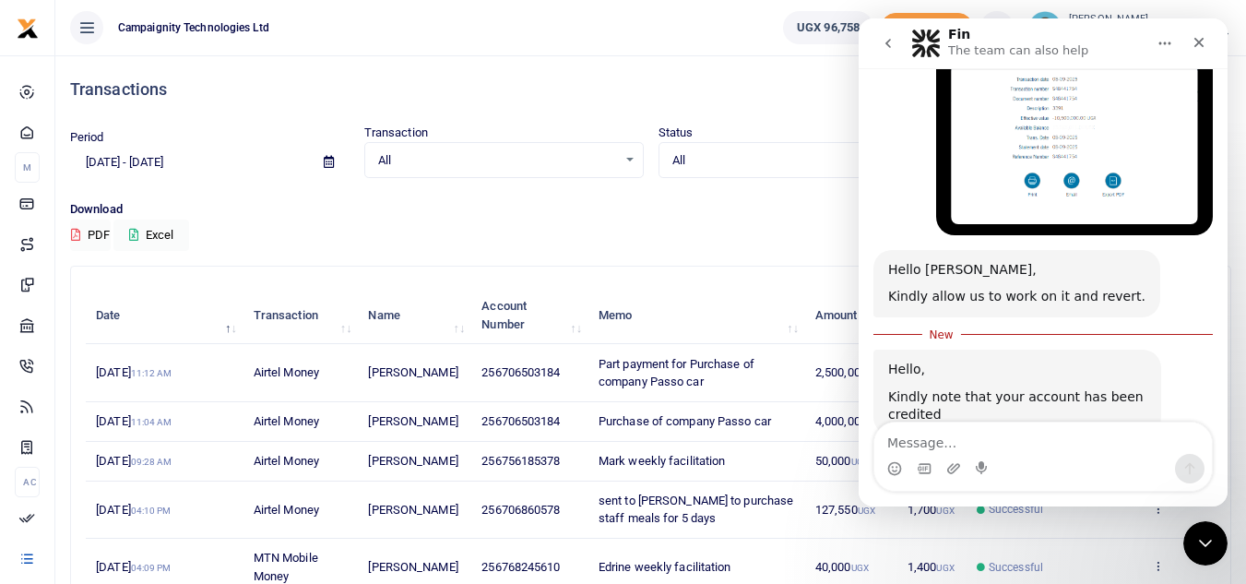
click at [614, 30] on ul "Campaignity Technologies Ltd" at bounding box center [411, 27] width 713 height 55
click at [1198, 42] on icon "Close" at bounding box center [1200, 43] width 10 height 10
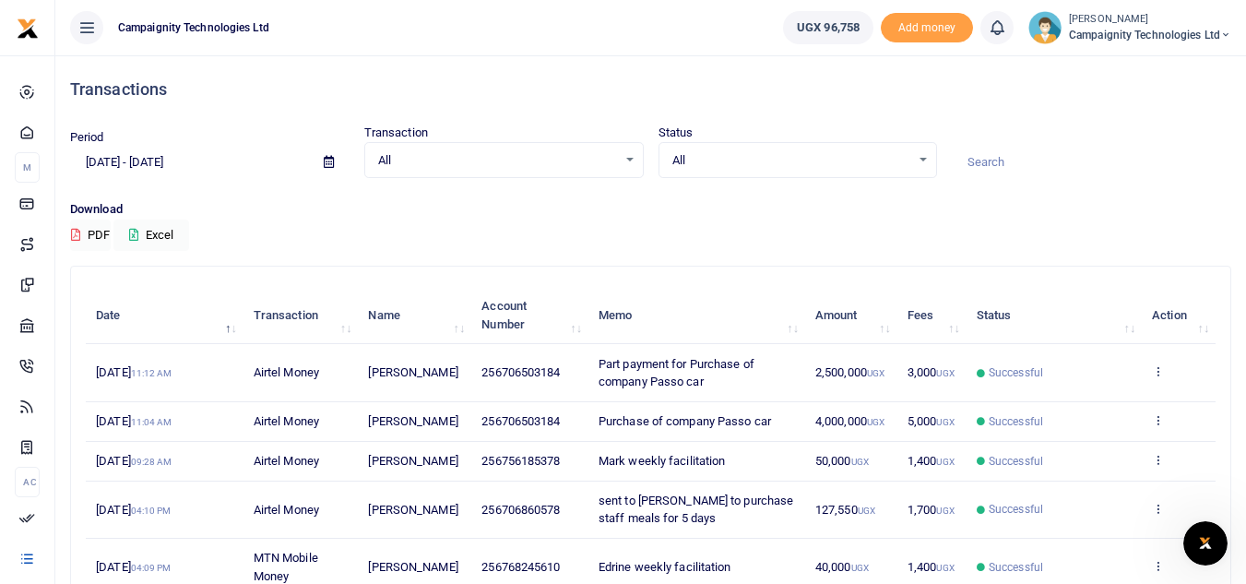
scroll to position [1034, 0]
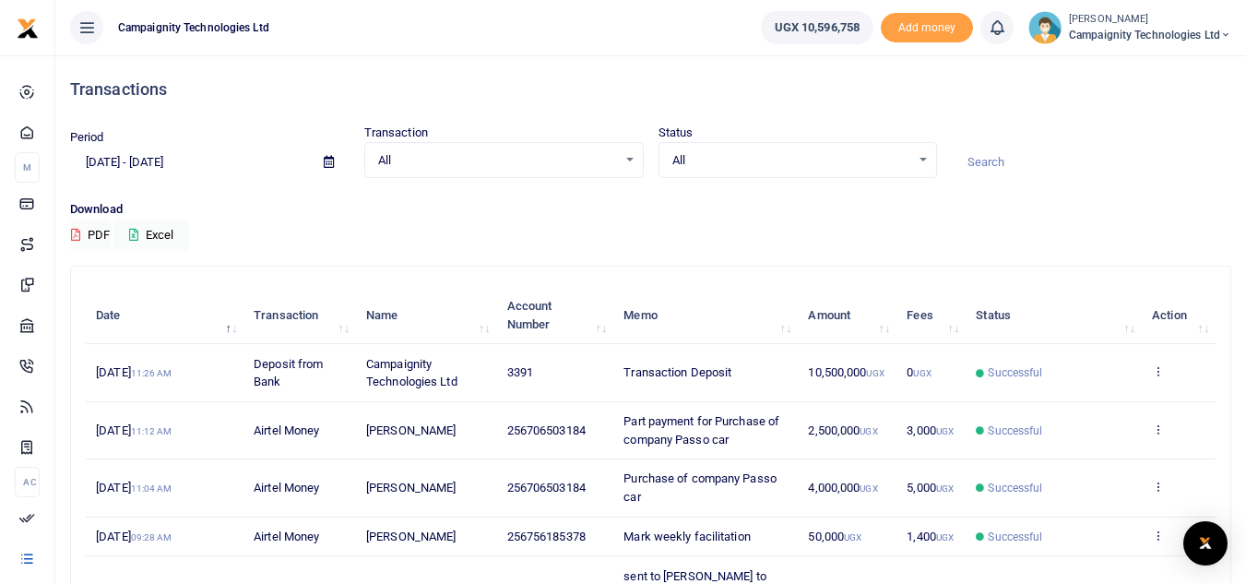
click at [510, 428] on span "256706503184" at bounding box center [546, 430] width 78 height 14
drag, startPoint x: 528, startPoint y: 428, endPoint x: 742, endPoint y: 443, distance: 214.5
click at [742, 443] on tr "[DATE] 11:12 AM Airtel Money [PERSON_NAME] 256706503184 Part payment for Purcha…" at bounding box center [651, 430] width 1130 height 57
copy tr "706503184 Part payment for Purchase of company Passo car"
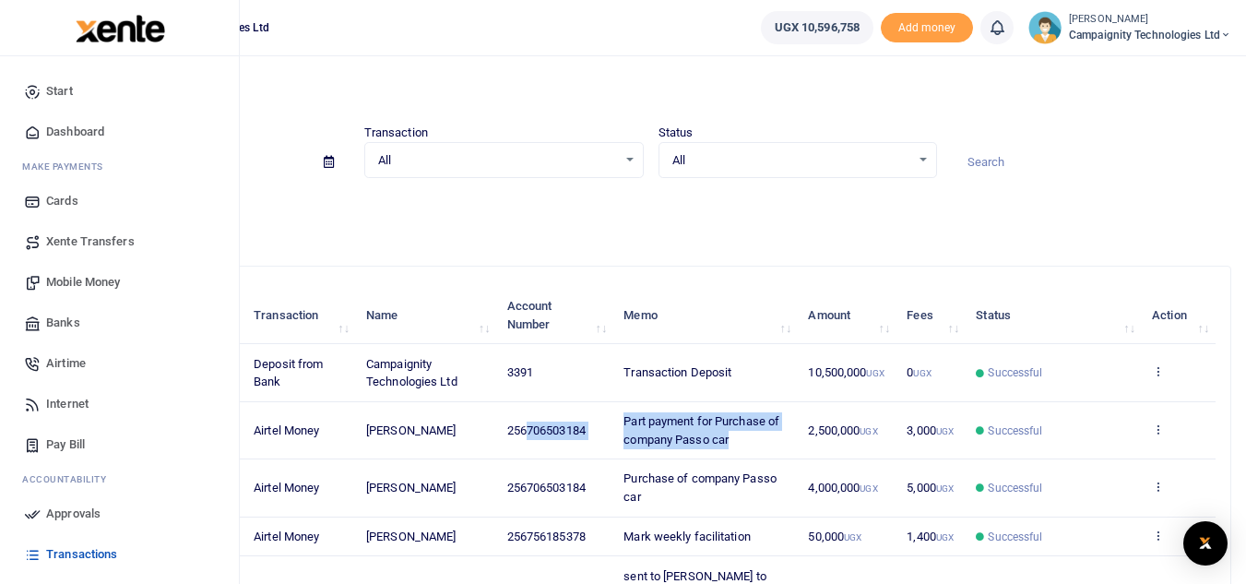
click at [102, 277] on span "Mobile Money" at bounding box center [83, 282] width 74 height 18
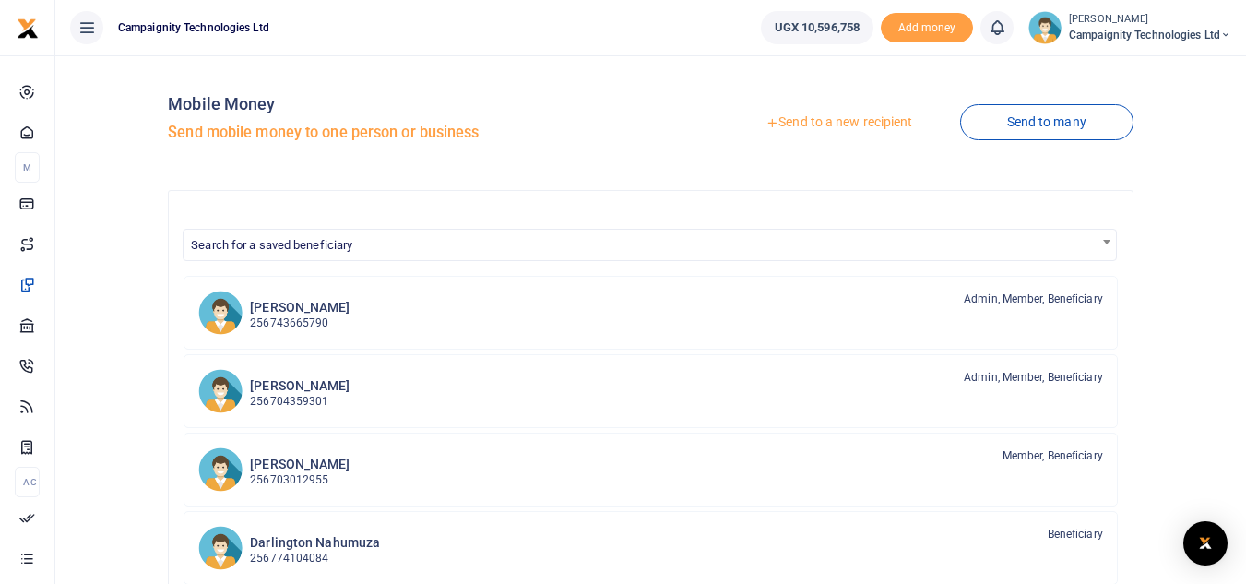
click at [841, 131] on link "Send to a new recipient" at bounding box center [839, 122] width 241 height 33
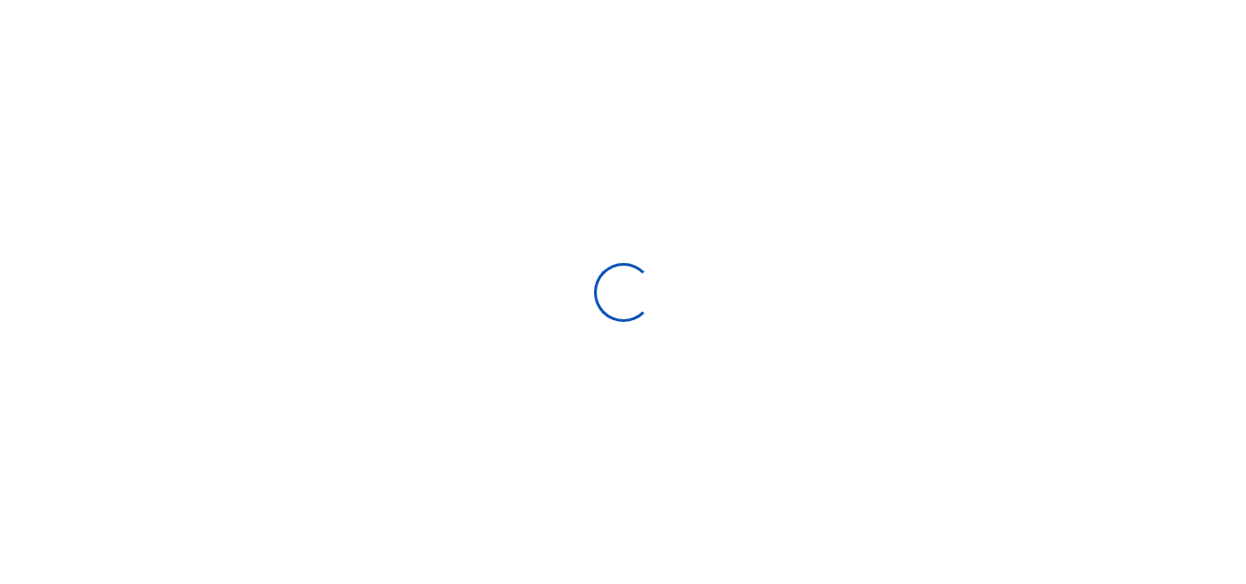
select select
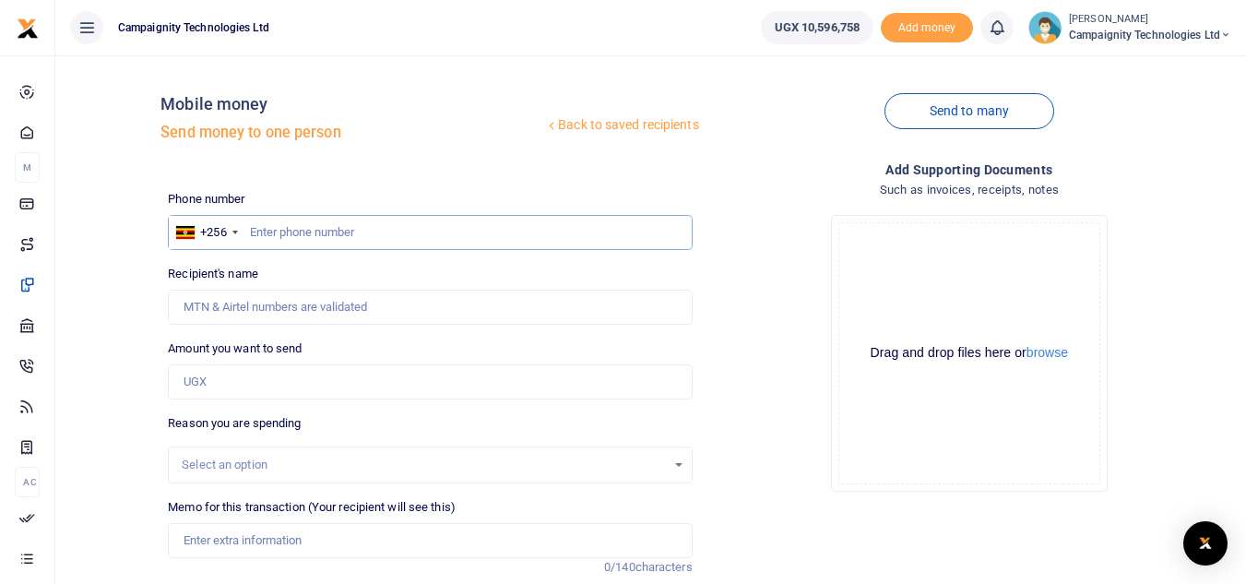
click at [347, 236] on input "text" at bounding box center [430, 232] width 524 height 35
paste input "706503184 Part payment for Purchase of company Passo car"
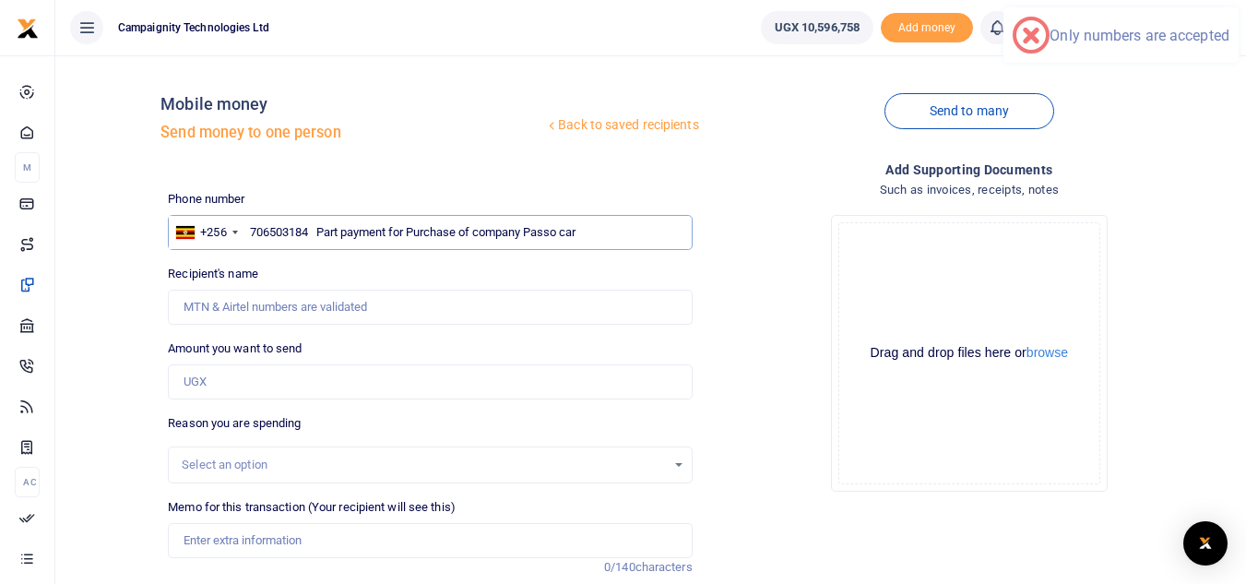
drag, startPoint x: 312, startPoint y: 232, endPoint x: 660, endPoint y: 232, distance: 347.8
click at [660, 232] on input "706503184 Part payment for Purchase of company Passo car" at bounding box center [430, 232] width 524 height 35
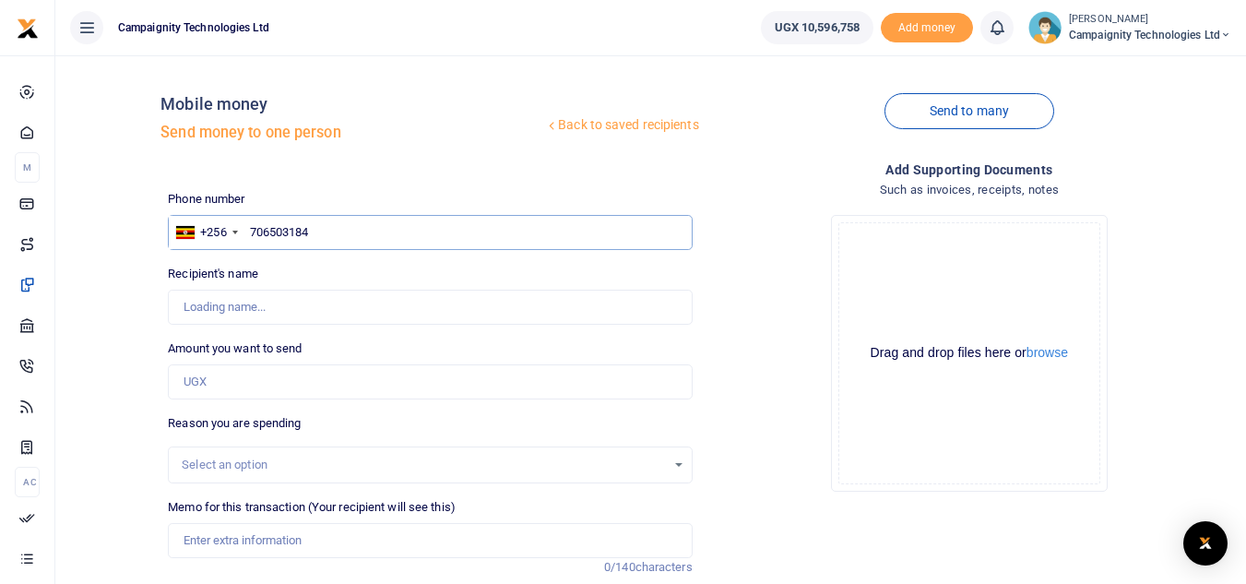
type input "706503184"
click at [344, 377] on input "Amount you want to send" at bounding box center [430, 381] width 524 height 35
type input "4"
type input "[PERSON_NAME]"
type input "4,150,000"
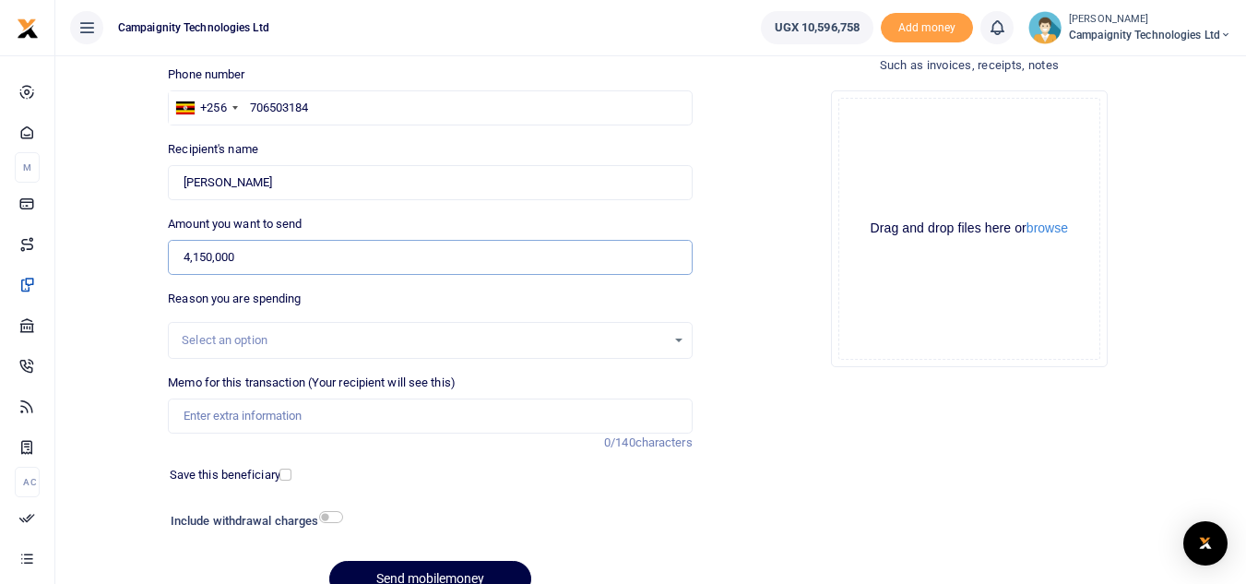
scroll to position [168, 0]
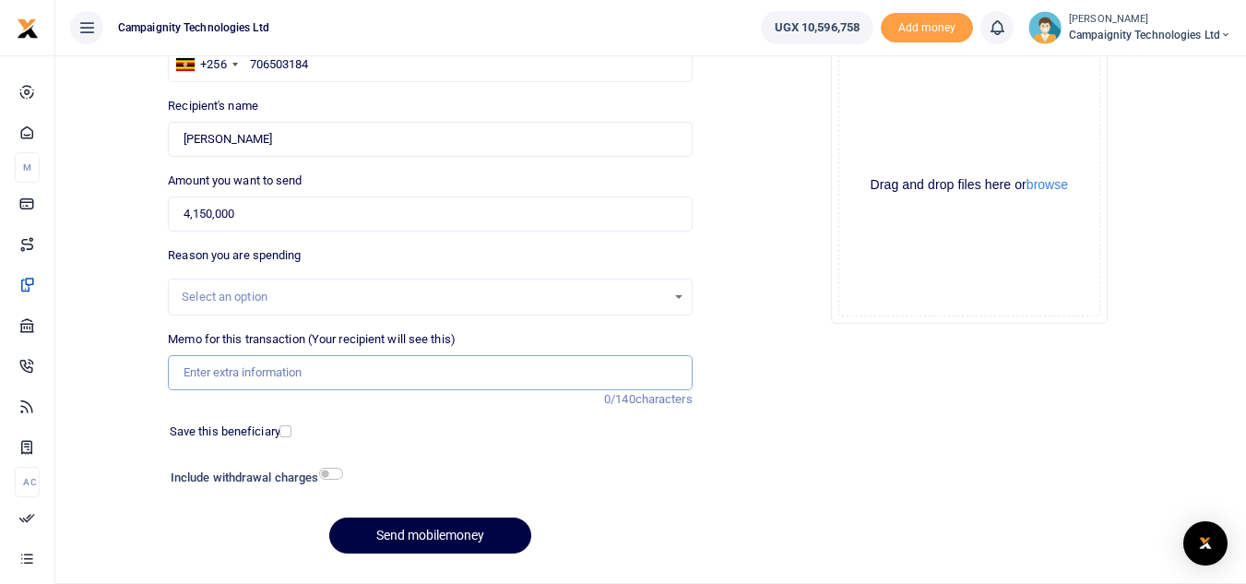
click at [514, 384] on input "Memo for this transaction (Your recipient will see this)" at bounding box center [430, 372] width 524 height 35
paste input "Part payment for Purchase of company Passo car"
click at [233, 375] on input "Part payment for Purchase of company Passo car" at bounding box center [430, 372] width 524 height 35
type input "Final payment for Purchase of company Passo car"
click at [414, 527] on button "Send mobilemoney" at bounding box center [430, 535] width 202 height 36
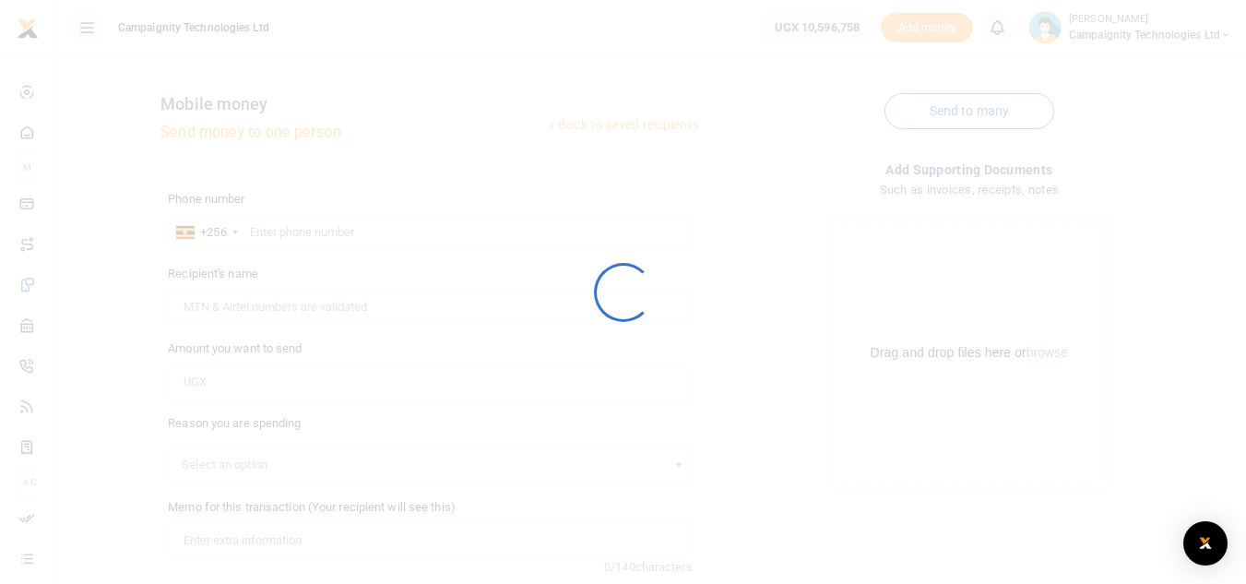
scroll to position [168, 0]
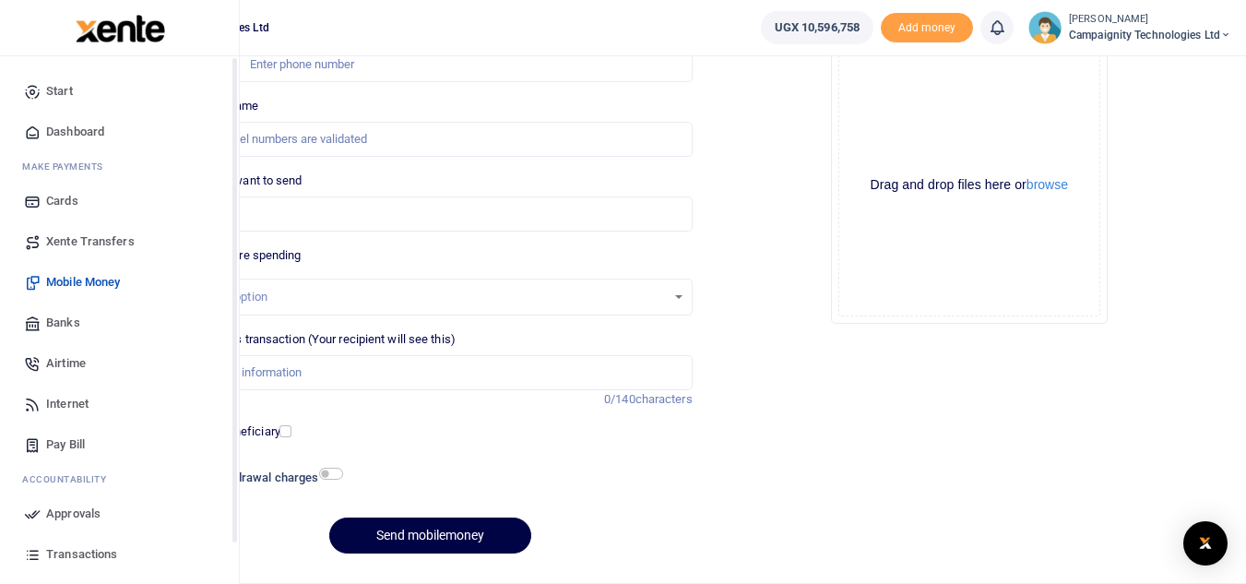
click at [51, 519] on span "Approvals" at bounding box center [73, 514] width 54 height 18
click at [77, 514] on span "Approvals" at bounding box center [73, 514] width 54 height 18
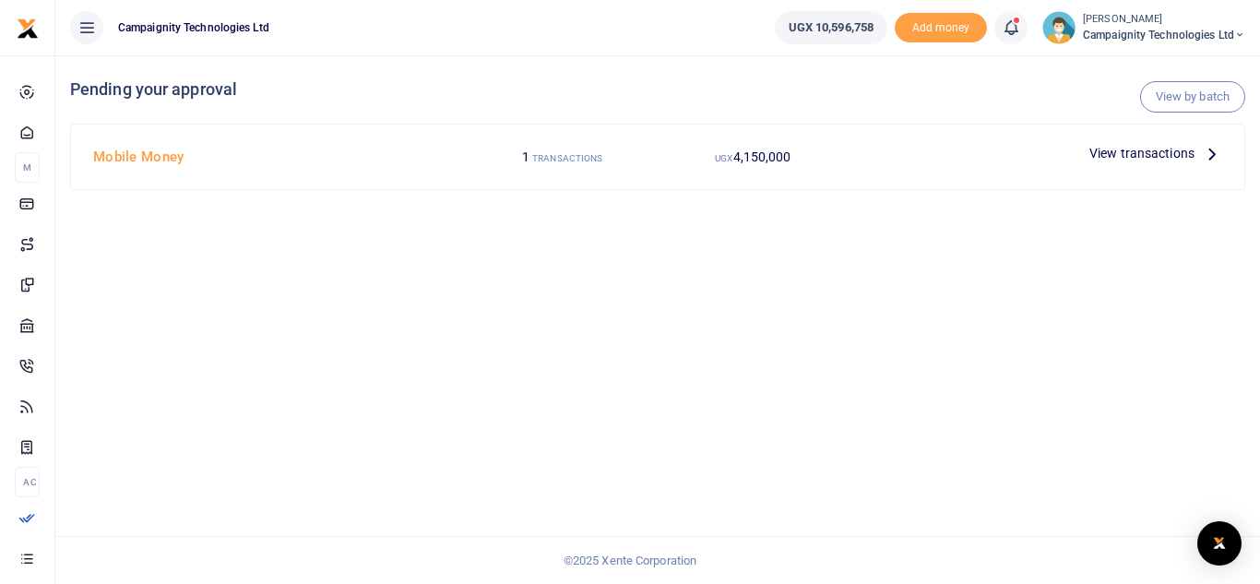
click at [1151, 155] on span "View transactions" at bounding box center [1141, 153] width 105 height 20
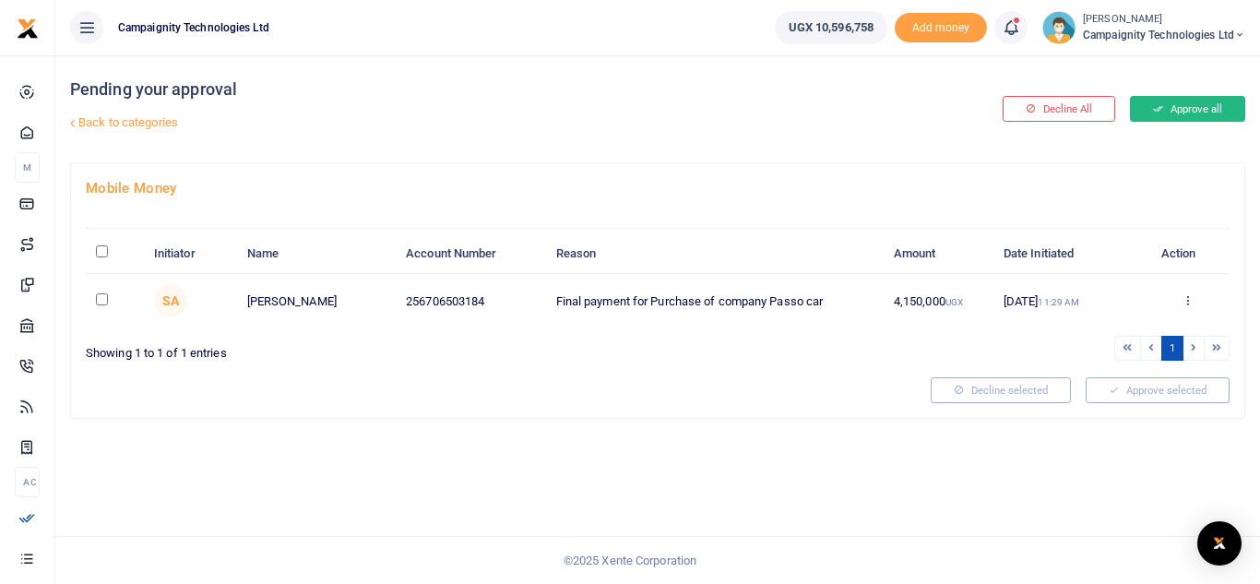
click at [1228, 106] on button "Approve all" at bounding box center [1187, 109] width 115 height 26
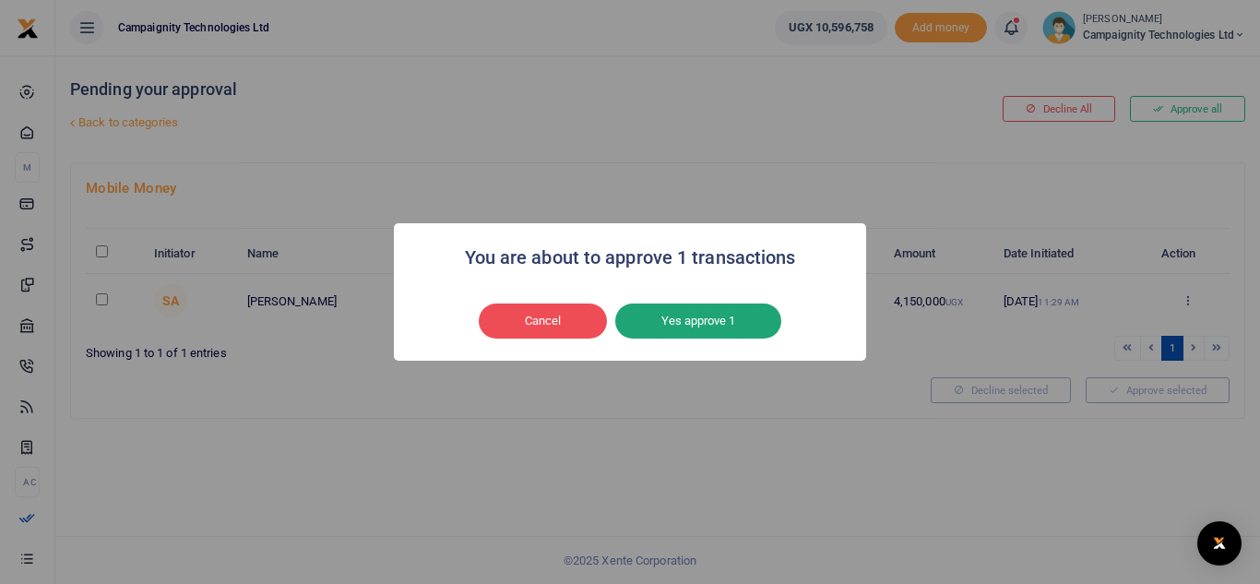
click at [682, 317] on button "Yes approve 1" at bounding box center [698, 320] width 166 height 35
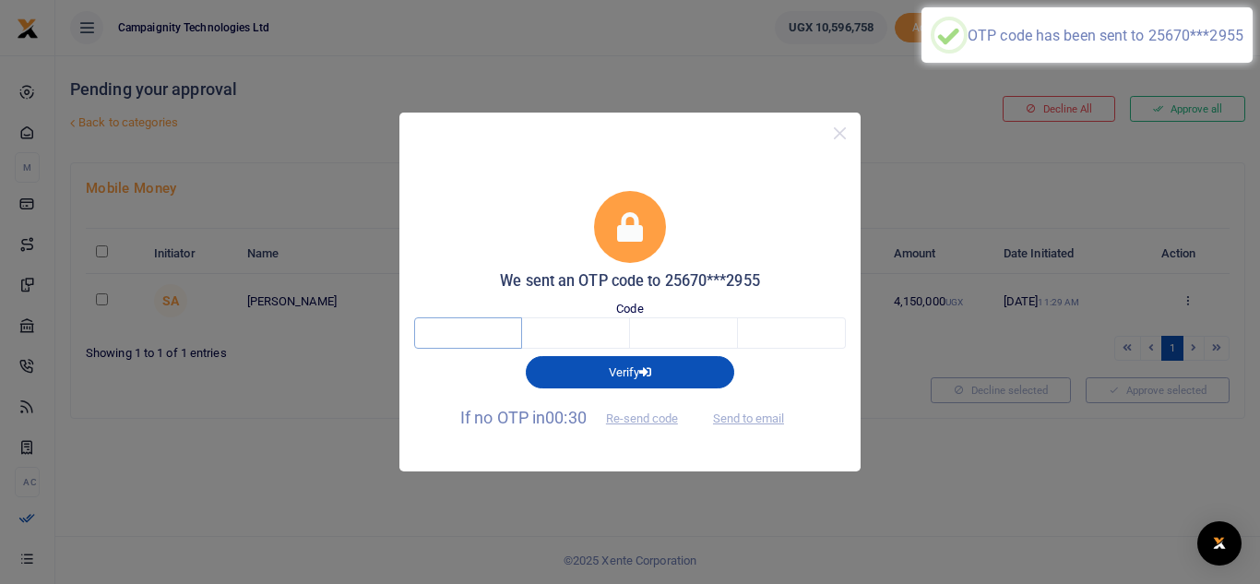
click at [483, 337] on input "text" at bounding box center [468, 332] width 108 height 31
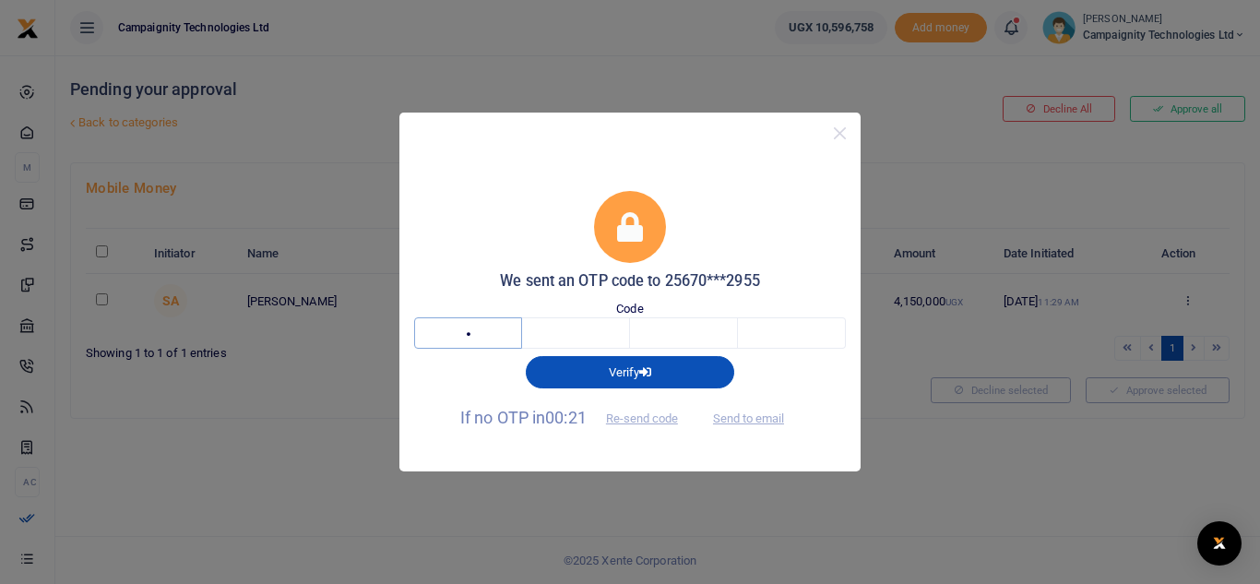
type input "2"
type input "5"
type input "0"
type input "6"
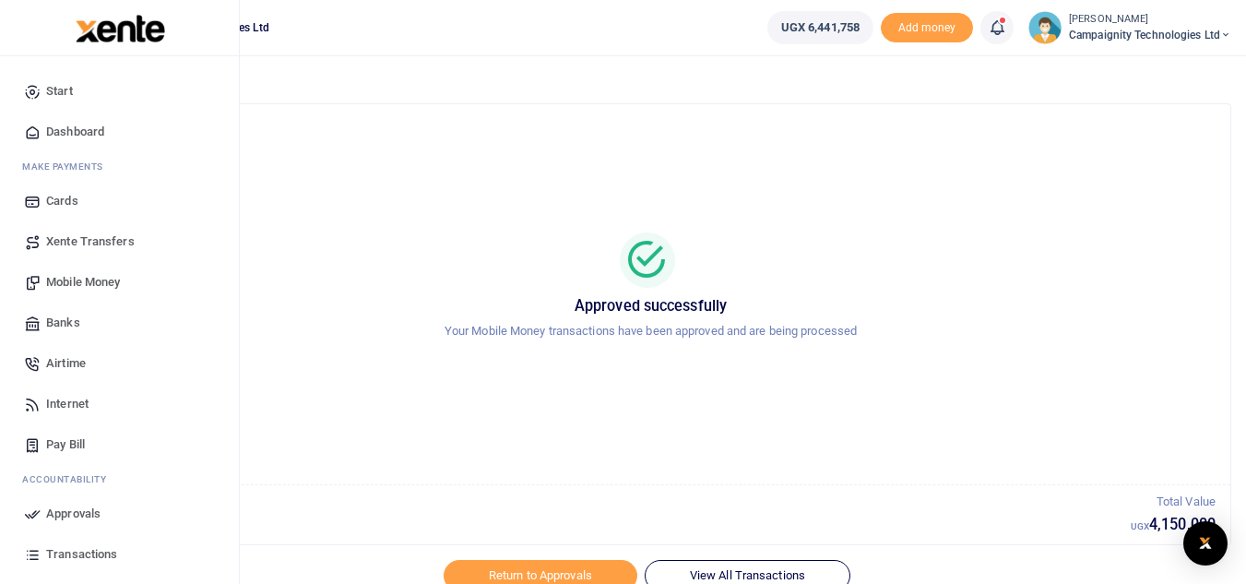
click at [90, 560] on span "Transactions" at bounding box center [81, 554] width 71 height 18
